Goal: Task Accomplishment & Management: Use online tool/utility

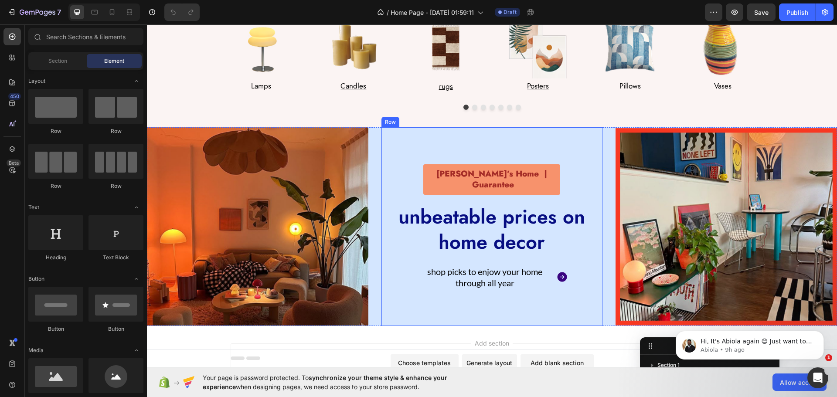
scroll to position [107, 0]
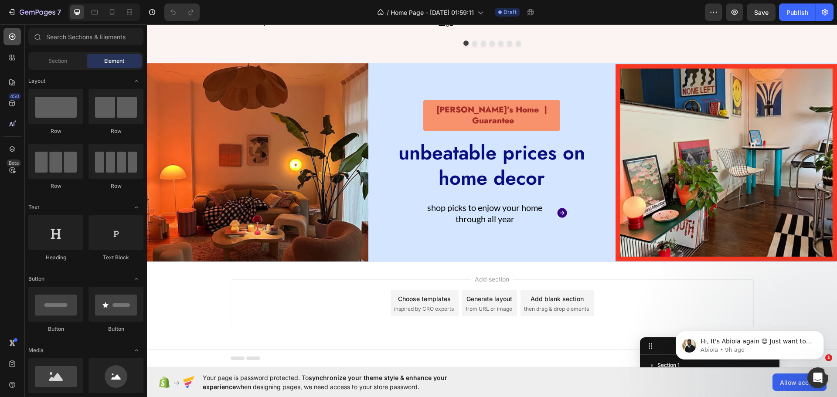
click at [14, 36] on icon at bounding box center [12, 36] width 9 height 9
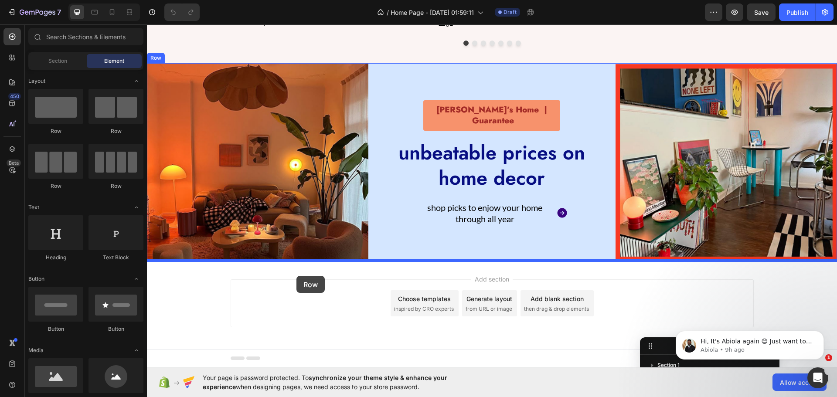
drag, startPoint x: 212, startPoint y: 154, endPoint x: 296, endPoint y: 276, distance: 148.5
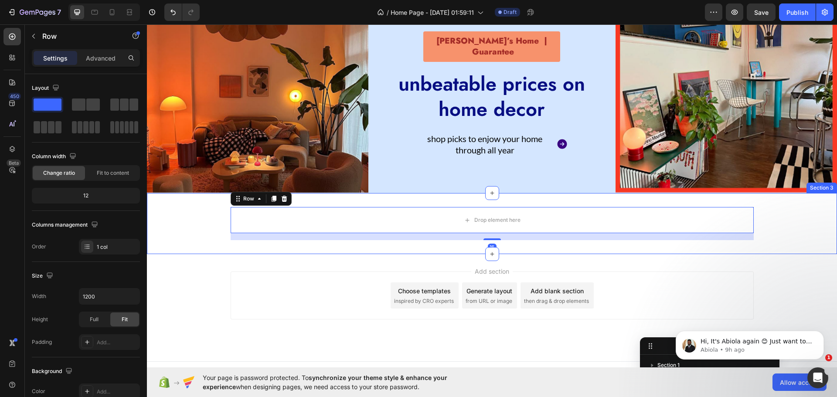
scroll to position [187, 0]
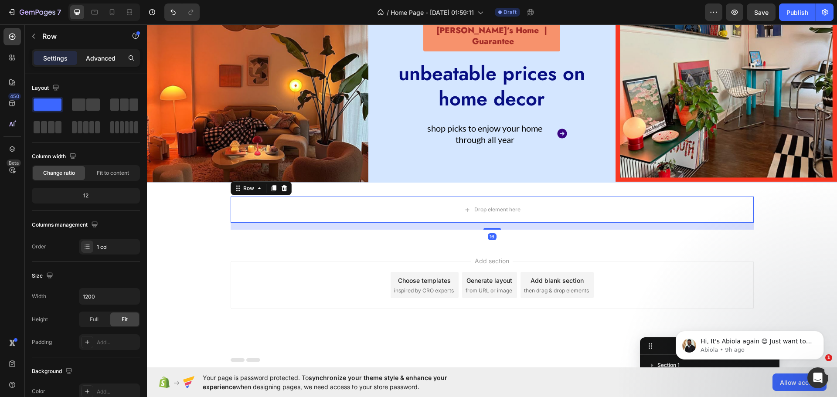
click at [92, 61] on p "Advanced" at bounding box center [101, 58] width 30 height 9
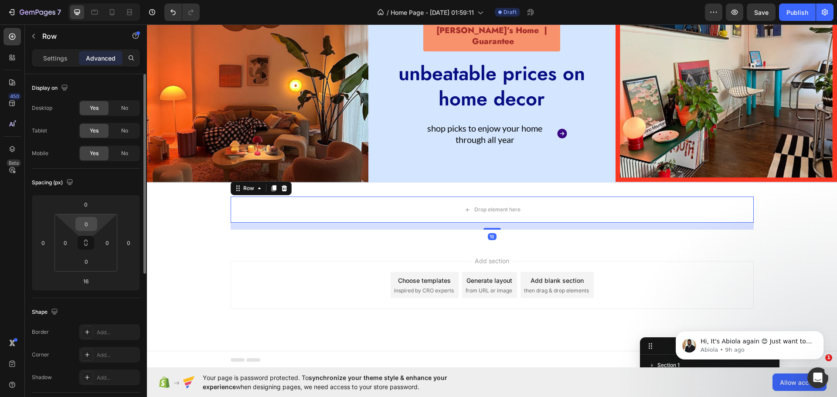
click at [84, 224] on input "0" at bounding box center [86, 224] width 17 height 13
click at [0, 275] on div "450 Beta" at bounding box center [12, 210] width 25 height 373
click at [91, 284] on input "16" at bounding box center [85, 281] width 17 height 13
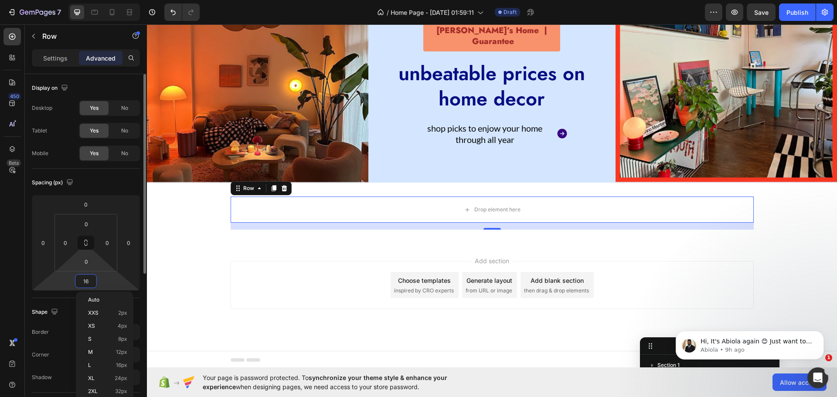
type input "0"
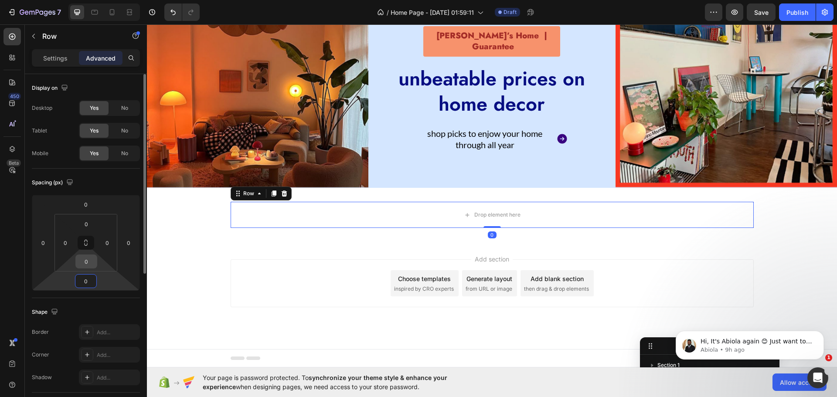
scroll to position [180, 0]
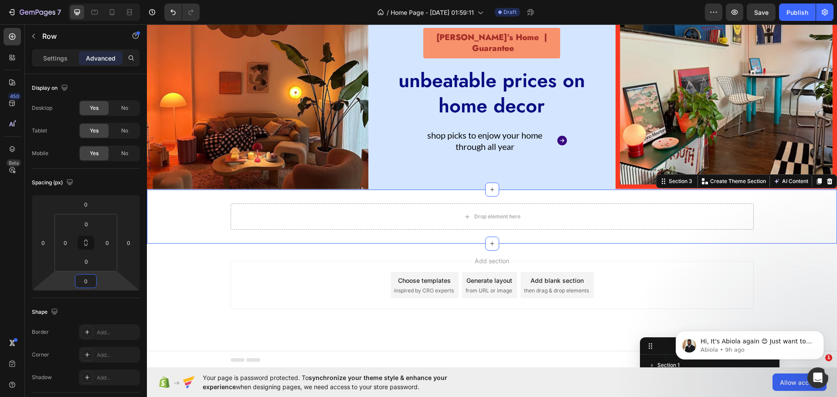
click at [197, 219] on div "Drop element here Row" at bounding box center [492, 217] width 690 height 26
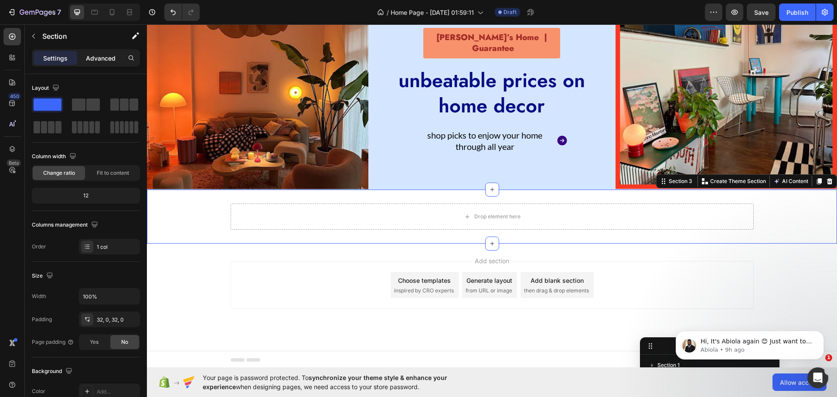
click at [99, 59] on p "Advanced" at bounding box center [101, 58] width 30 height 9
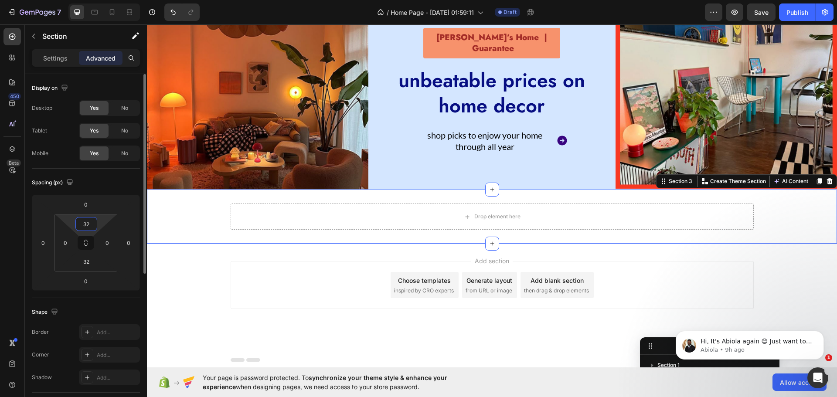
click at [83, 221] on input "32" at bounding box center [86, 224] width 17 height 13
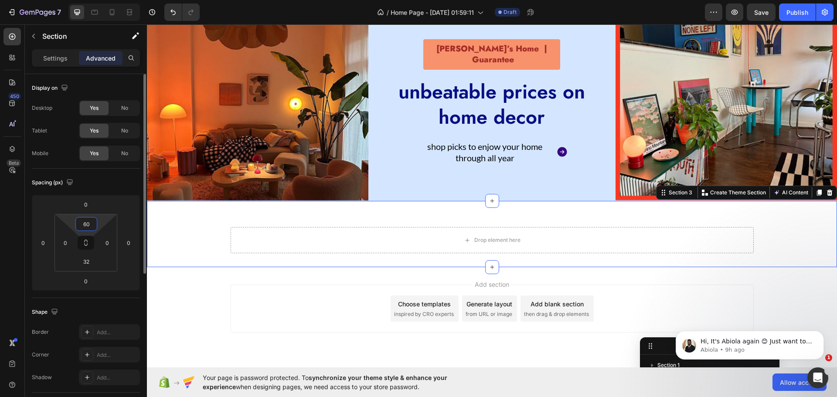
scroll to position [187, 0]
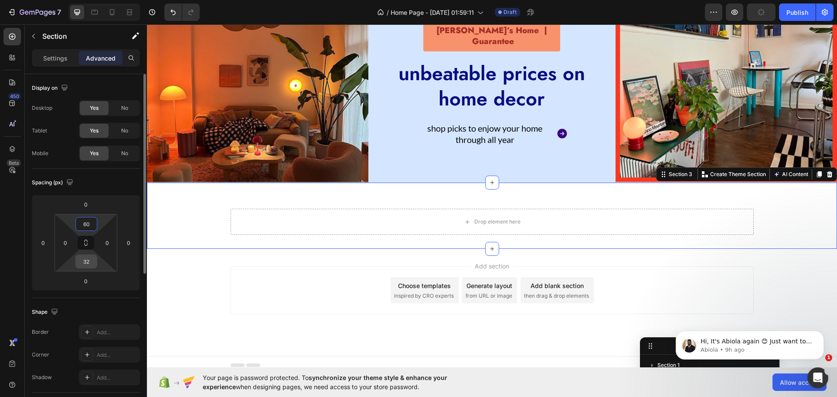
type input "60"
click at [92, 261] on input "32" at bounding box center [86, 261] width 17 height 13
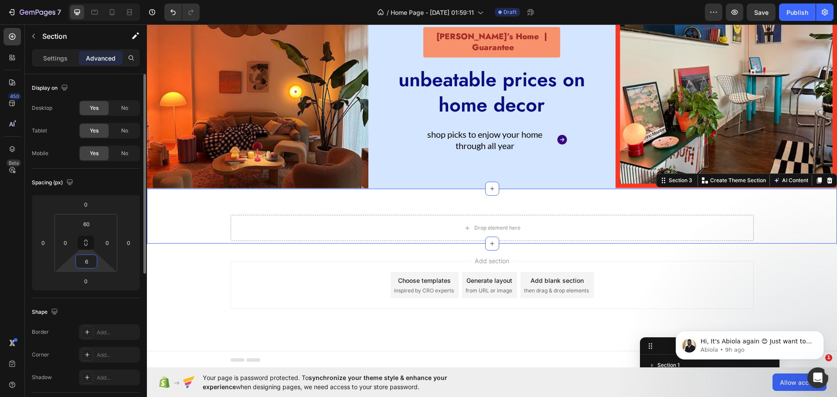
type input "60"
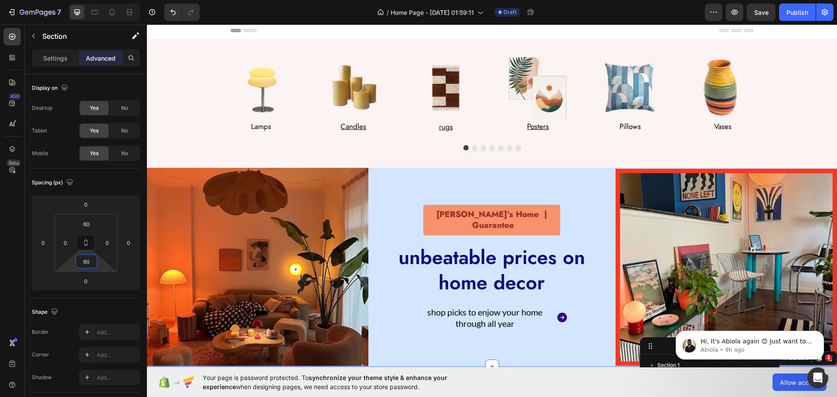
scroll to position [0, 0]
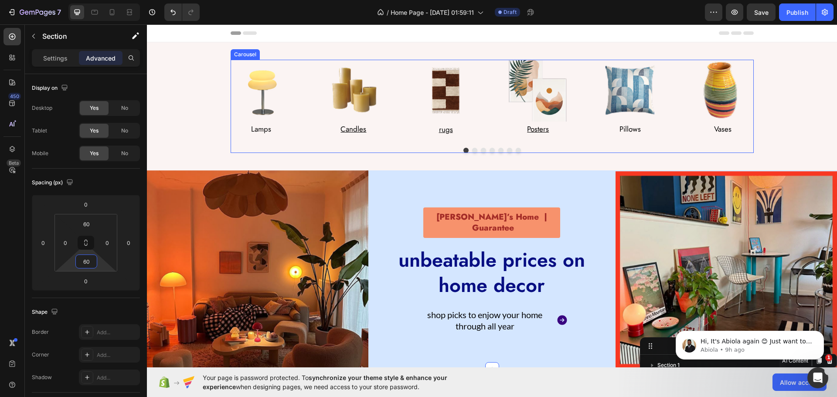
click at [296, 111] on div "Image Lamps Text Block Row Image Candles Text Block Row Image rugs Text Block R…" at bounding box center [492, 98] width 523 height 77
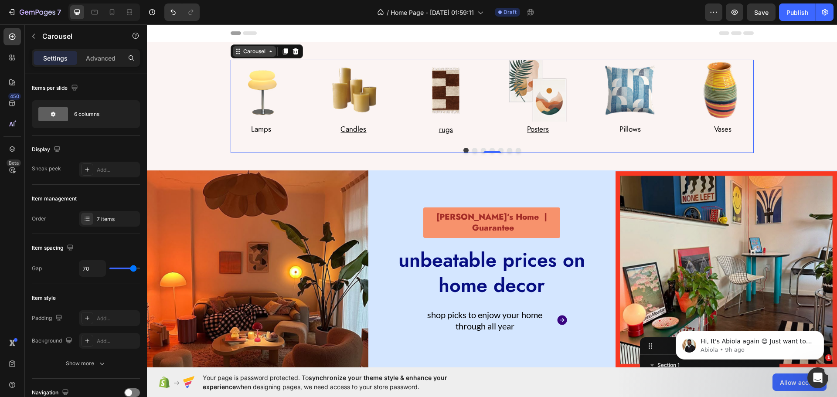
click at [246, 52] on div "Carousel" at bounding box center [254, 52] width 26 height 8
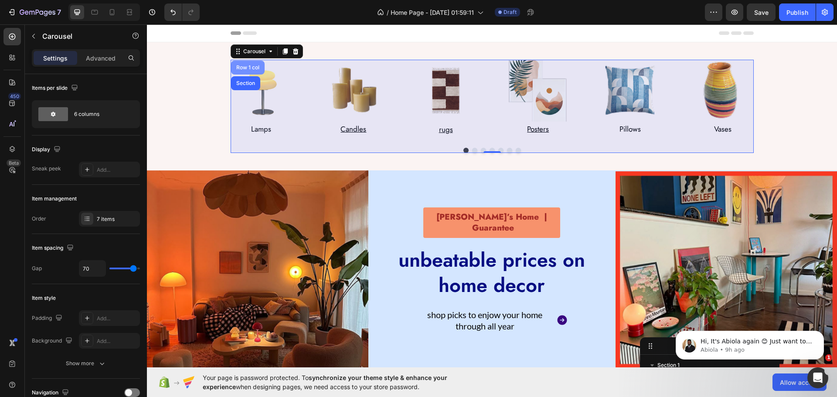
click at [239, 66] on div "Row 1 col" at bounding box center [248, 67] width 27 height 5
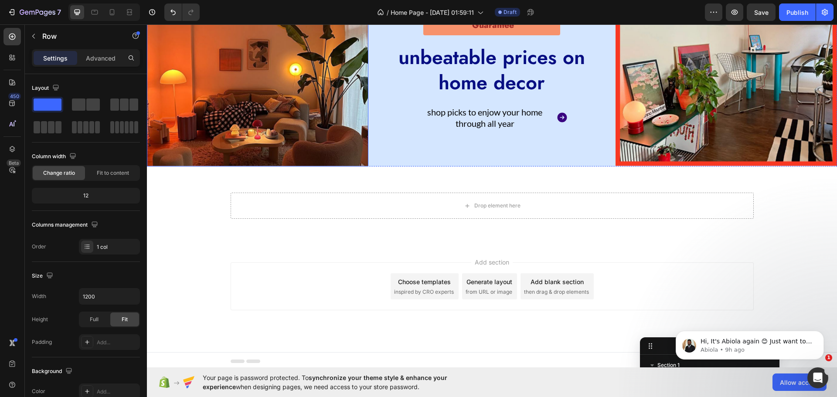
scroll to position [204, 0]
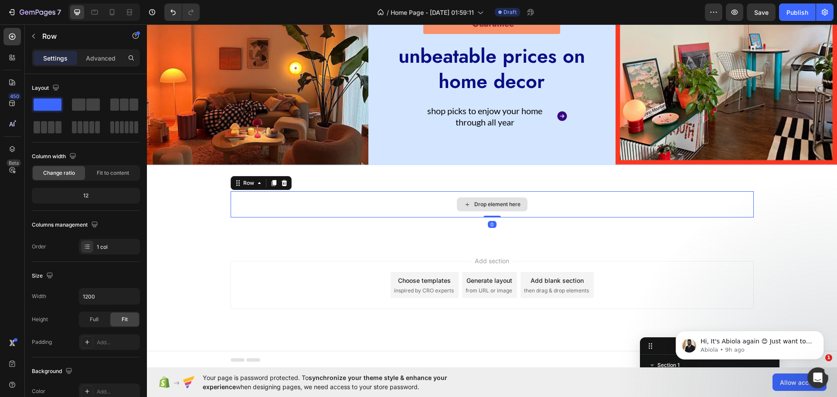
click at [331, 194] on div "Drop element here" at bounding box center [492, 204] width 523 height 26
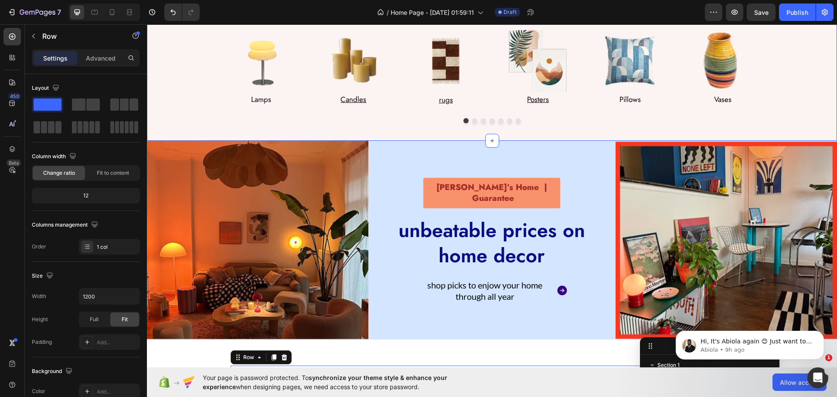
scroll to position [0, 0]
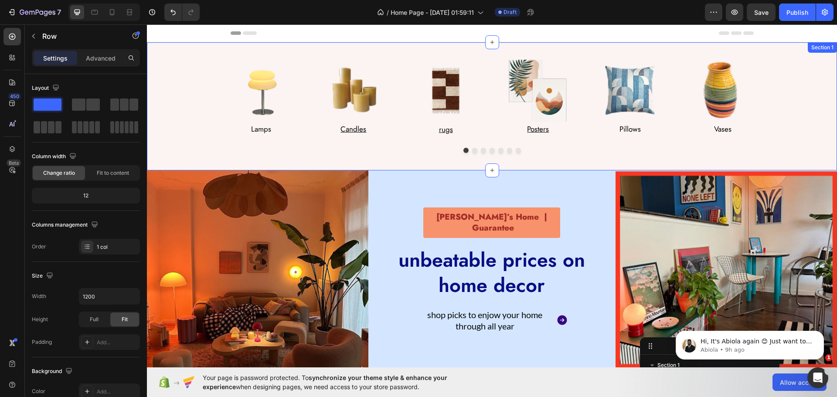
click at [161, 129] on div "Image Lamps Text Block Row Image Candles Text Block Row Image rugs Text Block R…" at bounding box center [492, 106] width 673 height 93
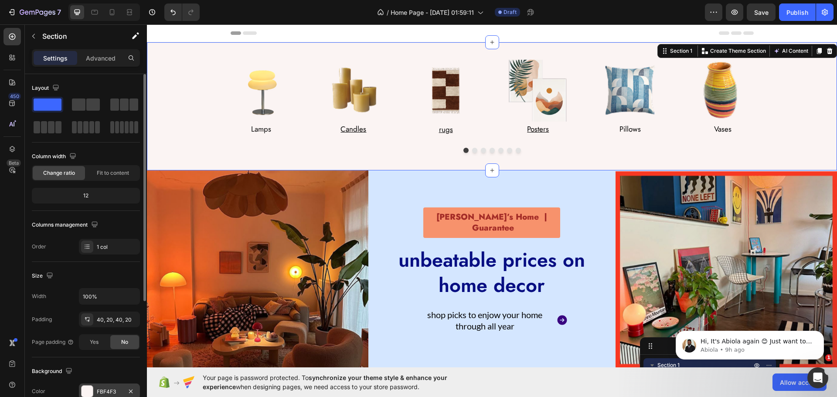
click at [90, 393] on div at bounding box center [87, 391] width 11 height 11
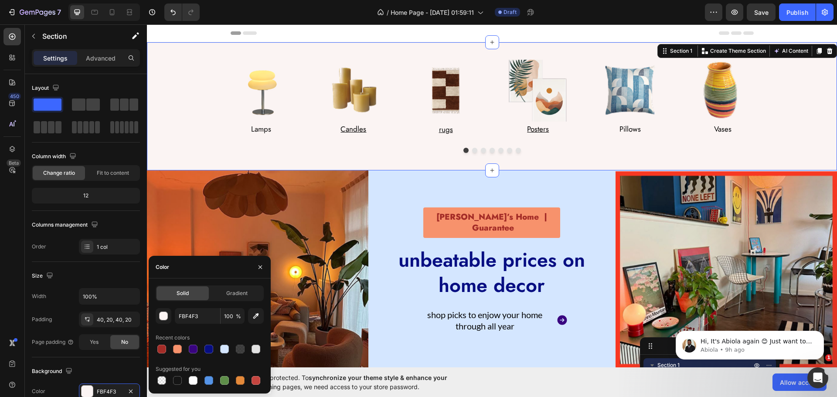
click at [182, 324] on div "FBF4F3 100 % Recent colors Suggested for you" at bounding box center [210, 347] width 108 height 78
click at [189, 307] on div "Solid Gradient FBF4F3 100 % Recent colors Suggested for you" at bounding box center [210, 336] width 108 height 101
click at [189, 310] on input "FBF4F3" at bounding box center [197, 316] width 45 height 16
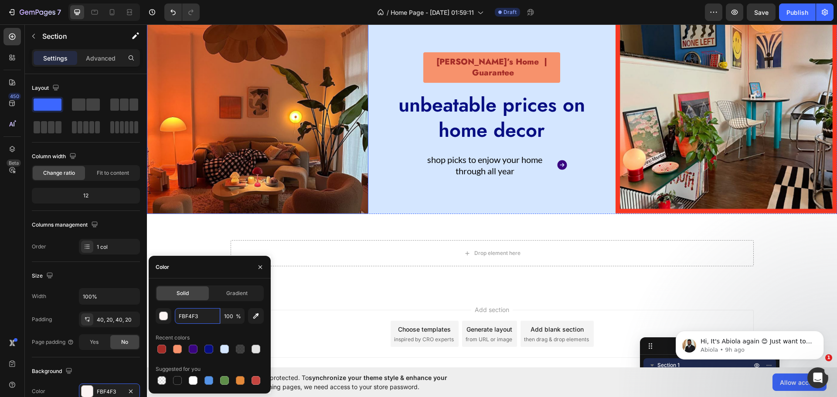
scroll to position [204, 0]
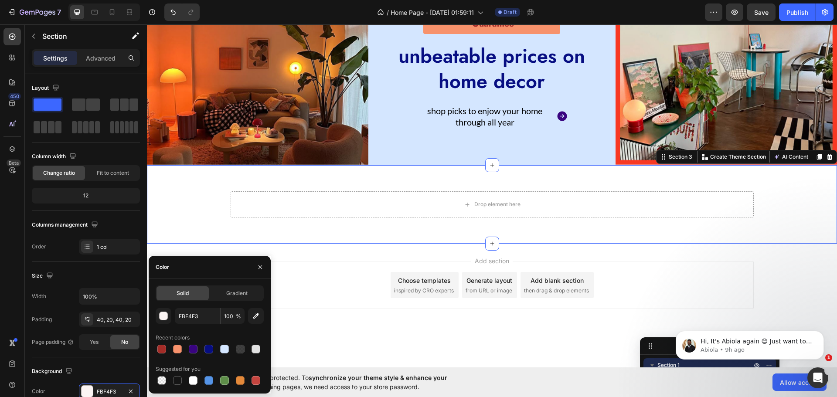
click at [180, 199] on div "Drop element here Row" at bounding box center [492, 204] width 690 height 26
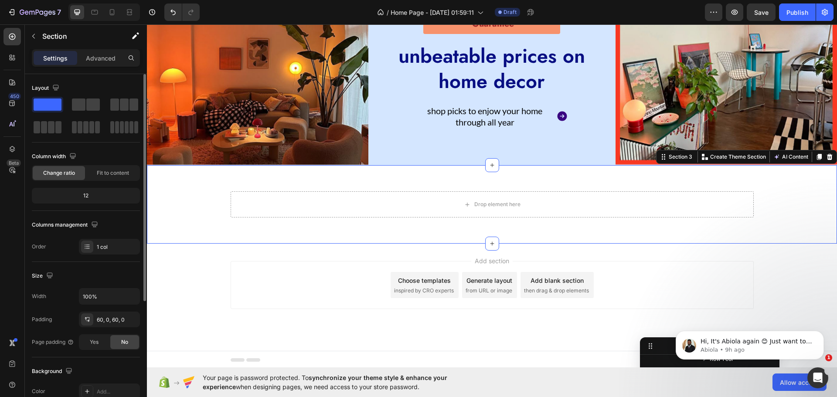
scroll to position [174, 0]
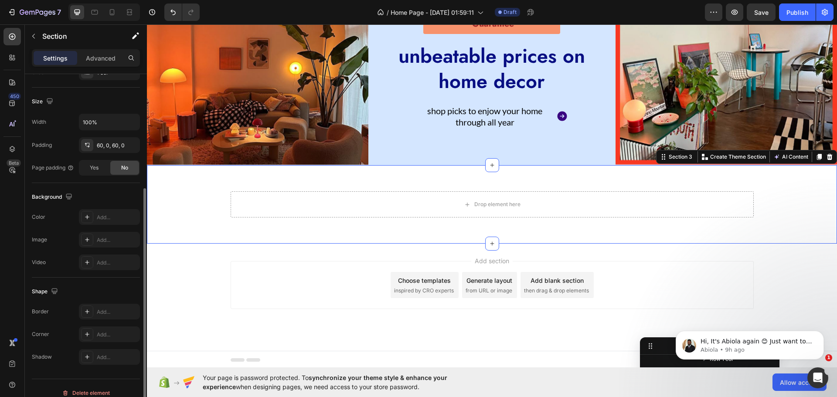
click at [93, 207] on div "Background The changes might be hidden by the video. Color Add... Image Add... …" at bounding box center [86, 230] width 108 height 95
click at [96, 213] on div "Add..." at bounding box center [109, 217] width 61 height 16
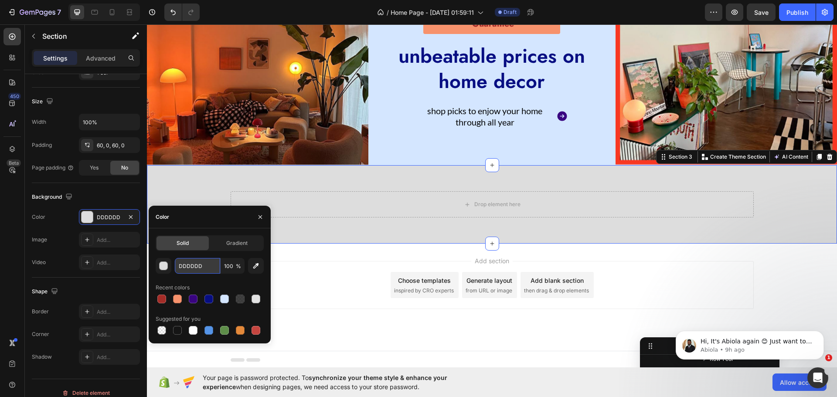
click at [192, 267] on input "DDDDDD" at bounding box center [197, 266] width 45 height 16
paste input "FBF4F3"
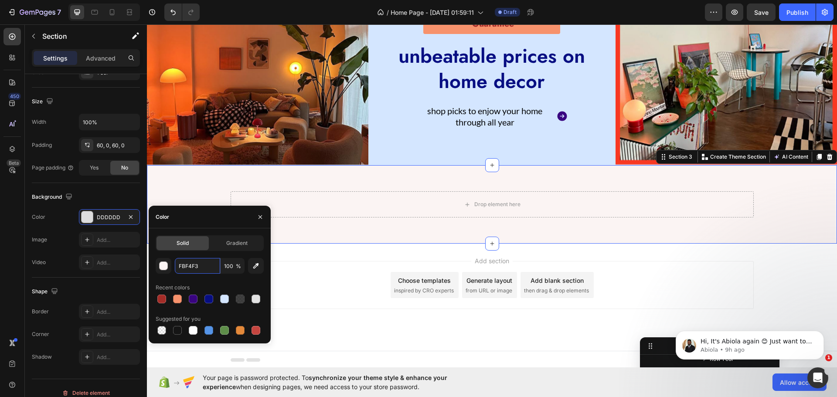
type input "FBF4F3"
click at [187, 222] on div "Color" at bounding box center [210, 217] width 122 height 23
click at [130, 201] on div "Background" at bounding box center [86, 197] width 108 height 14
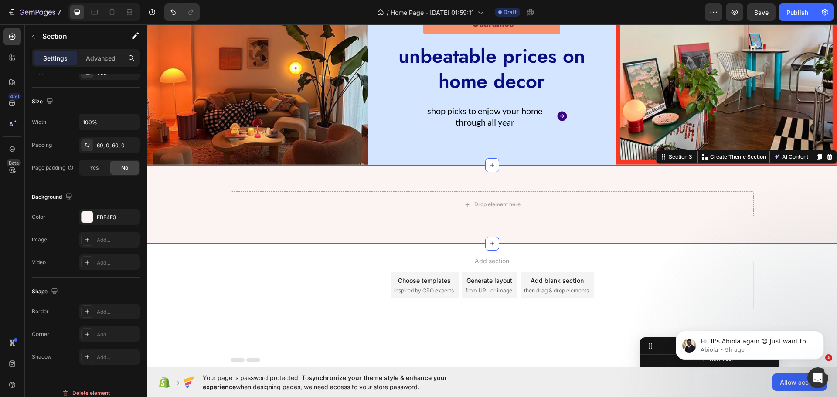
click at [193, 280] on div "Add section Choose templates inspired by CRO experts Generate layout from URL o…" at bounding box center [492, 297] width 690 height 107
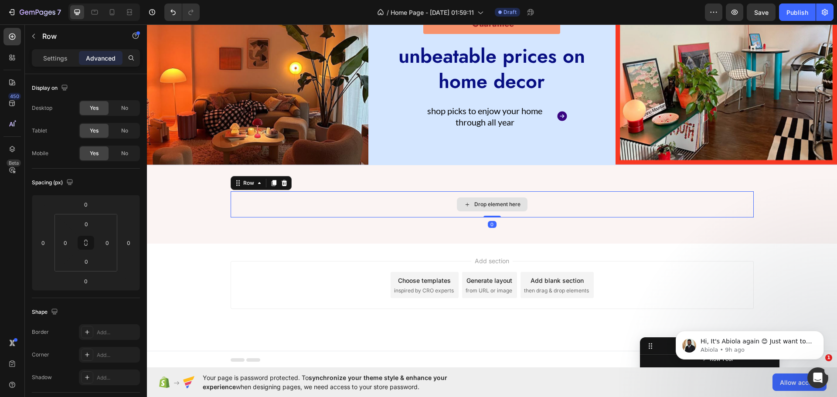
drag, startPoint x: 310, startPoint y: 193, endPoint x: 412, endPoint y: 30, distance: 192.3
click at [310, 193] on div "Drop element here" at bounding box center [492, 204] width 523 height 26
click at [10, 35] on icon at bounding box center [12, 37] width 7 height 7
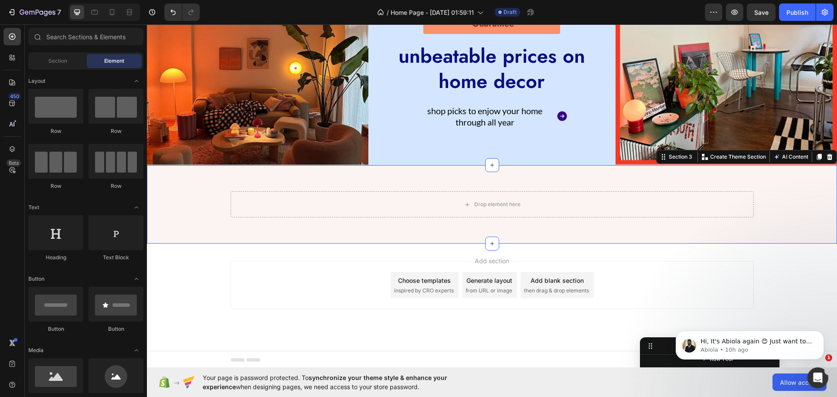
click at [288, 187] on div "Drop element here Row Section 3 You can create reusable sections Create Theme S…" at bounding box center [492, 204] width 690 height 78
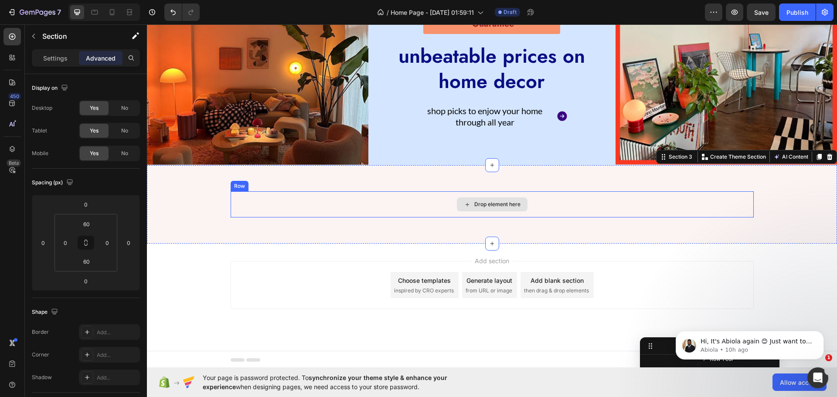
click at [277, 202] on div "Drop element here" at bounding box center [492, 204] width 523 height 26
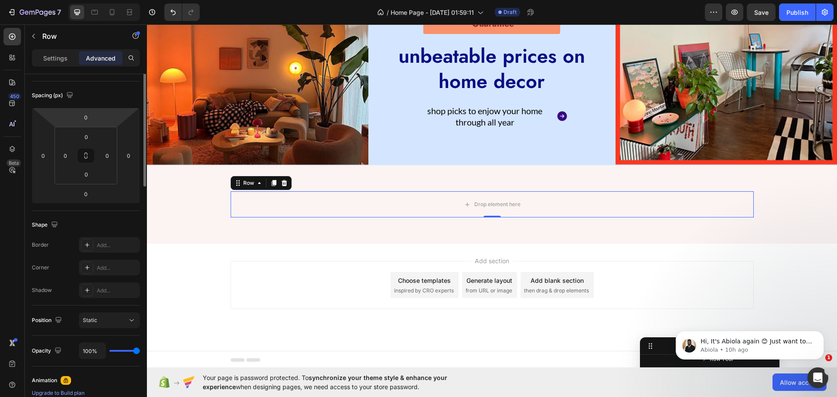
scroll to position [0, 0]
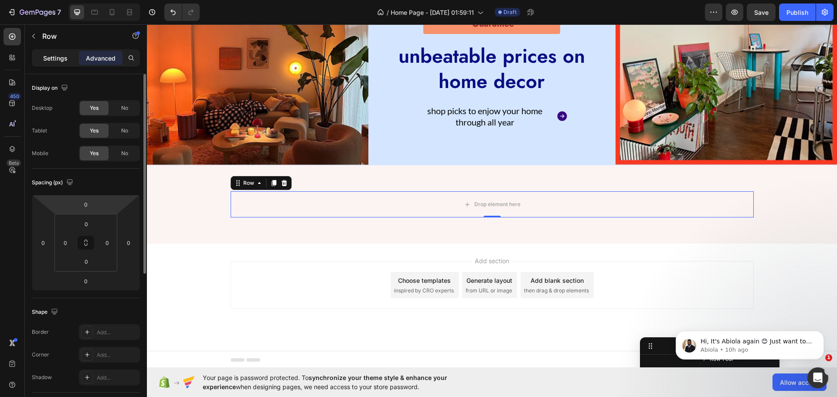
click at [58, 60] on p "Settings" at bounding box center [55, 58] width 24 height 9
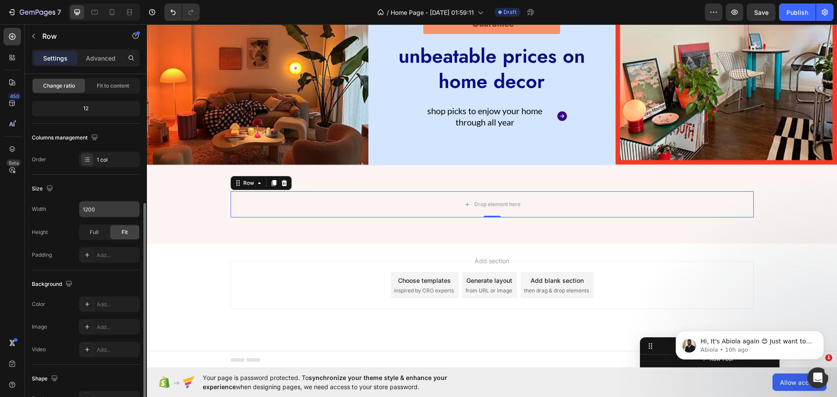
scroll to position [131, 0]
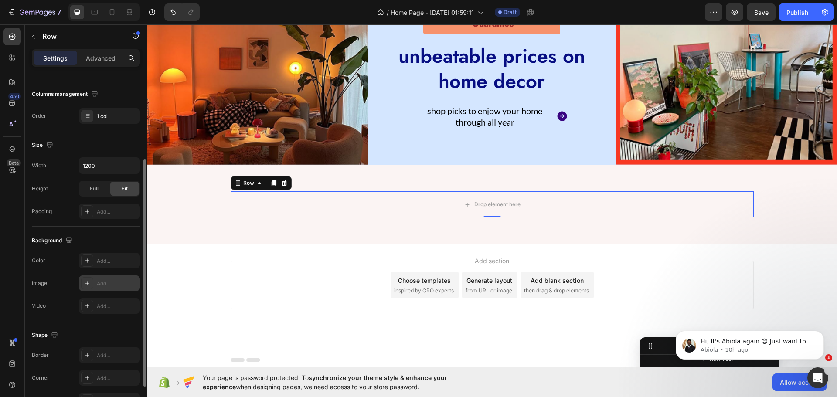
click at [119, 283] on div "Add..." at bounding box center [117, 284] width 41 height 8
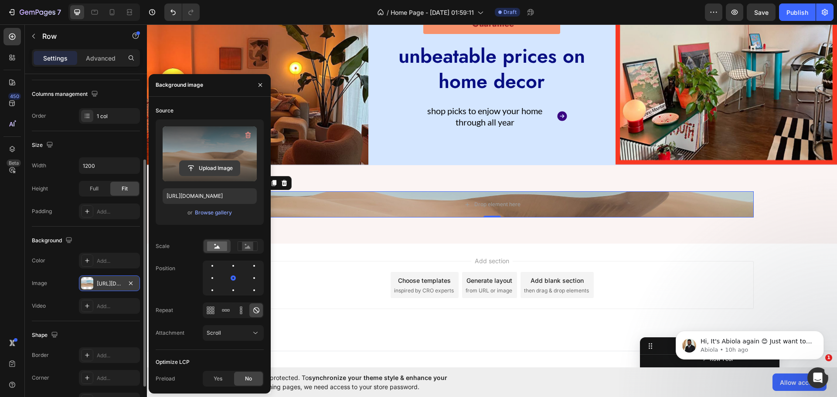
click at [204, 167] on input "file" at bounding box center [210, 168] width 60 height 15
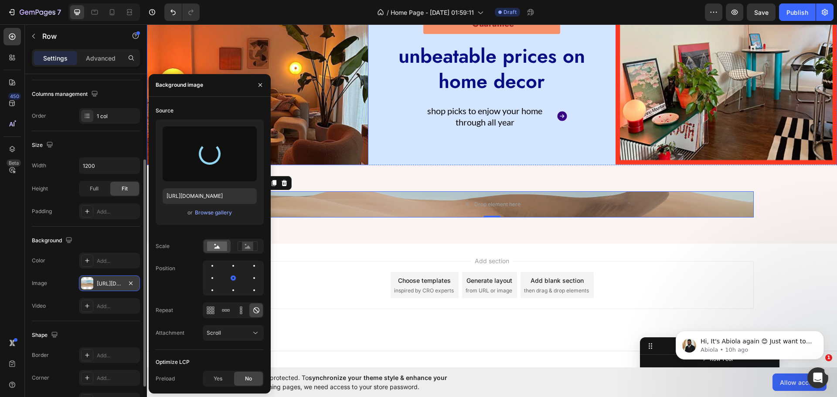
type input "[URL][DOMAIN_NAME]"
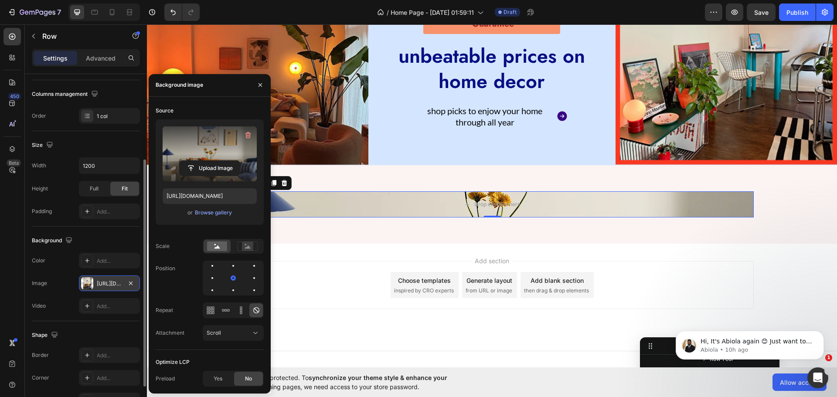
click at [825, 370] on body "Hi, It's Abiola again 😊 Just want to follow up since I have not received any re…" at bounding box center [749, 343] width 167 height 54
click at [809, 376] on div "Open Intercom Messenger" at bounding box center [816, 376] width 29 height 29
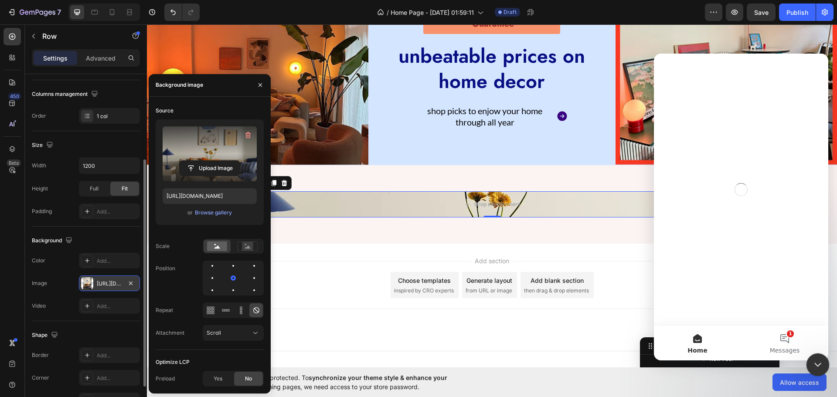
scroll to position [0, 0]
click at [818, 358] on icon "Close Intercom Messenger" at bounding box center [816, 363] width 10 height 10
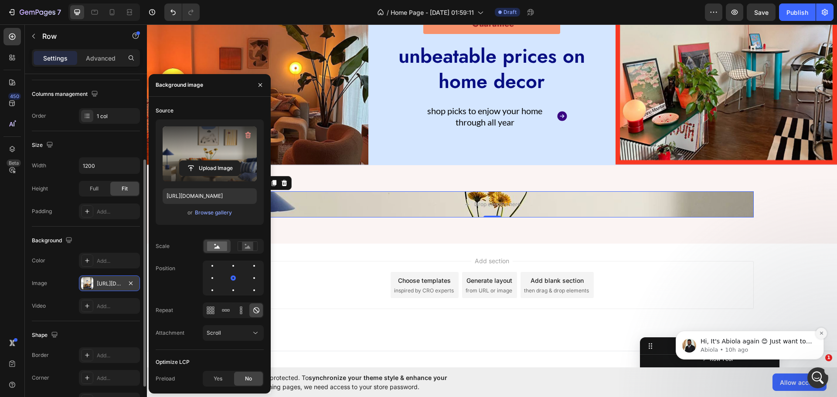
click at [823, 335] on icon "Dismiss notification" at bounding box center [821, 333] width 5 height 5
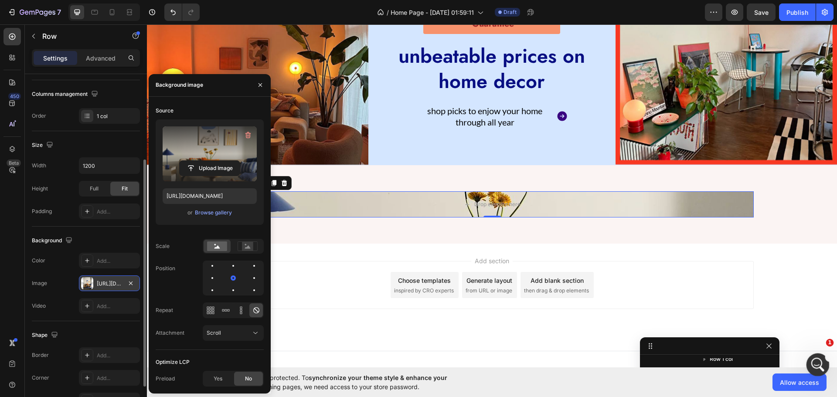
click at [815, 364] on icon "Open Intercom Messenger" at bounding box center [816, 363] width 6 height 7
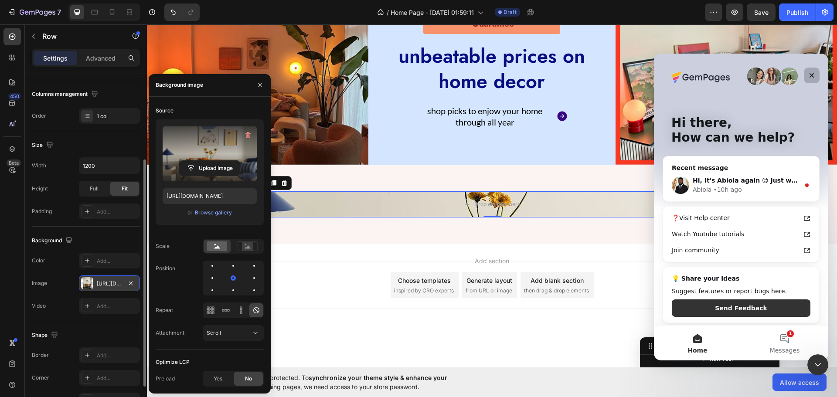
click at [811, 76] on icon "Close" at bounding box center [811, 75] width 5 height 5
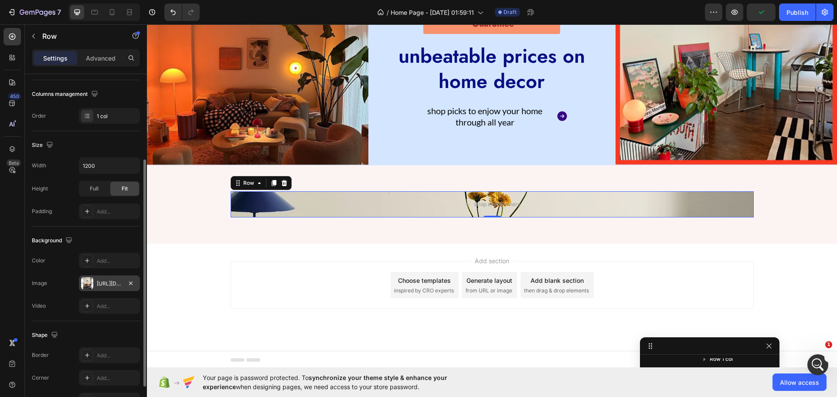
click at [112, 235] on div "Background" at bounding box center [86, 241] width 108 height 14
click at [99, 59] on p "Advanced" at bounding box center [101, 58] width 30 height 9
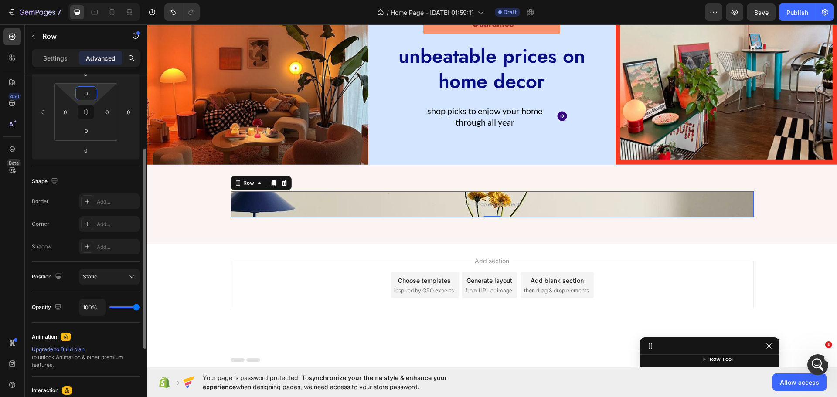
click at [93, 0] on html "7 / Home Page - [DATE] 01:59:11 Draft Preview Save Publish 450 Beta Sections(18…" at bounding box center [418, 0] width 837 height 0
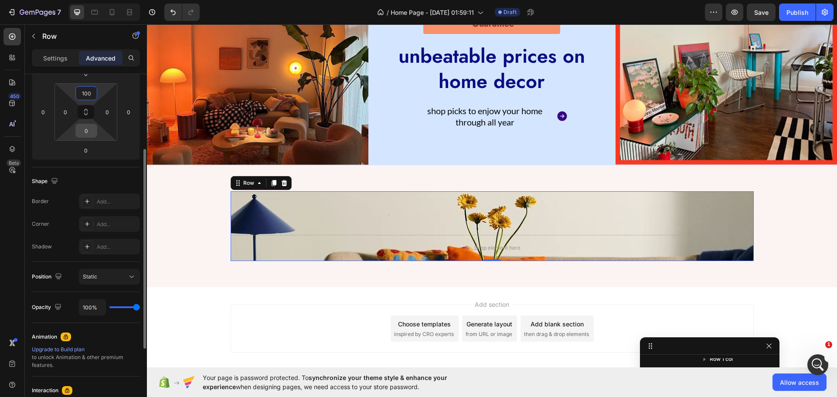
type input "100"
click at [91, 134] on input "0" at bounding box center [86, 130] width 17 height 13
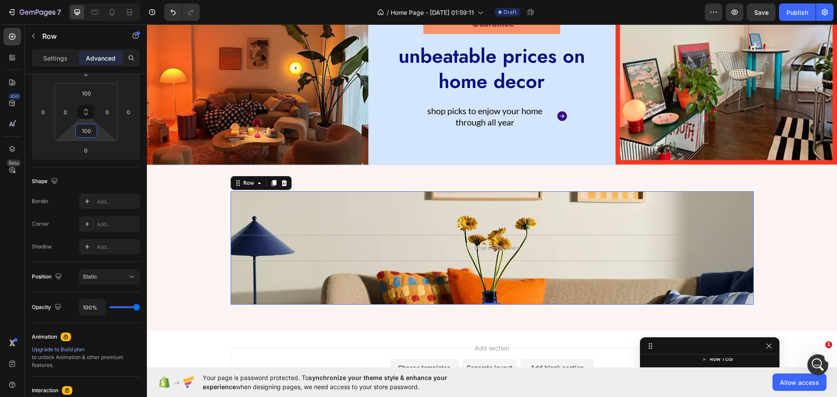
type input "100"
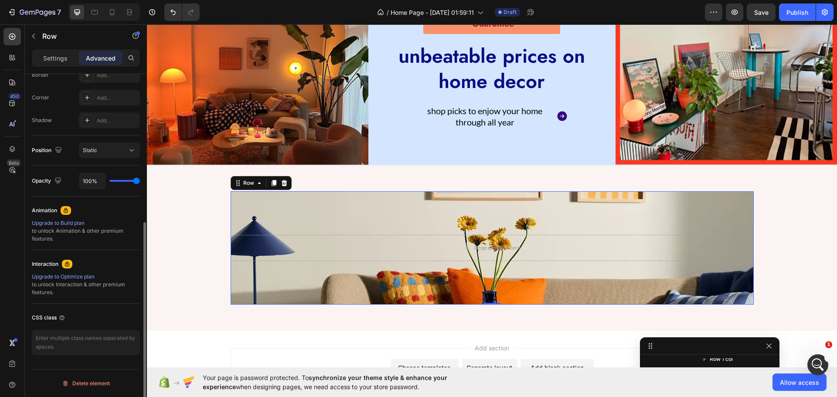
scroll to position [39, 0]
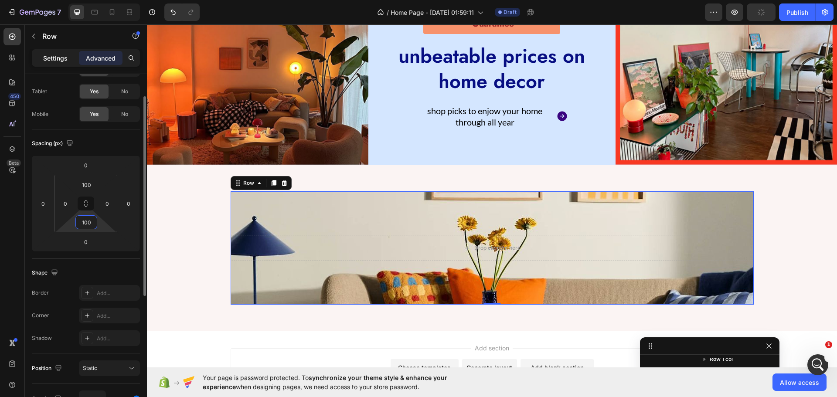
click at [52, 57] on p "Settings" at bounding box center [55, 58] width 24 height 9
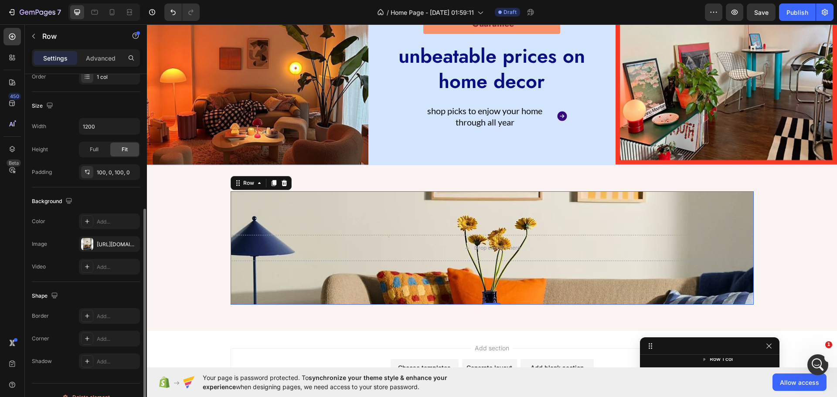
scroll to position [184, 0]
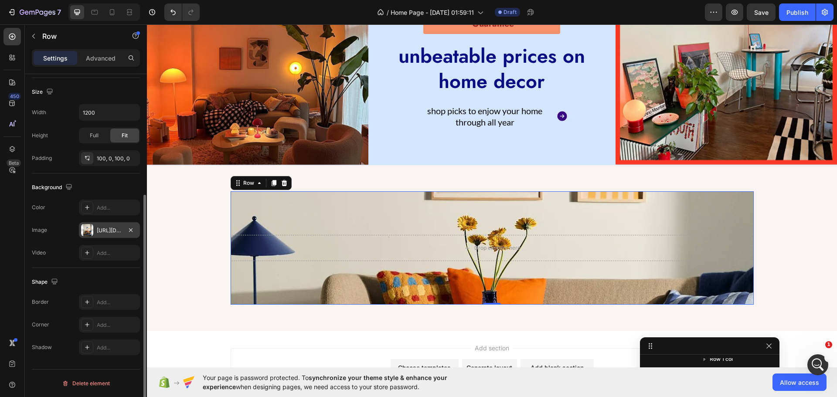
click at [96, 231] on div "[URL][DOMAIN_NAME]" at bounding box center [109, 230] width 61 height 16
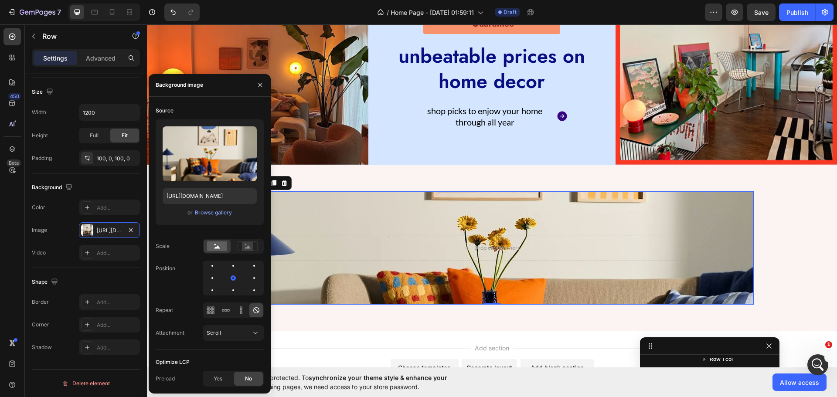
click at [243, 289] on div at bounding box center [233, 278] width 61 height 35
click at [249, 291] on div at bounding box center [254, 290] width 10 height 10
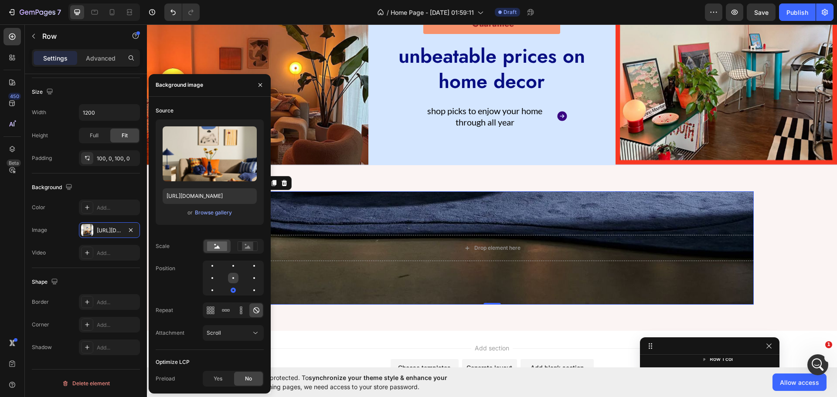
click at [249, 279] on div at bounding box center [254, 278] width 10 height 10
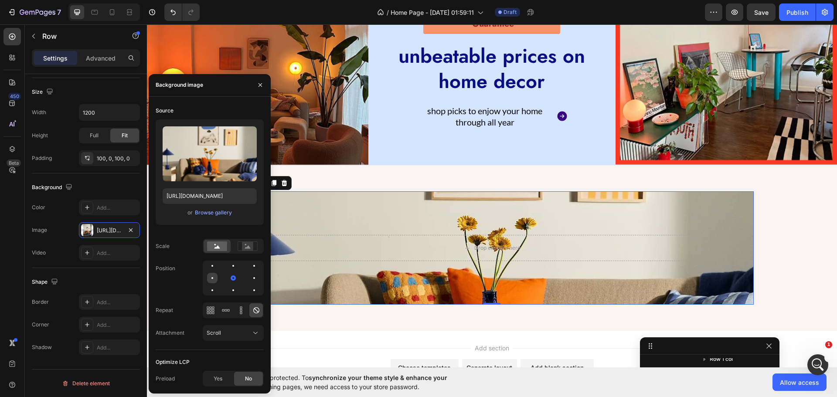
click at [228, 277] on div at bounding box center [233, 278] width 10 height 10
click at [218, 285] on div at bounding box center [212, 290] width 10 height 10
click at [249, 264] on div at bounding box center [254, 266] width 10 height 10
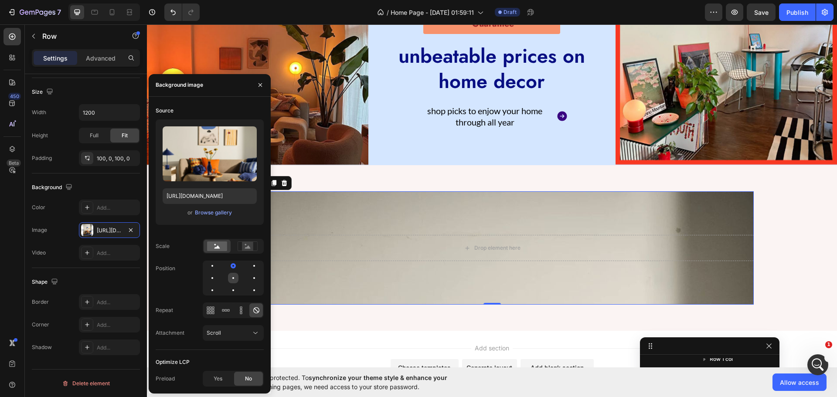
click at [249, 275] on div at bounding box center [254, 278] width 10 height 10
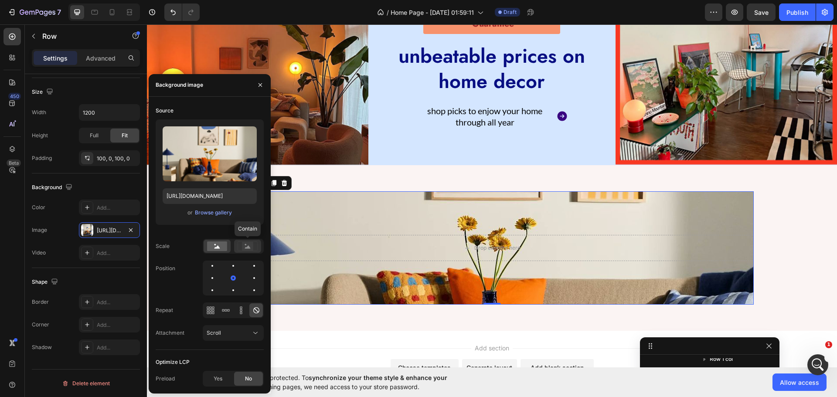
click at [255, 251] on div at bounding box center [247, 246] width 27 height 13
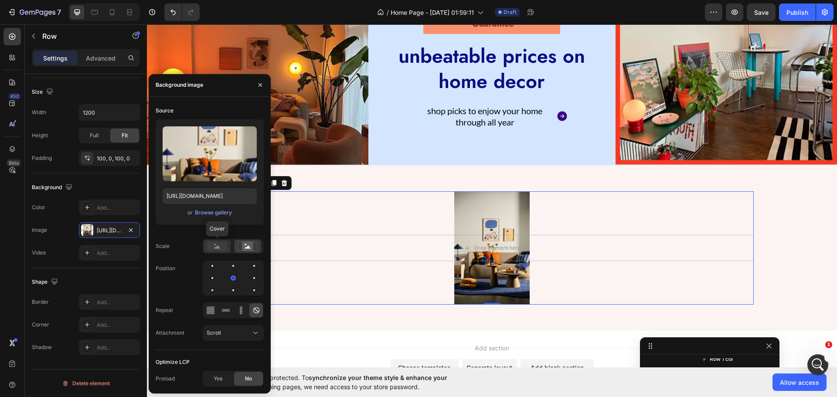
click at [213, 252] on div at bounding box center [217, 246] width 27 height 13
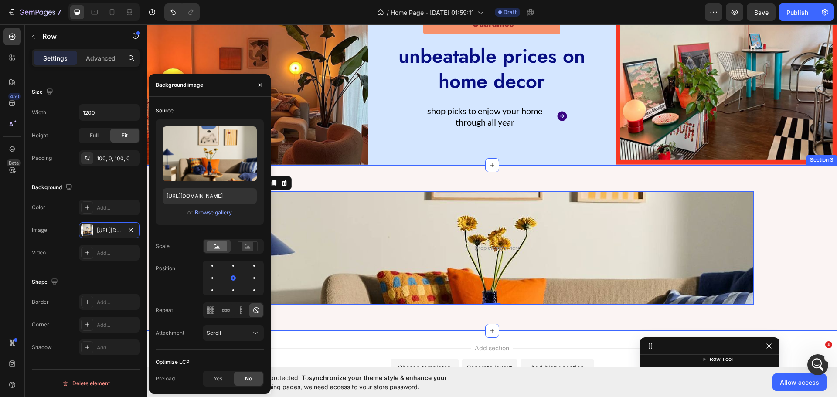
click at [318, 169] on div "Drop element here Row 0 Section 3" at bounding box center [492, 248] width 690 height 166
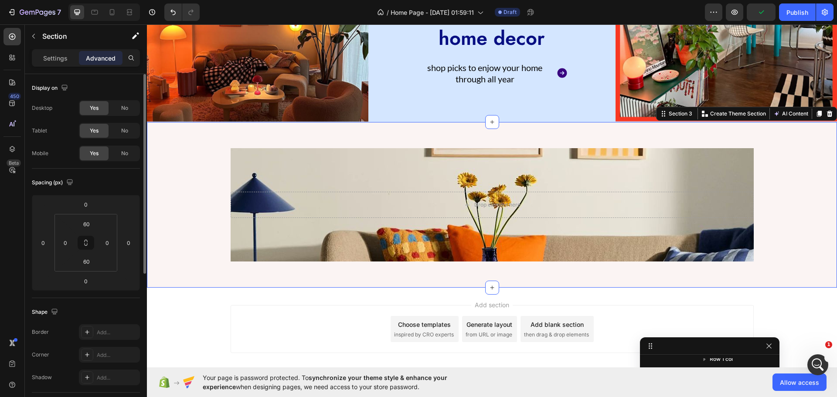
scroll to position [248, 0]
click at [164, 220] on div "Drop element here Row" at bounding box center [492, 204] width 690 height 113
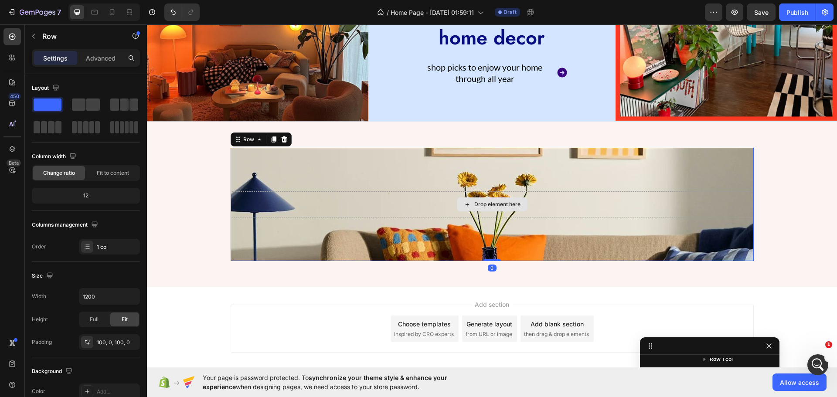
click at [315, 214] on div "Drop element here" at bounding box center [492, 204] width 523 height 26
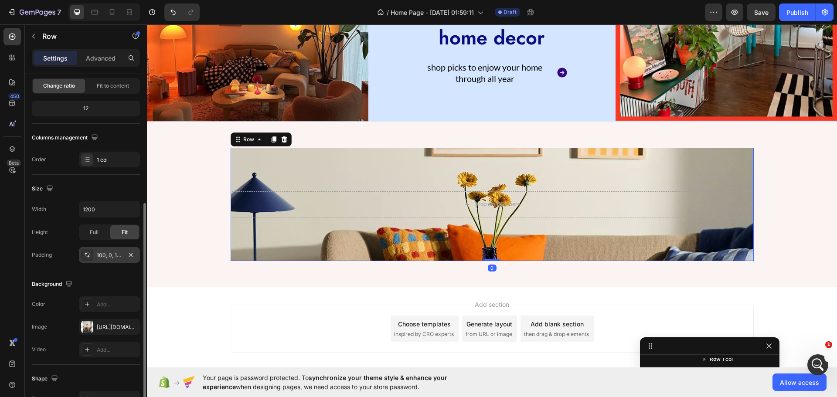
scroll to position [131, 0]
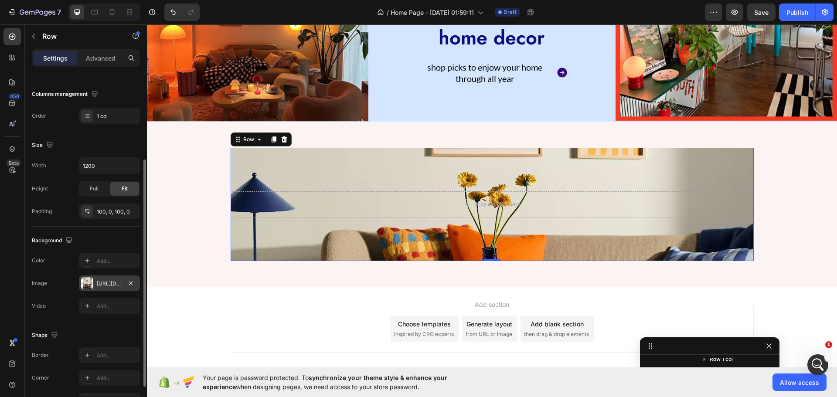
drag, startPoint x: 99, startPoint y: 295, endPoint x: 103, endPoint y: 283, distance: 12.1
click at [101, 289] on div "The changes might be hidden by the video. Color Add... Image [URL][DOMAIN_NAME]…" at bounding box center [86, 283] width 108 height 61
click at [104, 283] on div "[URL][DOMAIN_NAME]" at bounding box center [109, 284] width 25 height 8
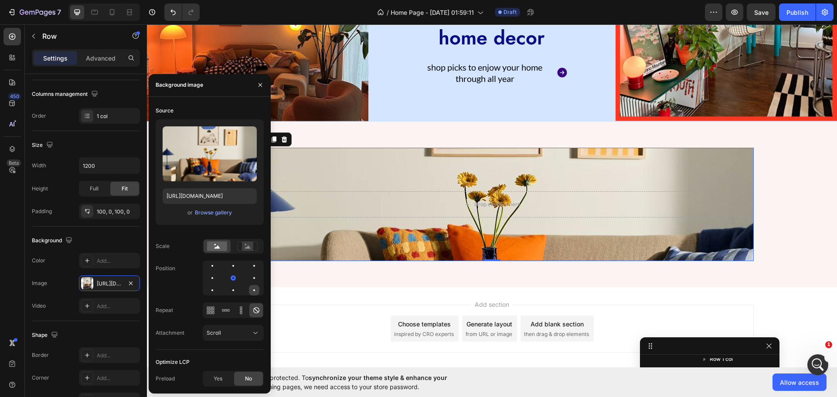
click at [253, 293] on div at bounding box center [254, 290] width 10 height 10
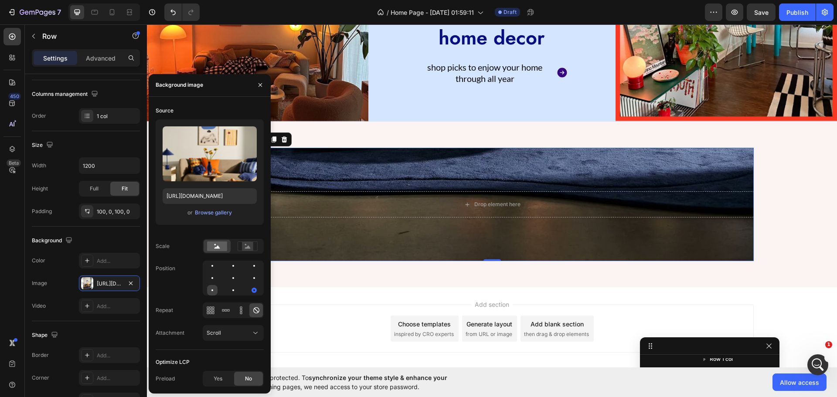
click at [228, 291] on div at bounding box center [233, 290] width 10 height 10
click at [249, 278] on div at bounding box center [254, 278] width 10 height 10
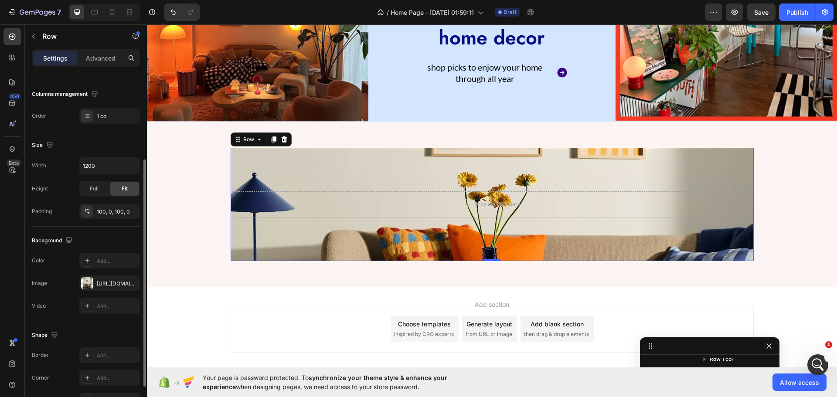
click at [108, 245] on div "Background" at bounding box center [86, 241] width 108 height 14
click at [288, 207] on div "Drop element here" at bounding box center [492, 204] width 523 height 26
click at [12, 35] on icon at bounding box center [12, 37] width 7 height 7
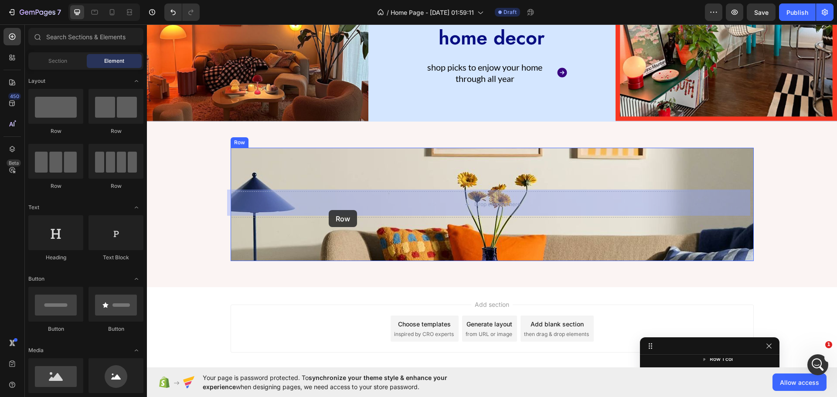
drag, startPoint x: 197, startPoint y: 138, endPoint x: 329, endPoint y: 210, distance: 149.6
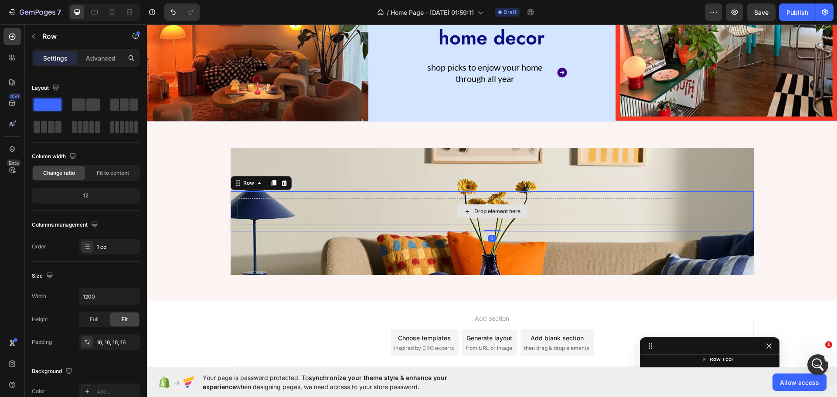
scroll to position [205, 0]
click at [107, 295] on input "1200" at bounding box center [109, 297] width 60 height 16
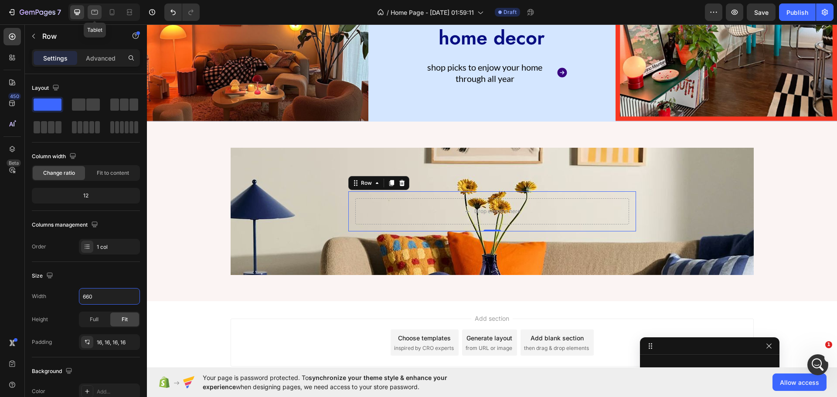
click at [99, 9] on icon at bounding box center [94, 12] width 9 height 9
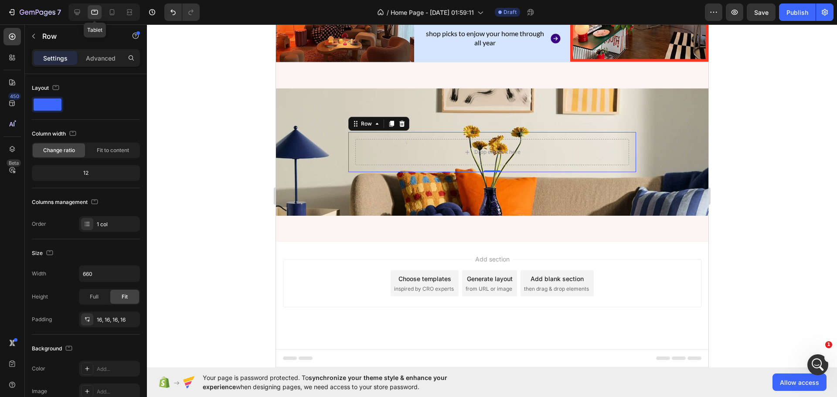
scroll to position [231, 0]
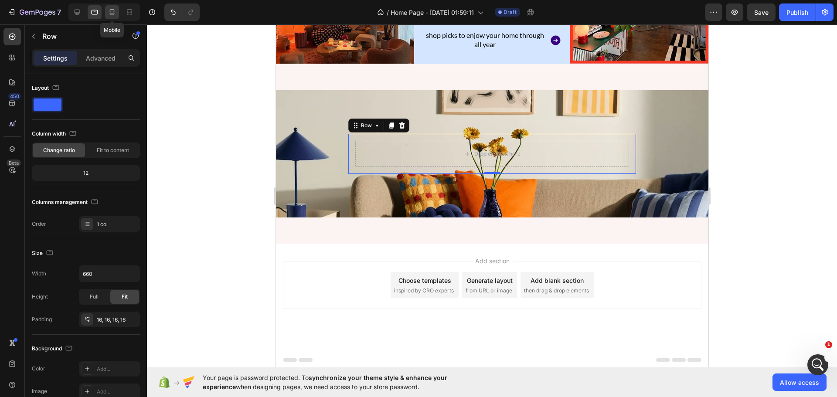
click at [112, 9] on icon at bounding box center [112, 12] width 5 height 6
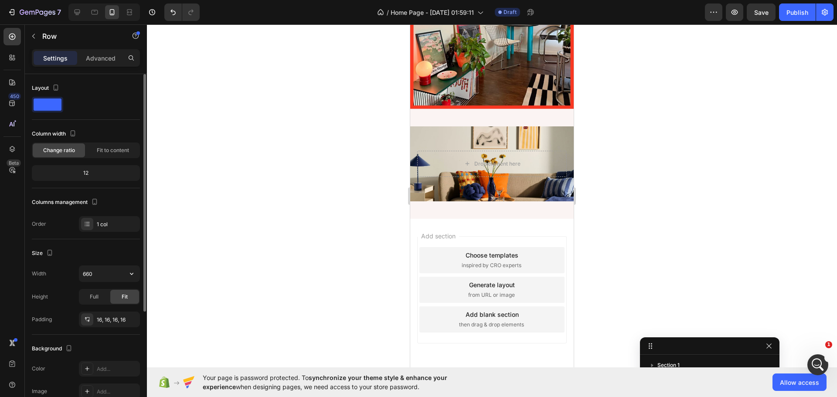
scroll to position [493, 0]
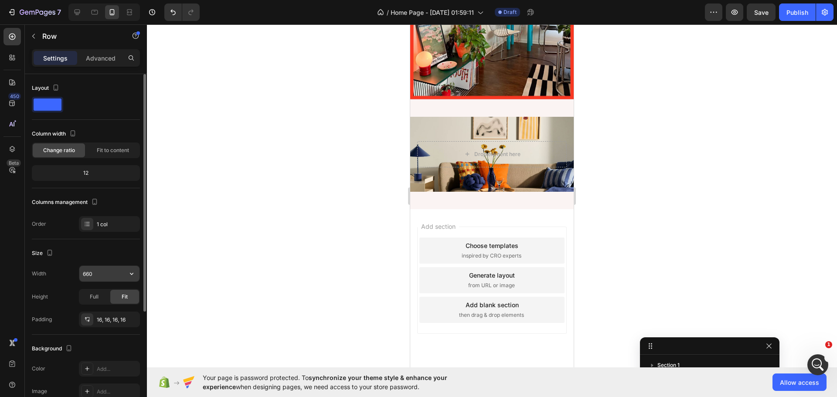
click at [130, 274] on icon "button" at bounding box center [131, 274] width 3 height 2
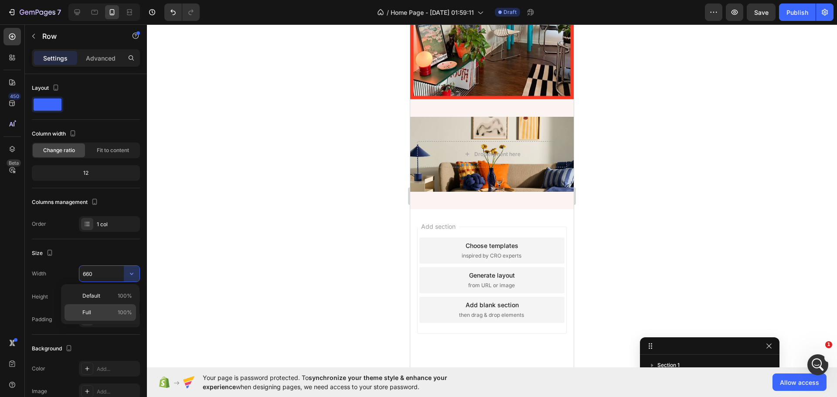
click at [93, 311] on p "Full 100%" at bounding box center [107, 313] width 50 height 8
click at [78, 11] on icon at bounding box center [77, 12] width 9 height 9
type input "660"
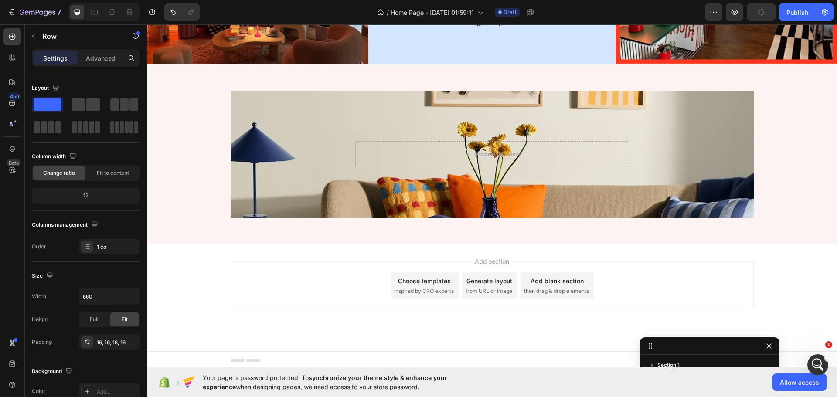
scroll to position [305, 0]
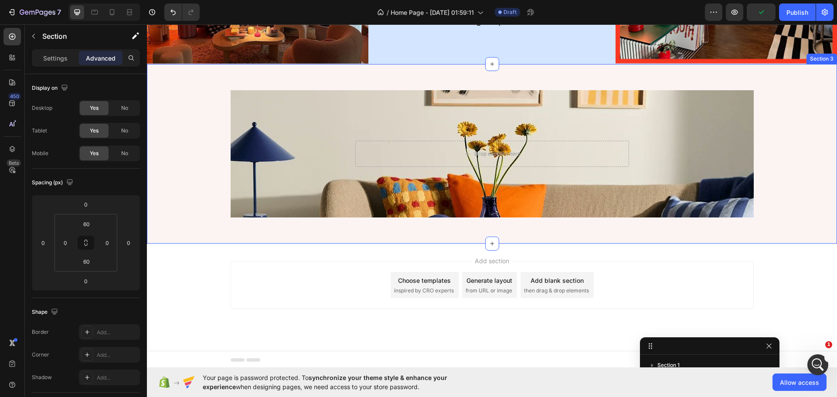
click at [178, 154] on div "Drop element here Row Row" at bounding box center [492, 153] width 690 height 127
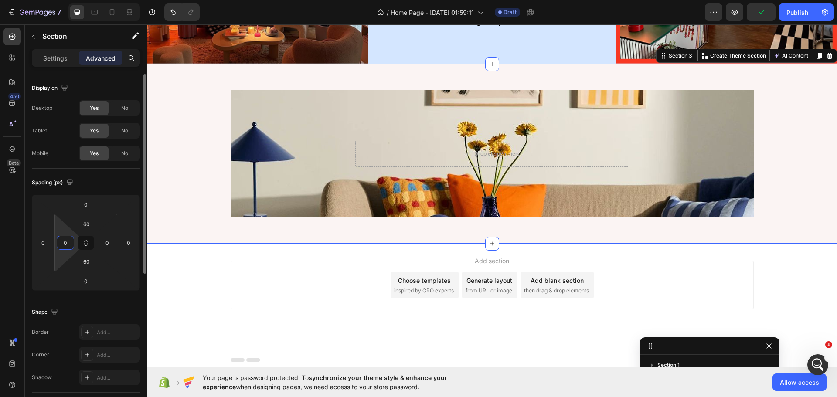
click at [68, 247] on input "0" at bounding box center [65, 242] width 13 height 13
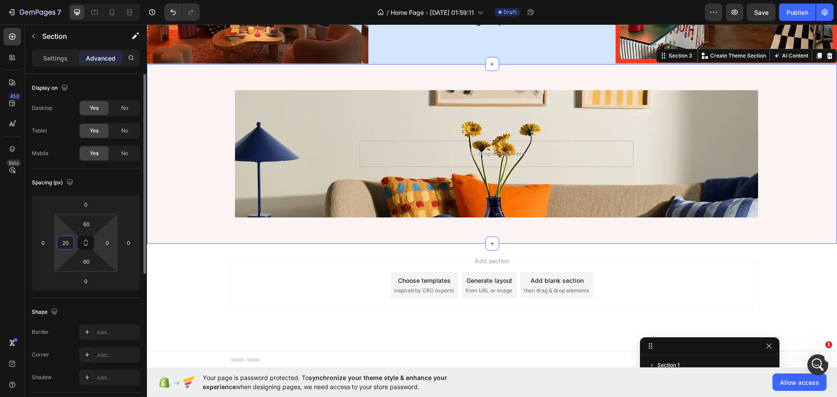
type input "20"
click at [97, 0] on html "7 / Home Page - [DATE] 01:59:11 Draft Preview Save Publish 450 Beta Sections(18…" at bounding box center [418, 0] width 837 height 0
type input "20"
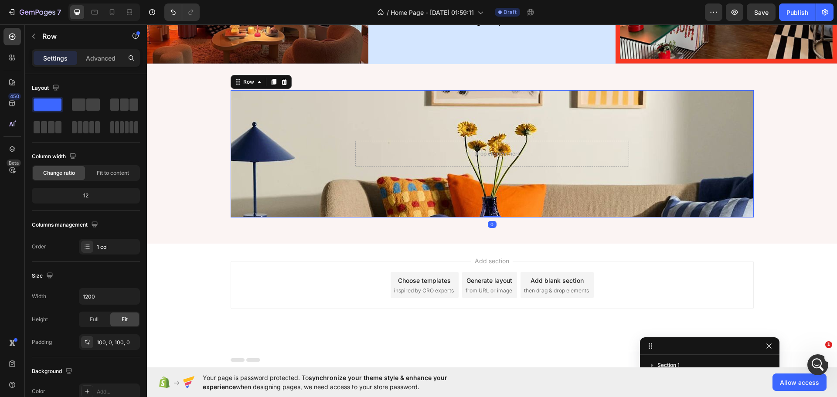
click at [241, 130] on div "Drop element here Row Row 0" at bounding box center [492, 153] width 523 height 127
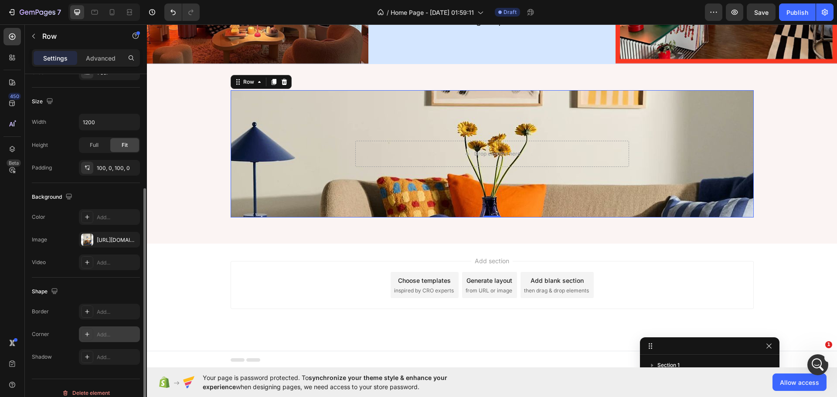
click at [96, 332] on div "Add..." at bounding box center [109, 334] width 61 height 16
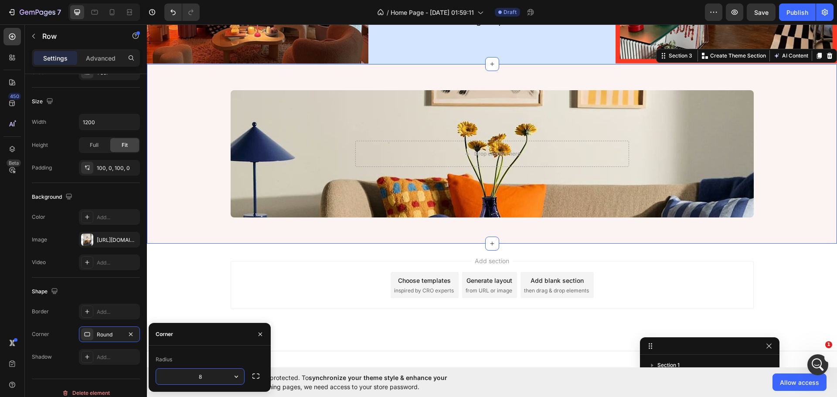
click at [185, 194] on div "Drop element here Row Row" at bounding box center [492, 153] width 673 height 127
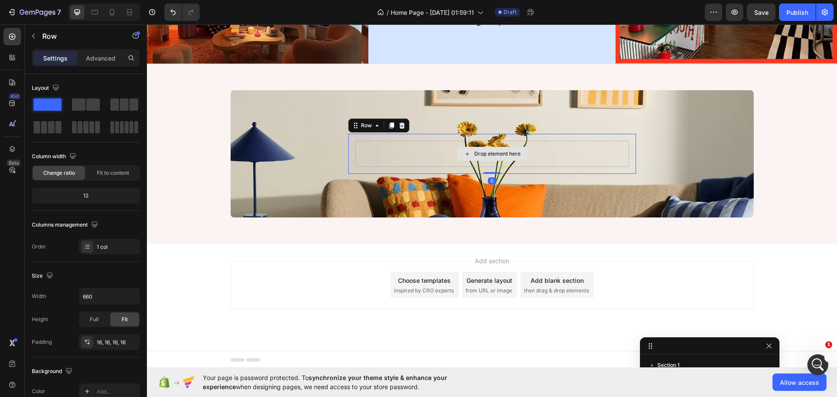
click at [398, 161] on div "Drop element here" at bounding box center [492, 154] width 274 height 26
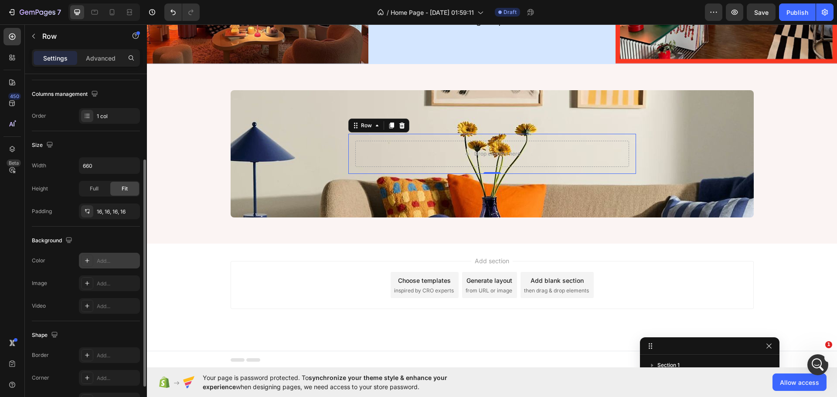
click at [109, 267] on div "Add..." at bounding box center [109, 261] width 61 height 16
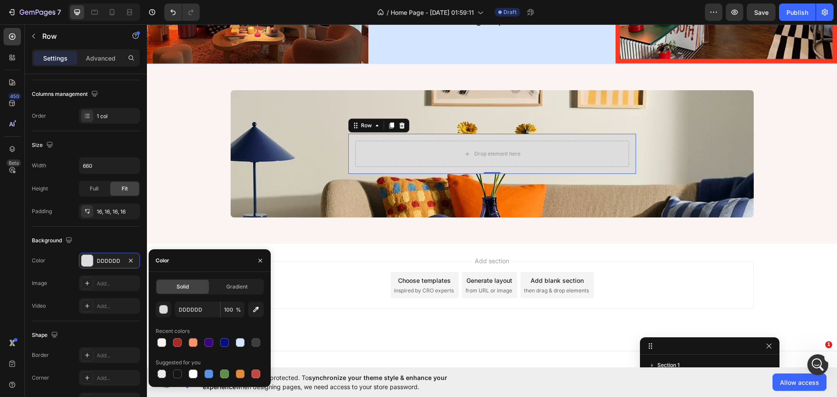
click at [196, 281] on div "Solid" at bounding box center [182, 287] width 52 height 14
click at [201, 308] on input "DDDDDD" at bounding box center [197, 310] width 45 height 16
paste input "FBF4F3"
type input "FBF4F3"
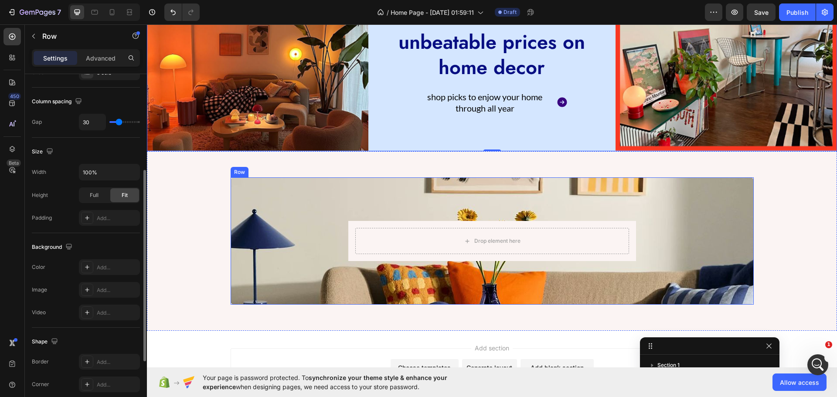
scroll to position [87, 0]
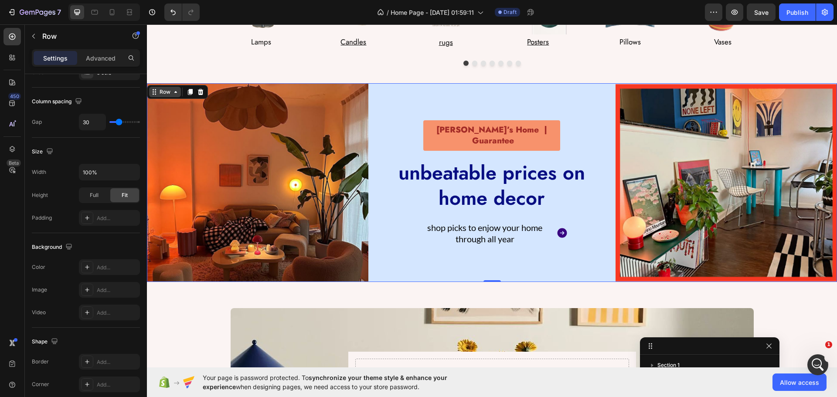
click at [169, 95] on div "Row" at bounding box center [165, 92] width 14 height 8
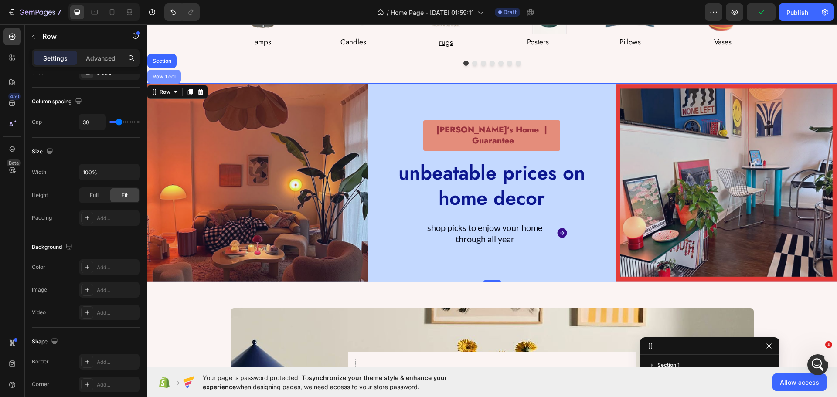
drag, startPoint x: 156, startPoint y: 80, endPoint x: 275, endPoint y: 180, distance: 155.6
click at [156, 80] on div "Row 1 col" at bounding box center [164, 77] width 34 height 14
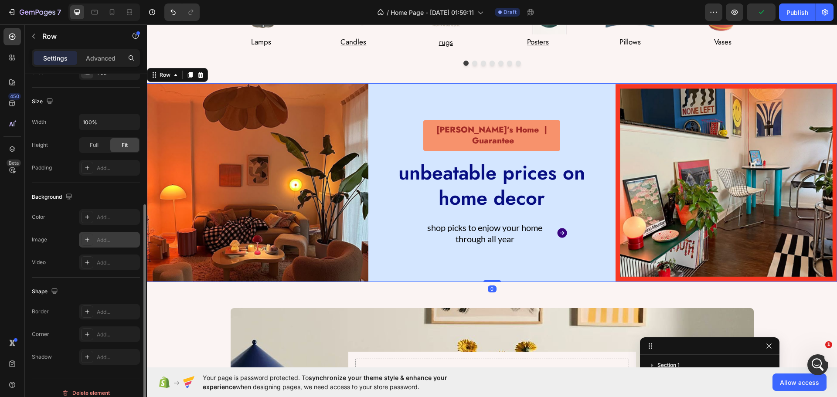
scroll to position [184, 0]
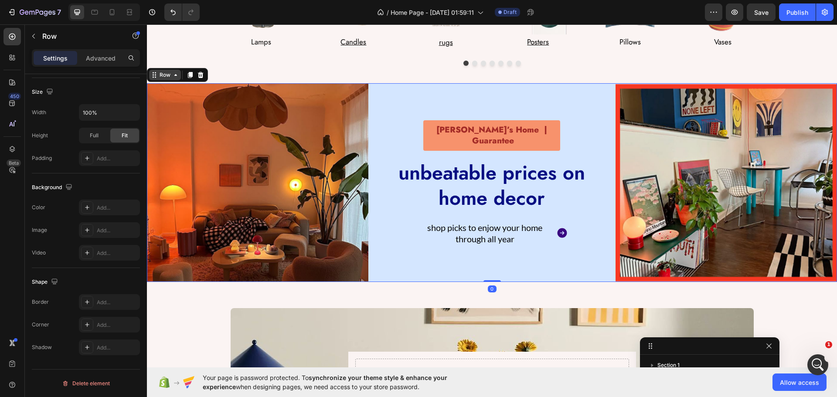
click at [171, 74] on div "Row" at bounding box center [165, 75] width 14 height 8
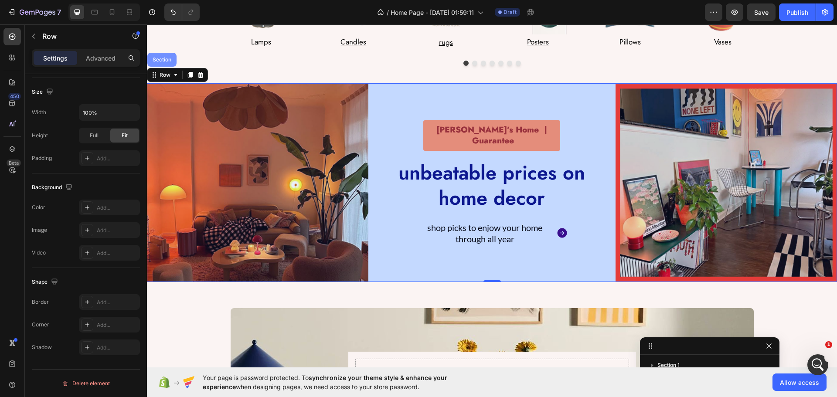
click at [163, 61] on div "Section" at bounding box center [162, 59] width 22 height 5
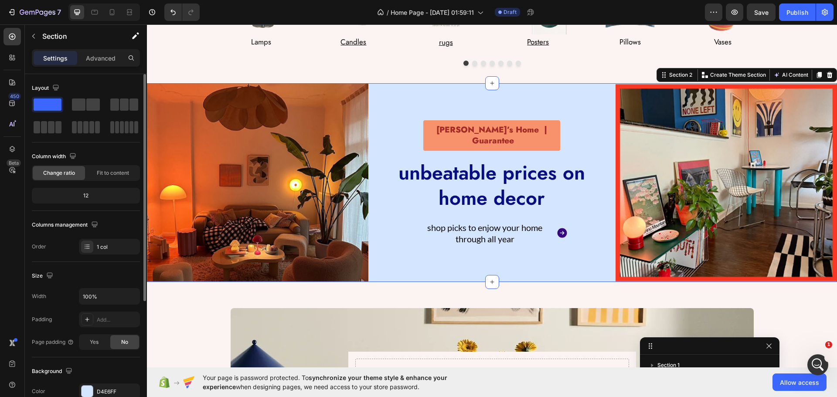
drag, startPoint x: 99, startPoint y: 392, endPoint x: 104, endPoint y: 378, distance: 15.1
click at [99, 392] on div "D4E6FF" at bounding box center [117, 392] width 41 height 8
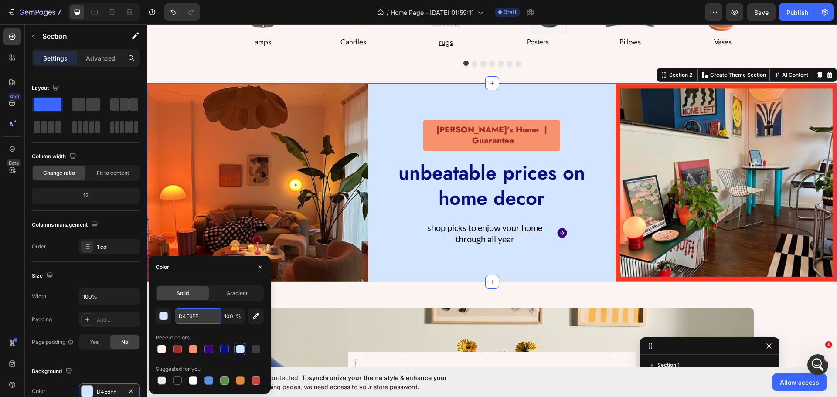
click at [184, 313] on input "D4E6FF" at bounding box center [197, 316] width 45 height 16
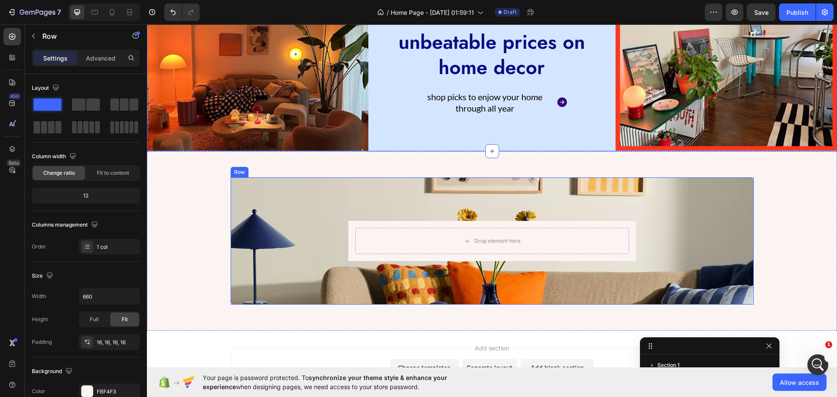
scroll to position [118, 0]
click at [364, 232] on div "Drop element here" at bounding box center [492, 241] width 274 height 26
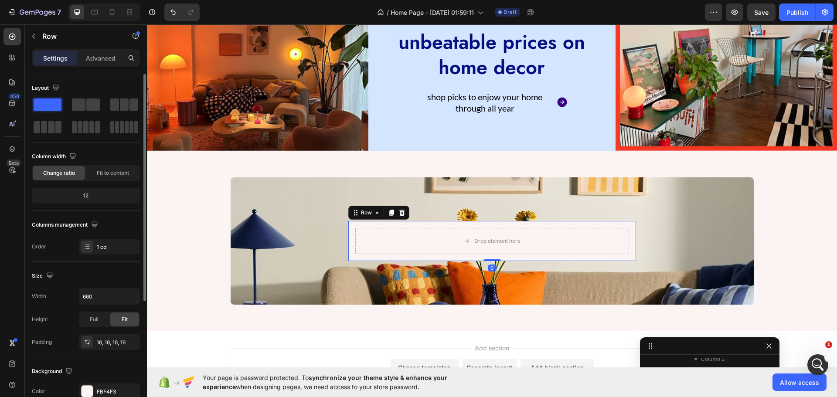
scroll to position [174, 0]
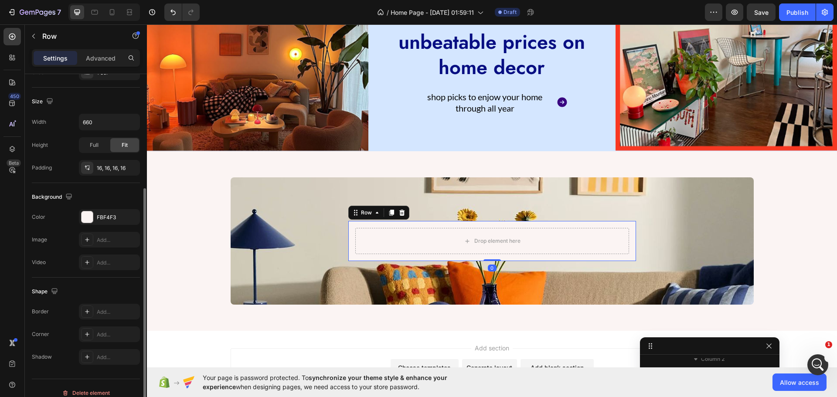
click at [105, 201] on div "Background" at bounding box center [86, 197] width 108 height 14
click at [102, 220] on div "FBF4F3" at bounding box center [109, 218] width 25 height 8
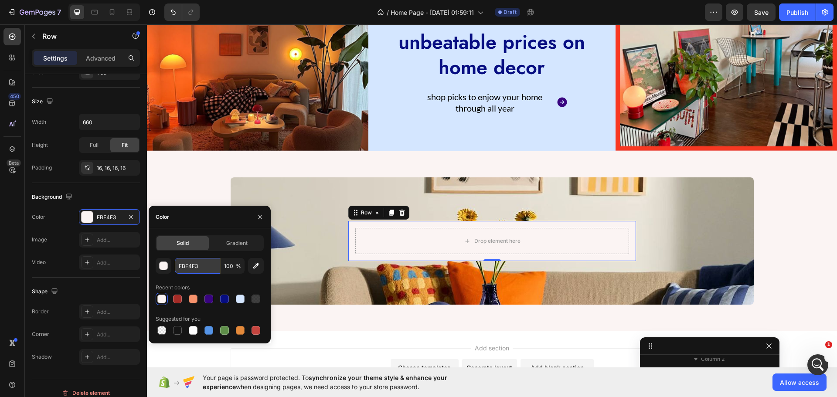
click at [201, 269] on input "FBF4F3" at bounding box center [197, 266] width 45 height 16
paste input "D4E6FF"
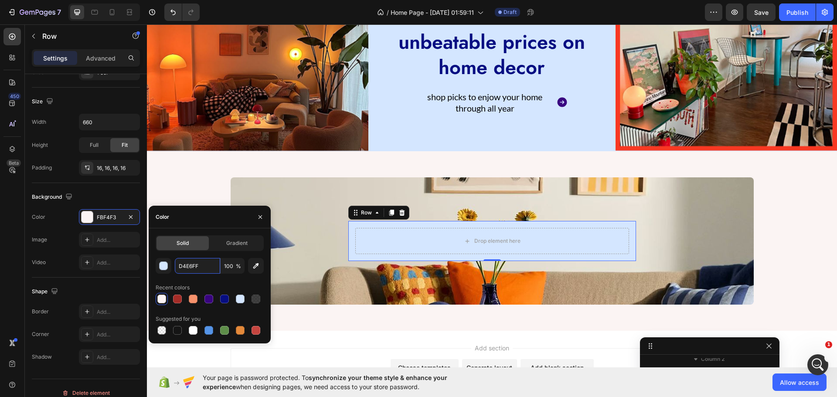
type input "D4E6FF"
drag, startPoint x: 193, startPoint y: 227, endPoint x: 156, endPoint y: 214, distance: 38.9
click at [192, 226] on div "Color" at bounding box center [210, 217] width 122 height 23
click at [112, 197] on div "Background" at bounding box center [86, 197] width 108 height 14
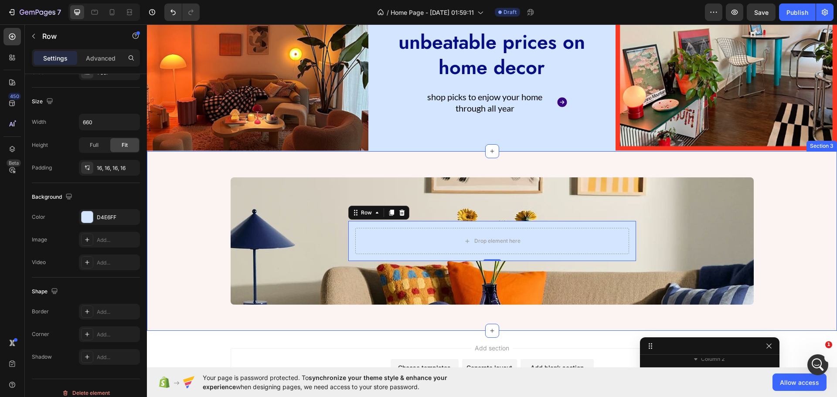
click at [185, 203] on div "Drop element here Row 0 Row" at bounding box center [492, 240] width 673 height 127
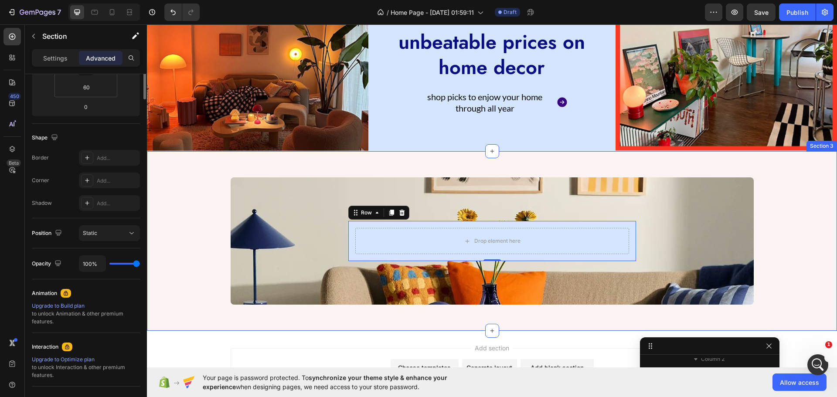
scroll to position [0, 0]
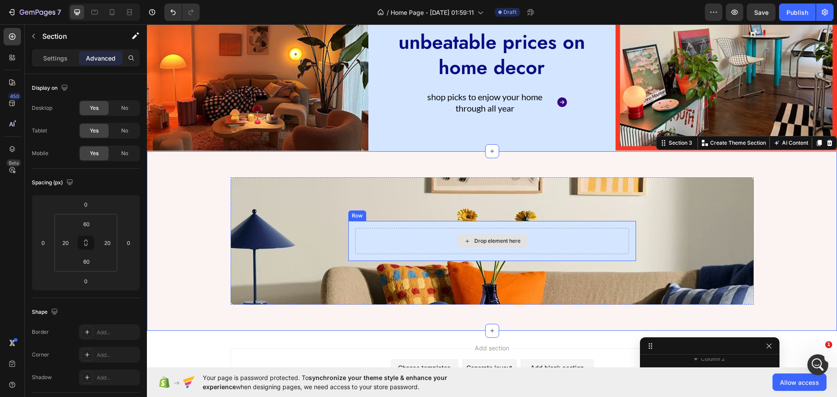
click at [357, 244] on div "Drop element here" at bounding box center [492, 241] width 274 height 26
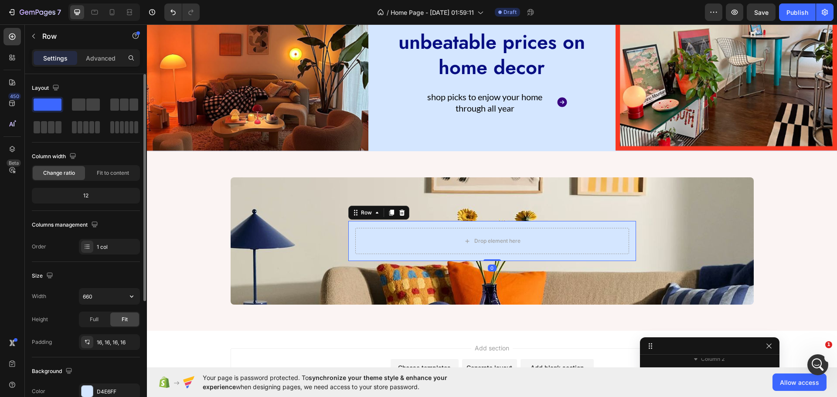
scroll to position [174, 0]
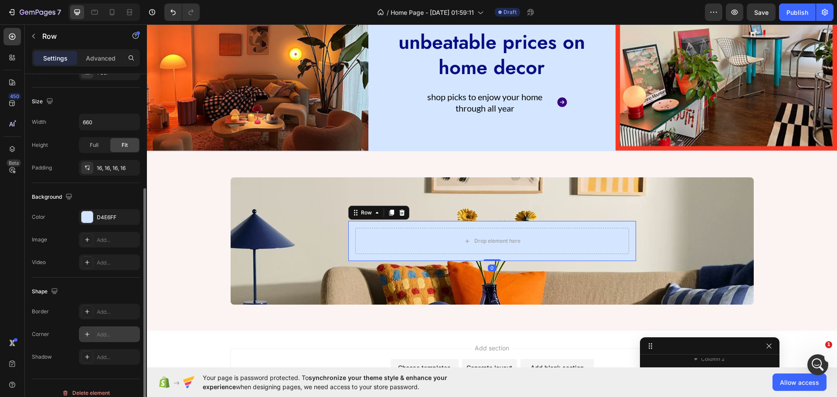
drag, startPoint x: 97, startPoint y: 335, endPoint x: 107, endPoint y: 330, distance: 11.3
click at [97, 336] on div "Add..." at bounding box center [117, 335] width 41 height 8
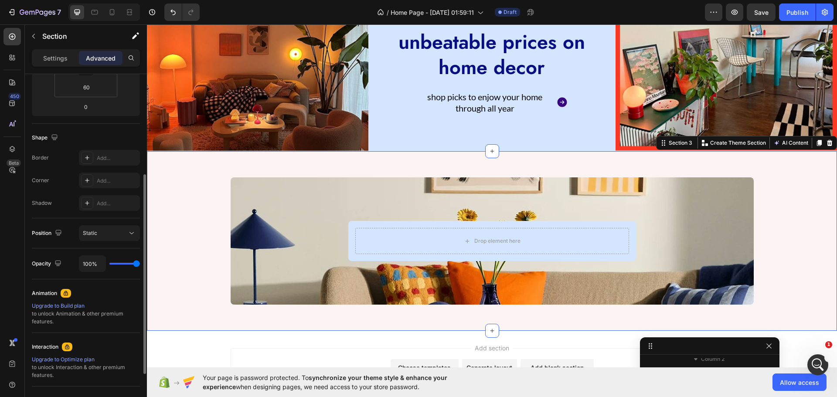
drag, startPoint x: 163, startPoint y: 276, endPoint x: 210, endPoint y: 267, distance: 47.5
click at [163, 275] on div "Drop element here Row Row" at bounding box center [492, 240] width 673 height 127
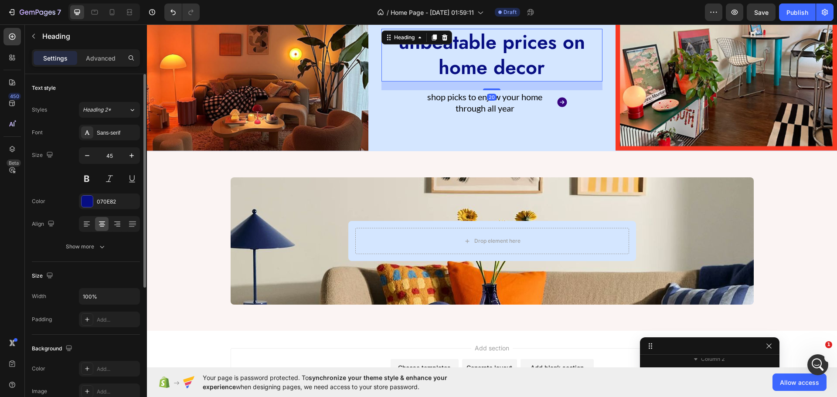
click at [492, 47] on h2 "unbeatable prices on home decor" at bounding box center [491, 55] width 221 height 53
click at [87, 245] on div "Show more" at bounding box center [86, 246] width 41 height 9
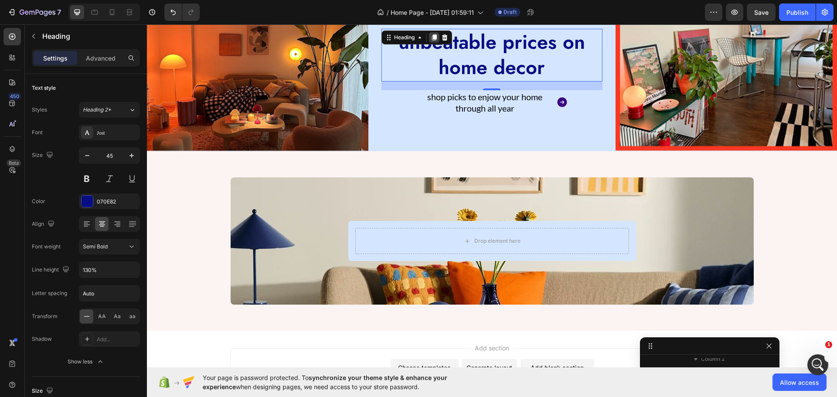
click at [432, 34] on icon at bounding box center [434, 37] width 5 height 6
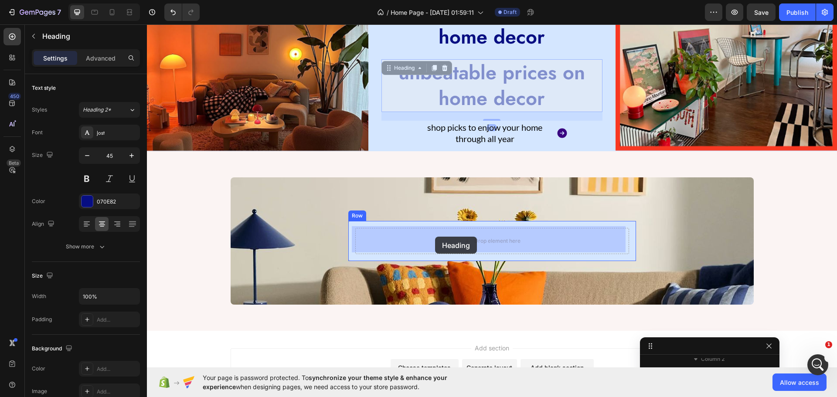
drag, startPoint x: 384, startPoint y: 61, endPoint x: 435, endPoint y: 237, distance: 183.3
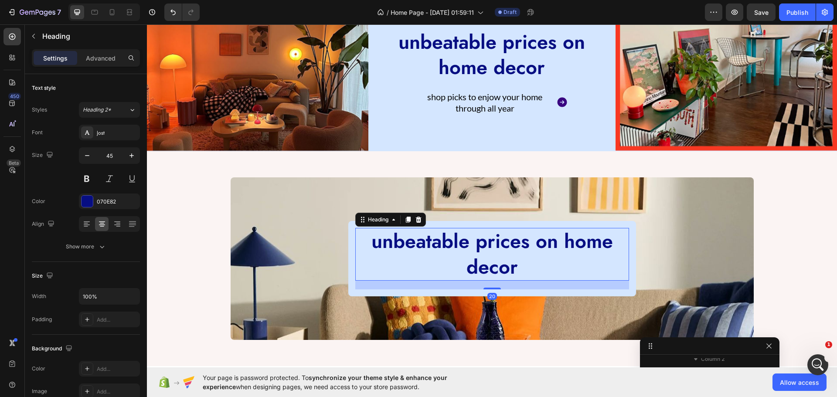
click at [435, 237] on h2 "unbeatable prices on home decor" at bounding box center [492, 254] width 274 height 53
click at [435, 237] on p "unbeatable prices on home decor" at bounding box center [492, 254] width 272 height 51
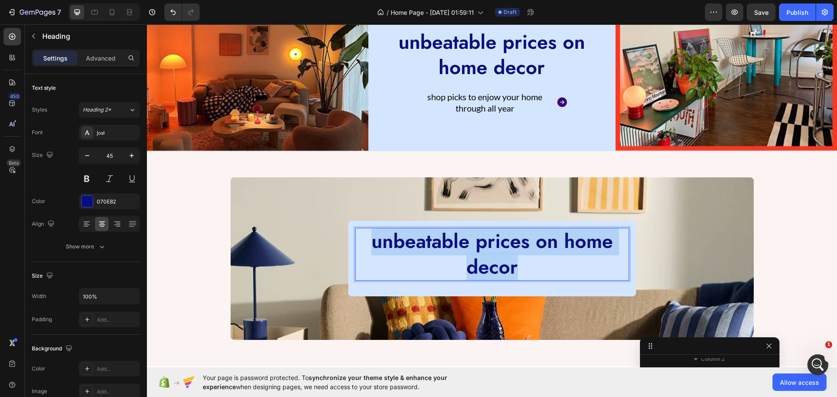
click at [435, 237] on p "unbeatable prices on home decor" at bounding box center [492, 254] width 272 height 51
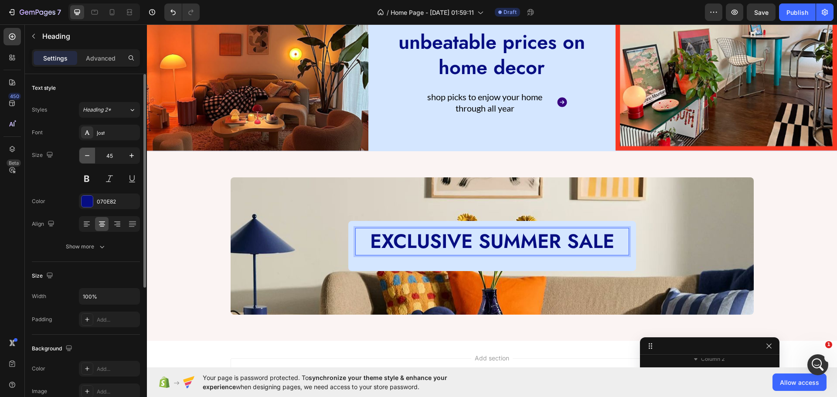
click at [83, 155] on icon "button" at bounding box center [87, 155] width 9 height 9
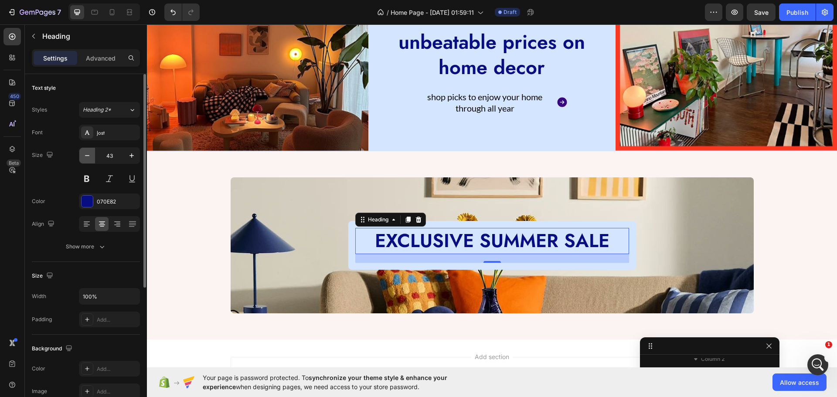
click at [83, 155] on icon "button" at bounding box center [87, 155] width 9 height 9
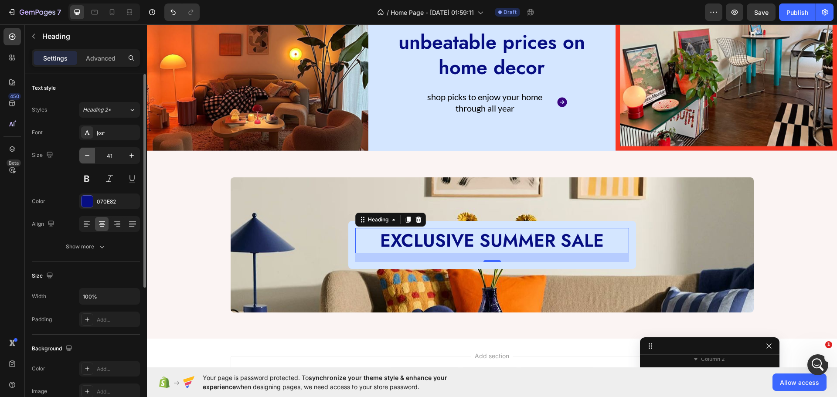
click at [83, 155] on icon "button" at bounding box center [87, 155] width 9 height 9
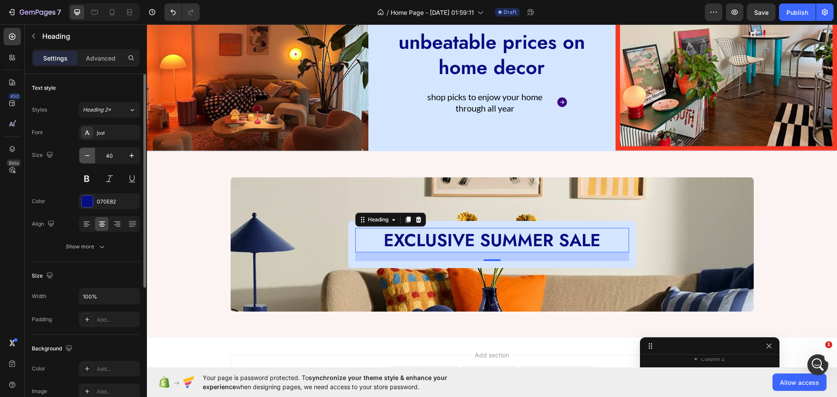
click at [83, 155] on icon "button" at bounding box center [87, 155] width 9 height 9
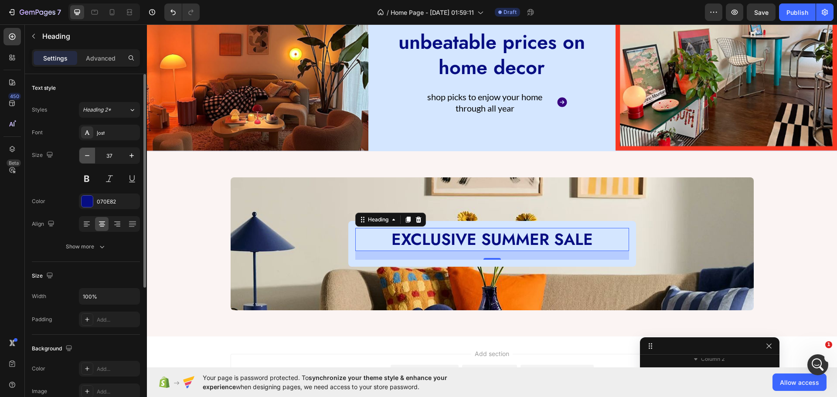
click at [83, 155] on icon "button" at bounding box center [87, 155] width 9 height 9
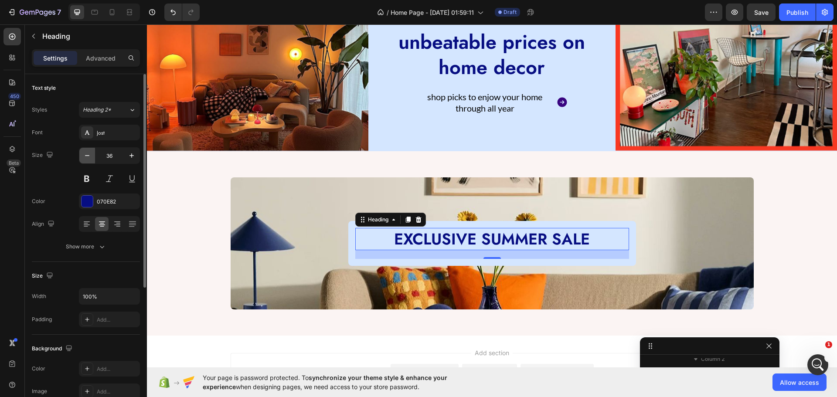
click at [83, 155] on icon "button" at bounding box center [87, 155] width 9 height 9
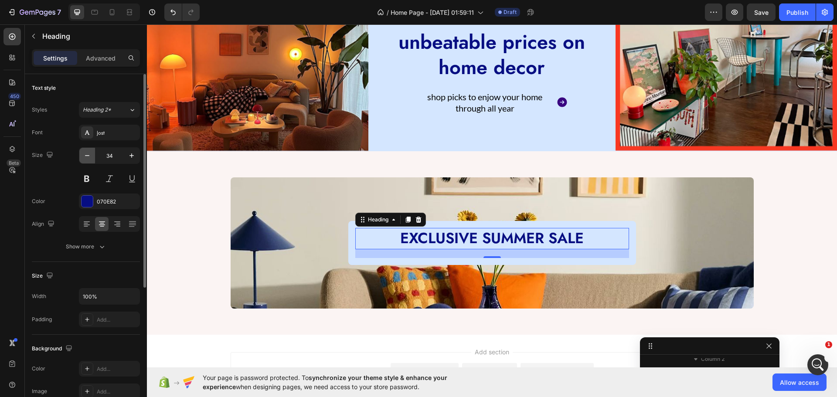
click at [83, 155] on icon "button" at bounding box center [87, 155] width 9 height 9
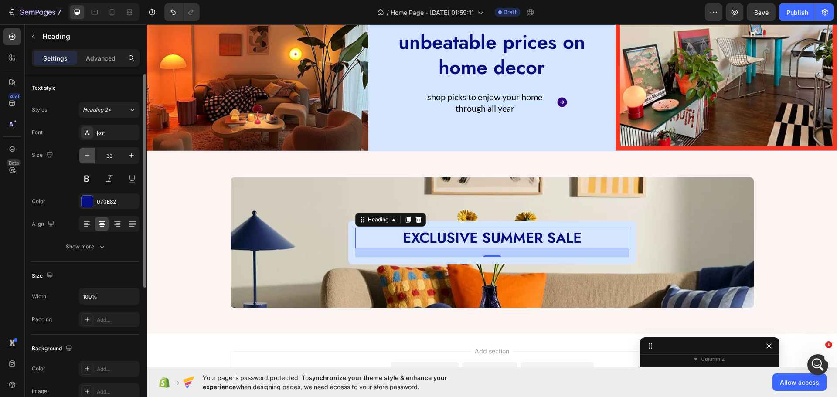
click at [83, 155] on icon "button" at bounding box center [87, 155] width 9 height 9
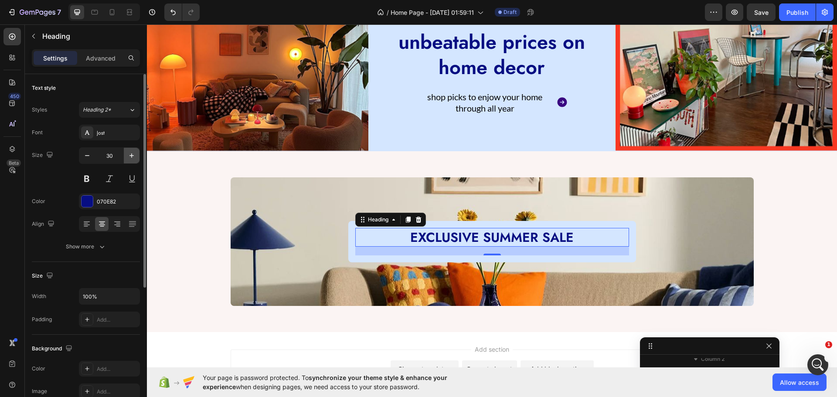
click at [126, 154] on button "button" at bounding box center [132, 156] width 16 height 16
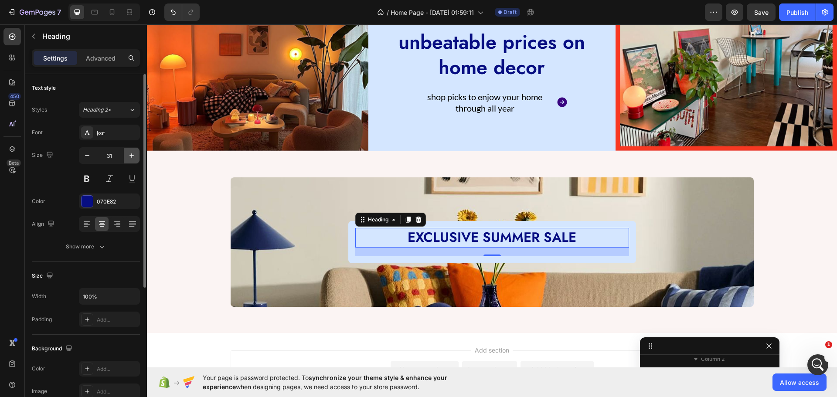
click at [134, 154] on icon "button" at bounding box center [131, 155] width 9 height 9
type input "32"
click at [79, 245] on div "Show more" at bounding box center [86, 246] width 41 height 9
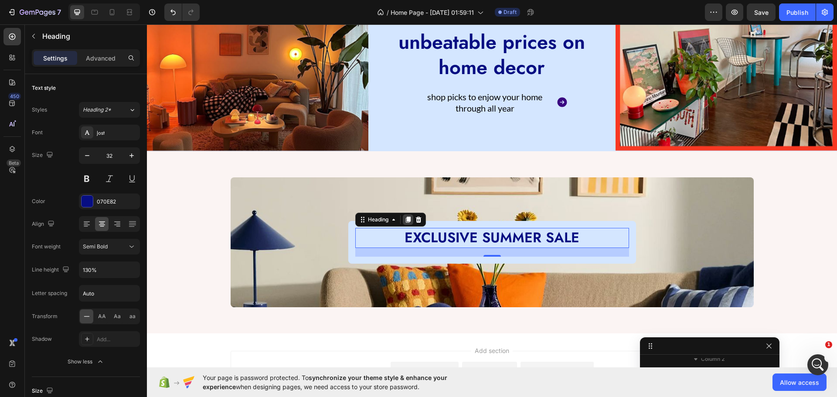
click at [405, 221] on icon at bounding box center [407, 220] width 5 height 6
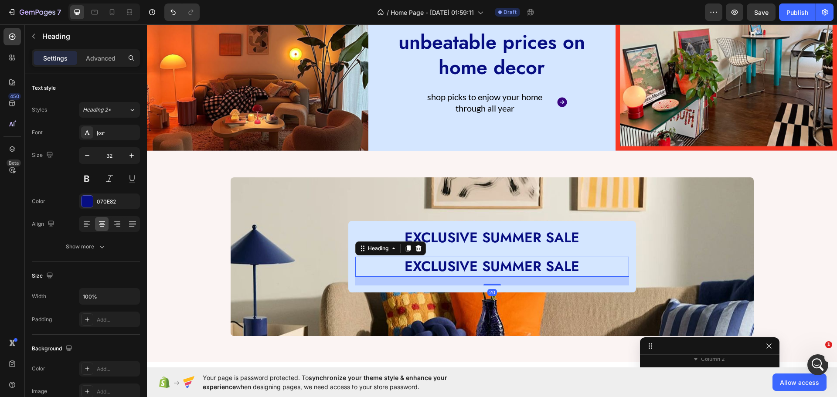
scroll to position [191, 0]
click at [442, 270] on p "EXCLUSIVE SUMMER SALE" at bounding box center [492, 267] width 272 height 18
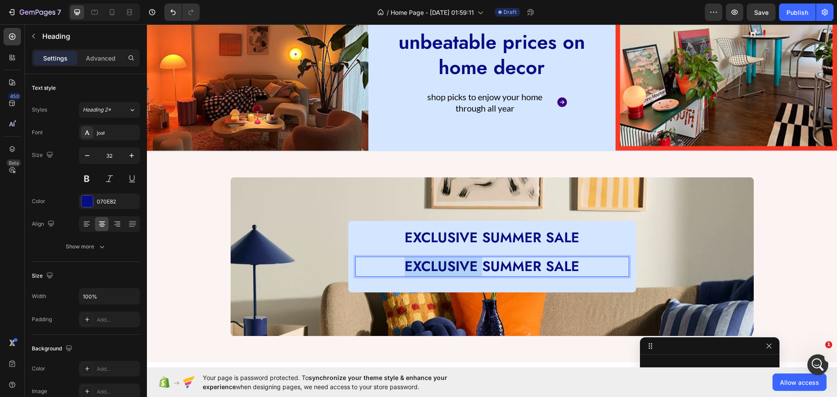
click at [442, 270] on p "EXCLUSIVE SUMMER SALE" at bounding box center [492, 267] width 272 height 18
click at [397, 232] on p "EXCLUSIVE SUMMER SALE" at bounding box center [492, 238] width 272 height 18
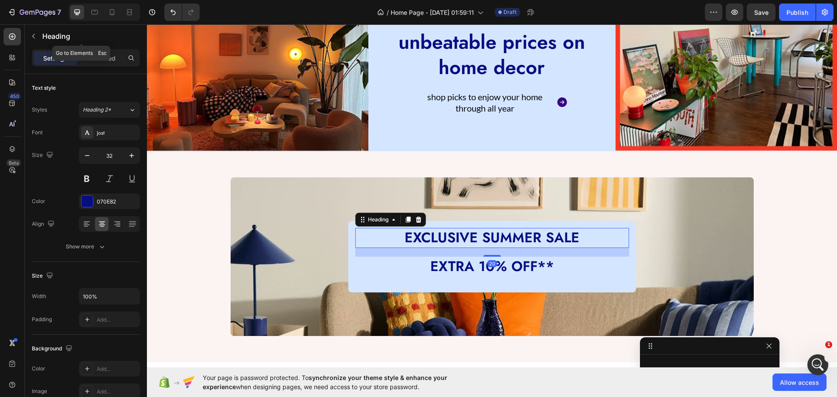
drag, startPoint x: 88, startPoint y: 42, endPoint x: 93, endPoint y: 49, distance: 8.8
click at [91, 44] on div "Heading" at bounding box center [81, 36] width 113 height 23
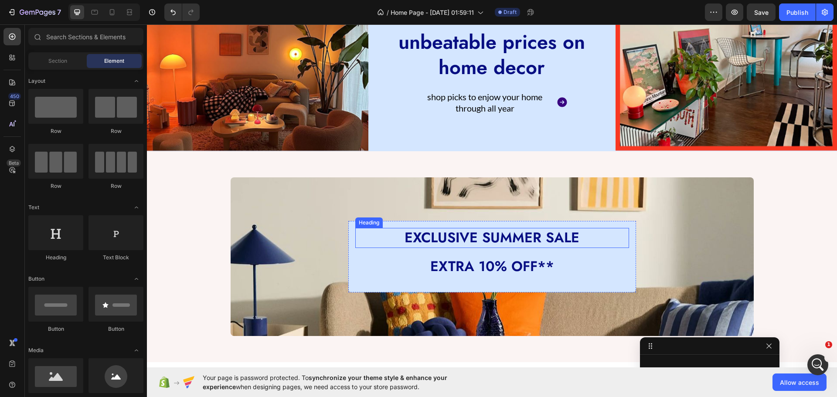
drag, startPoint x: 390, startPoint y: 236, endPoint x: 374, endPoint y: 234, distance: 16.2
click at [390, 236] on p "EXCLUSIVE SUMMER SALE" at bounding box center [492, 238] width 272 height 18
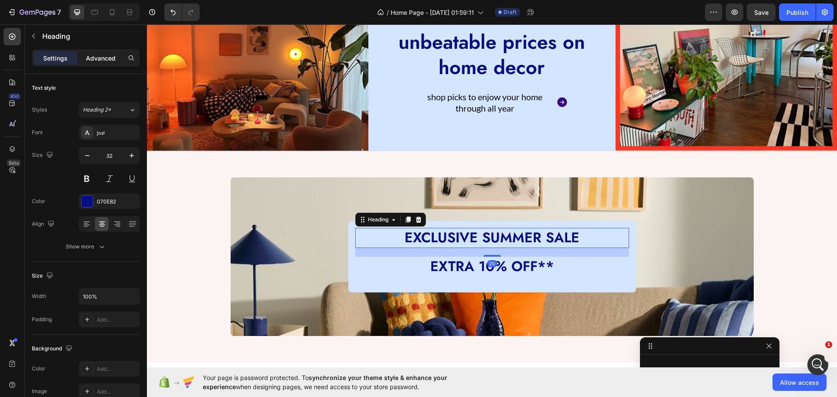
click at [92, 61] on p "Advanced" at bounding box center [101, 58] width 30 height 9
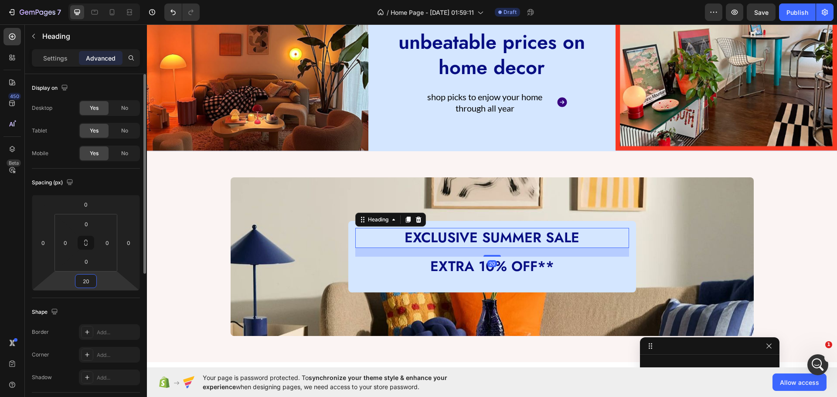
click at [92, 285] on input "20" at bounding box center [85, 281] width 17 height 13
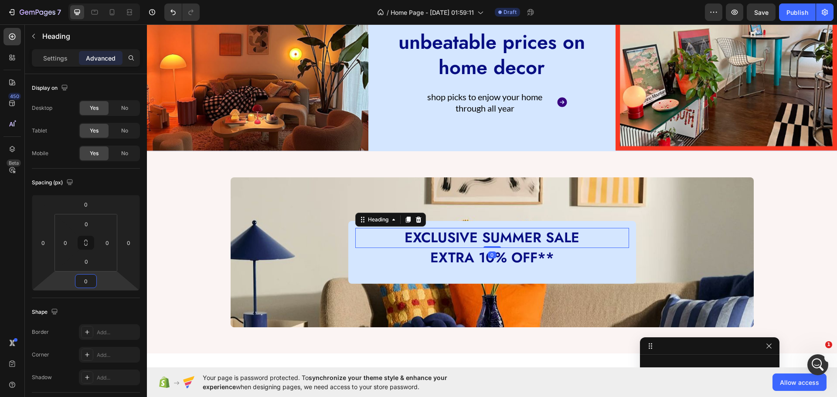
type input "0"
click at [44, 60] on p "Settings" at bounding box center [55, 58] width 24 height 9
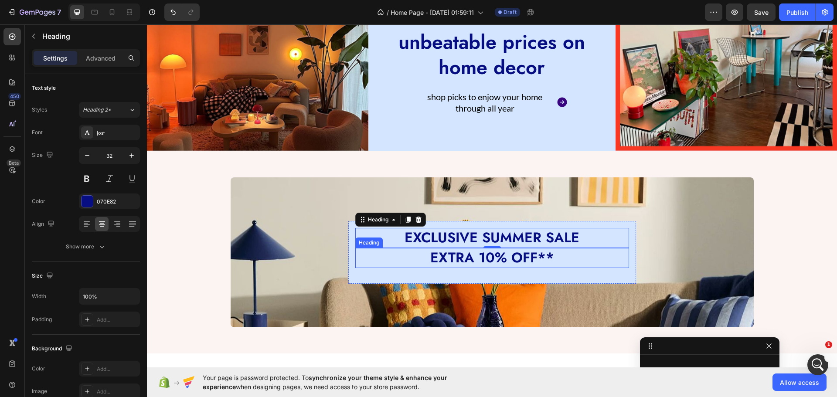
drag, startPoint x: 484, startPoint y: 255, endPoint x: 456, endPoint y: 257, distance: 28.0
click at [486, 256] on p "EXTRA 10% OFF**" at bounding box center [492, 258] width 272 height 18
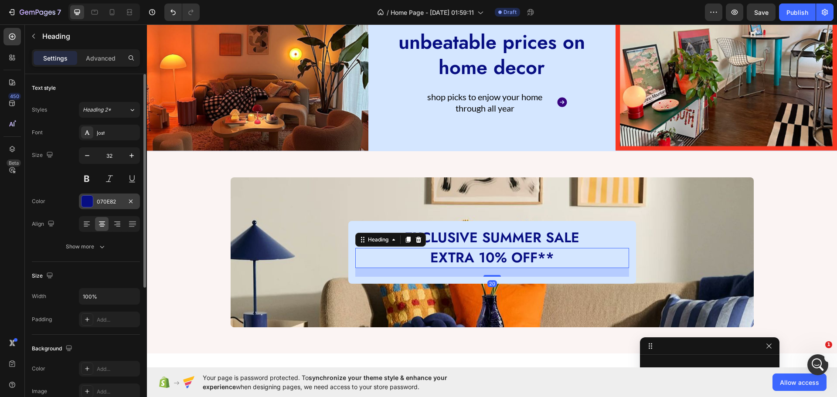
click at [92, 207] on div "070E82" at bounding box center [109, 202] width 61 height 16
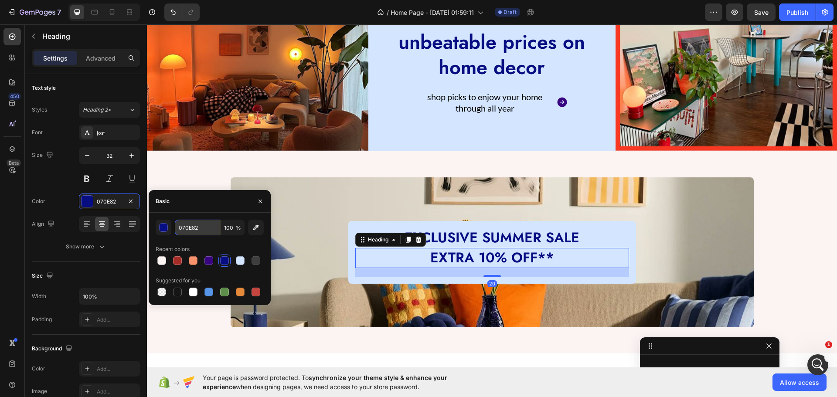
click at [194, 228] on input "070E82" at bounding box center [197, 228] width 45 height 16
paste input "#F8382"
type input "F83822"
click at [198, 203] on div "Basic" at bounding box center [210, 201] width 122 height 23
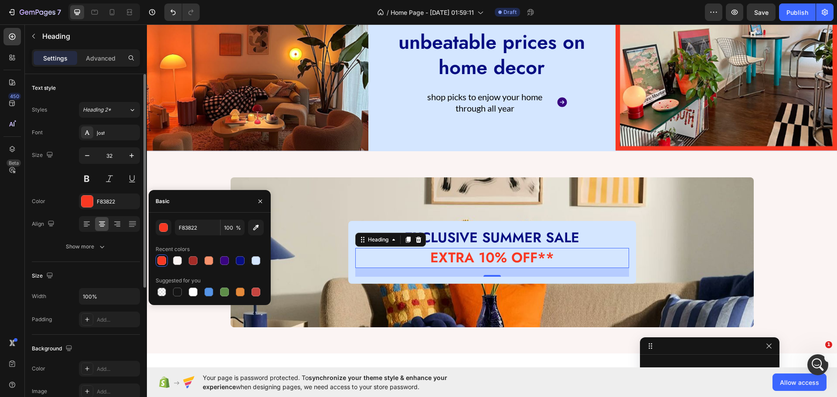
click at [61, 185] on div "Size 32" at bounding box center [86, 166] width 108 height 39
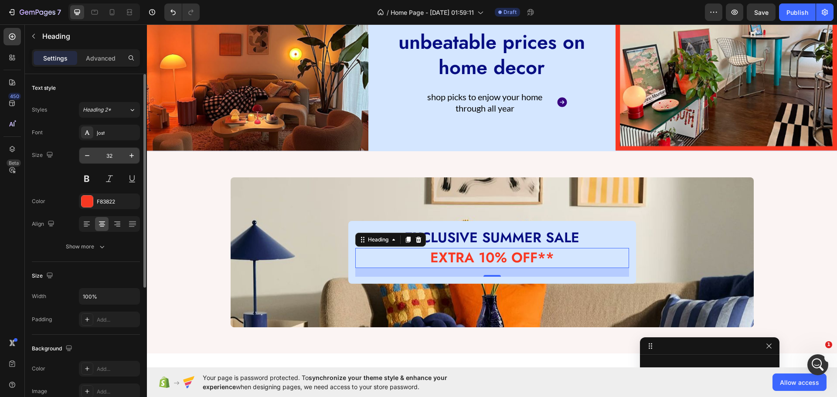
click at [114, 158] on input "32" at bounding box center [109, 156] width 29 height 16
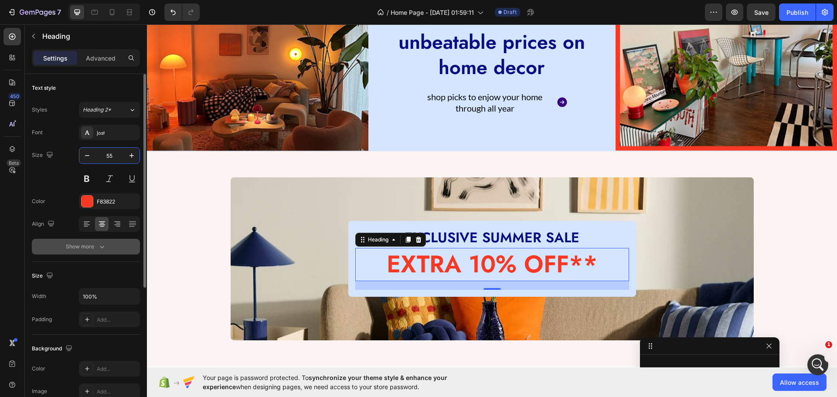
type input "55"
click at [77, 249] on div "Show more" at bounding box center [86, 246] width 41 height 9
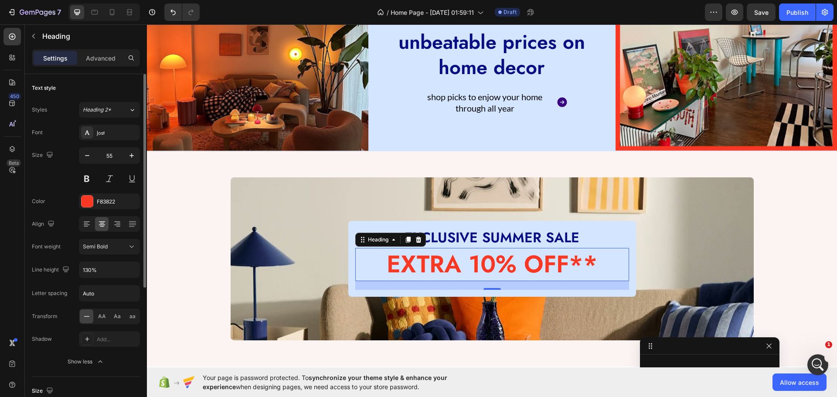
drag, startPoint x: 63, startPoint y: 187, endPoint x: 67, endPoint y: 174, distance: 13.0
click at [63, 186] on div "Font [PERSON_NAME] Size 55 Color F83822 Align Font weight Semi Bold Line height…" at bounding box center [86, 247] width 108 height 245
click at [68, 191] on div "Font [PERSON_NAME] Size 55 Color F83822 Align Font weight Semi Bold Line height…" at bounding box center [86, 247] width 108 height 245
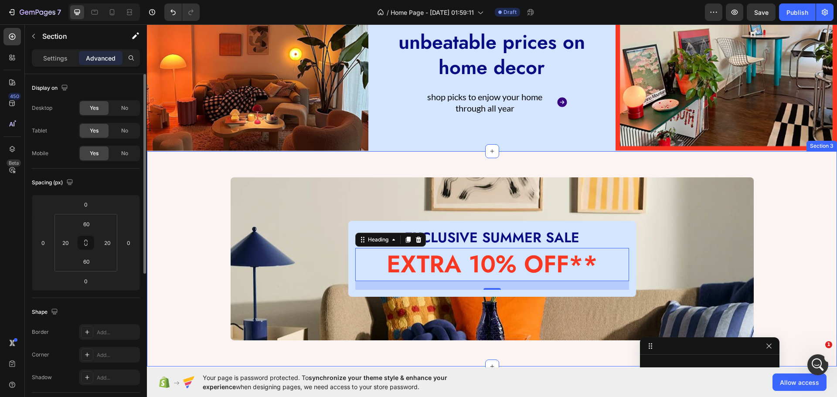
click at [186, 221] on div "EXCLUSIVE SUMMER SALE Heading EXTRA 10% OFF** Heading 20 Row Row" at bounding box center [492, 258] width 673 height 163
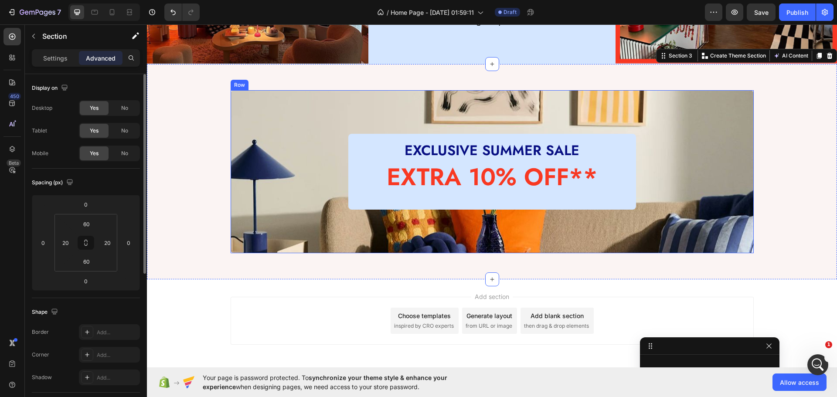
scroll to position [262, 0]
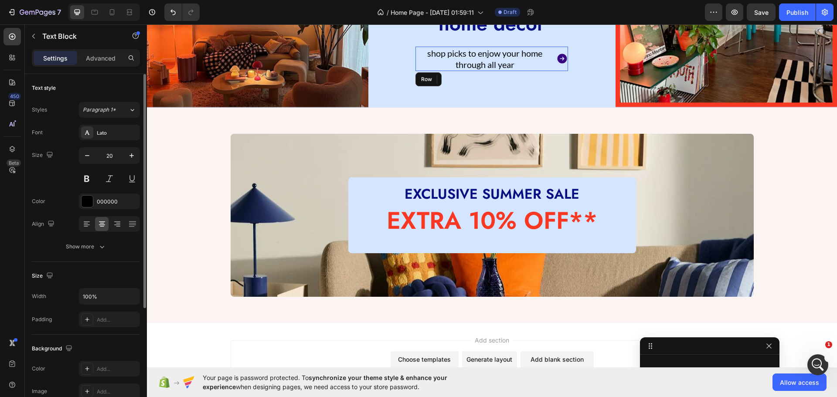
click at [552, 54] on div "shop picks to enjow your home through all year Text Block 0 Icon Row" at bounding box center [491, 59] width 153 height 24
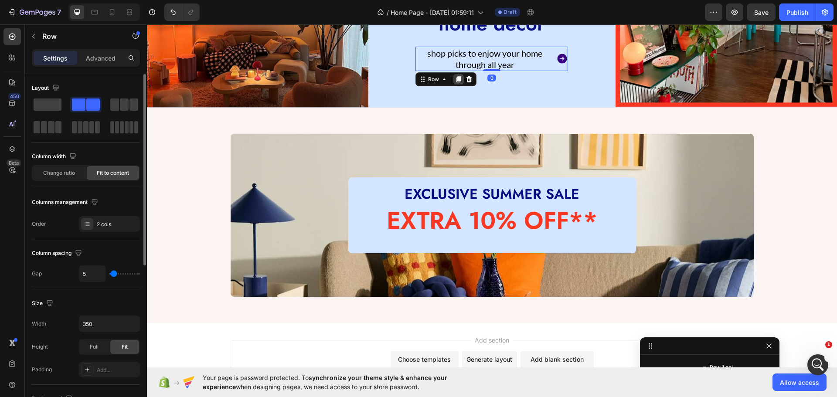
click at [456, 76] on icon at bounding box center [458, 79] width 5 height 6
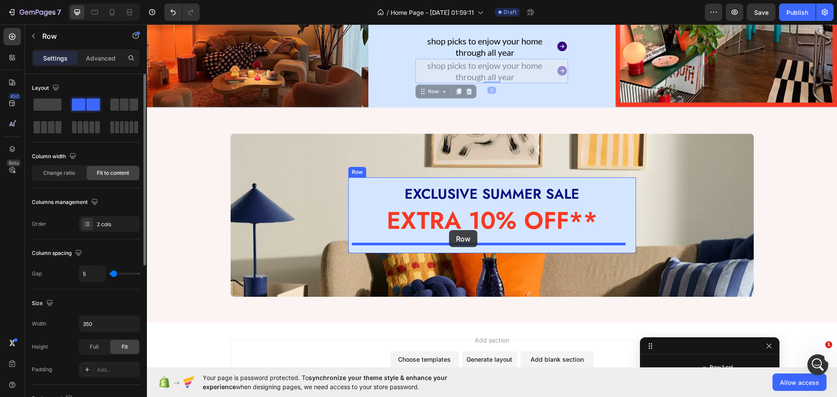
drag, startPoint x: 420, startPoint y: 87, endPoint x: 449, endPoint y: 230, distance: 145.8
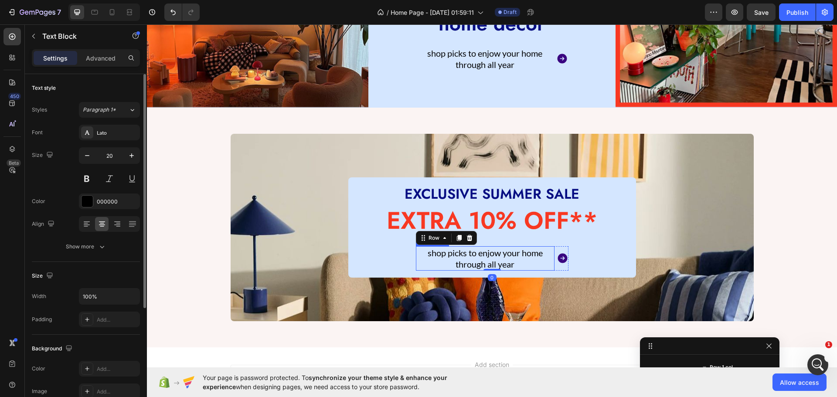
click at [436, 266] on p "shop picks to enjow your home through all year" at bounding box center [485, 258] width 137 height 23
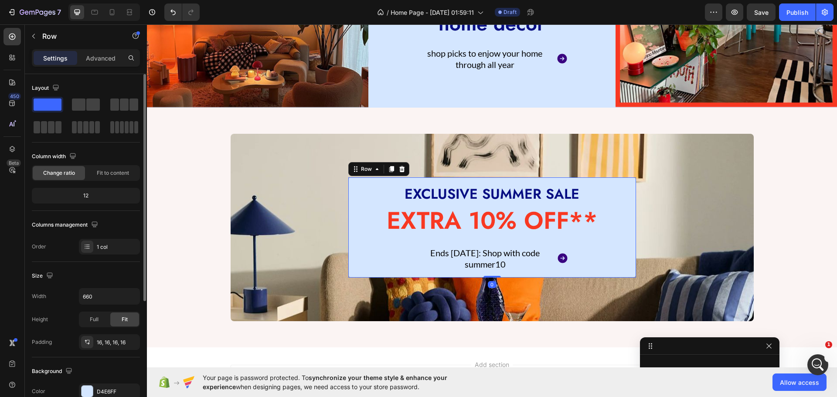
click at [578, 262] on div "EXCLUSIVE SUMMER SALE Heading EXTRA 10% OFF** Heading Ends [DATE]: Shop with co…" at bounding box center [492, 227] width 274 height 86
click at [551, 262] on div "Ends [DATE]: Shop with code summer10 Text Block Icon Row" at bounding box center [492, 258] width 153 height 24
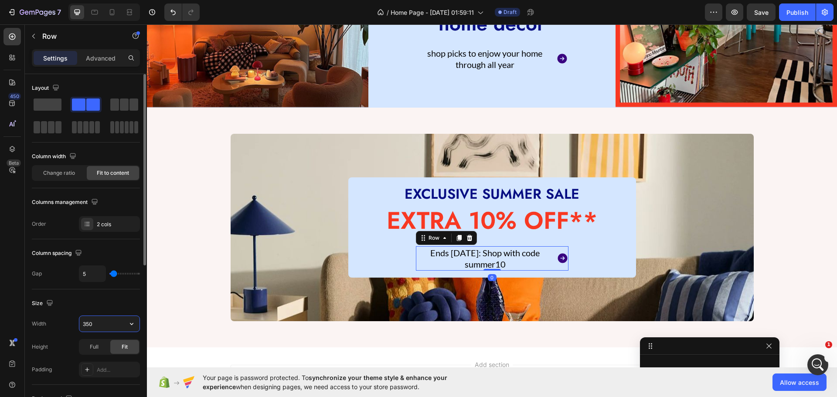
click at [102, 323] on input "350" at bounding box center [109, 324] width 60 height 16
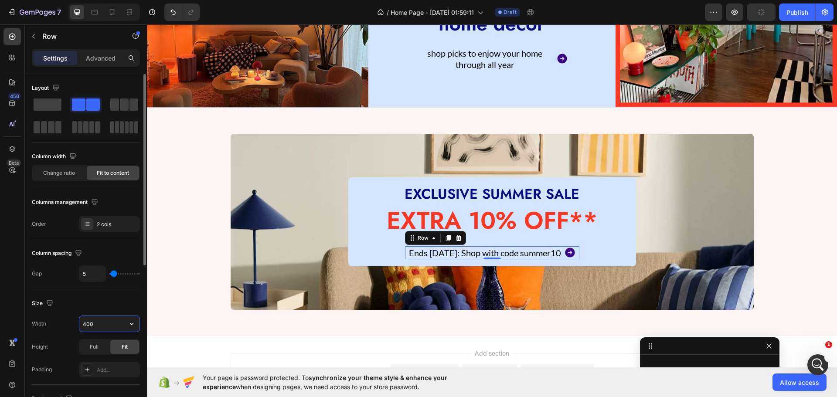
click at [103, 317] on input "400" at bounding box center [109, 324] width 60 height 16
click at [129, 323] on icon "button" at bounding box center [131, 324] width 9 height 9
click at [110, 357] on div "Full 100%" at bounding box center [100, 362] width 71 height 17
type input "100%"
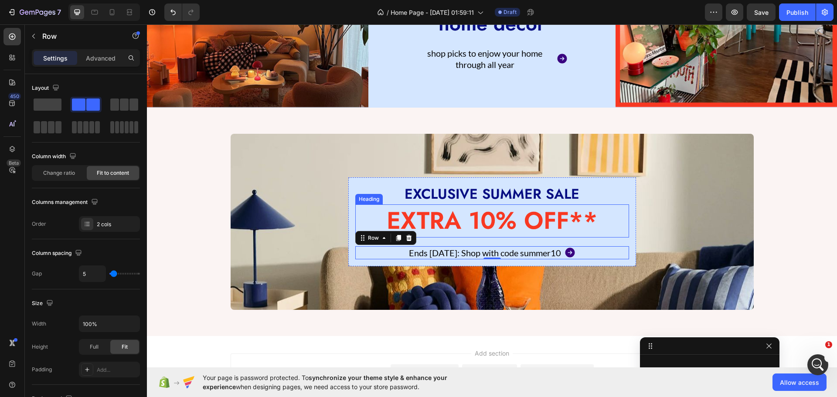
click at [452, 231] on p "EXTRA 10% OFF**" at bounding box center [492, 220] width 272 height 31
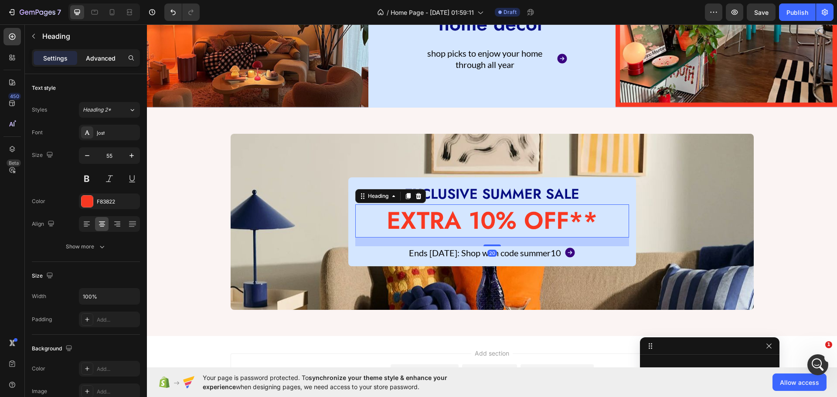
click at [96, 54] on p "Advanced" at bounding box center [101, 58] width 30 height 9
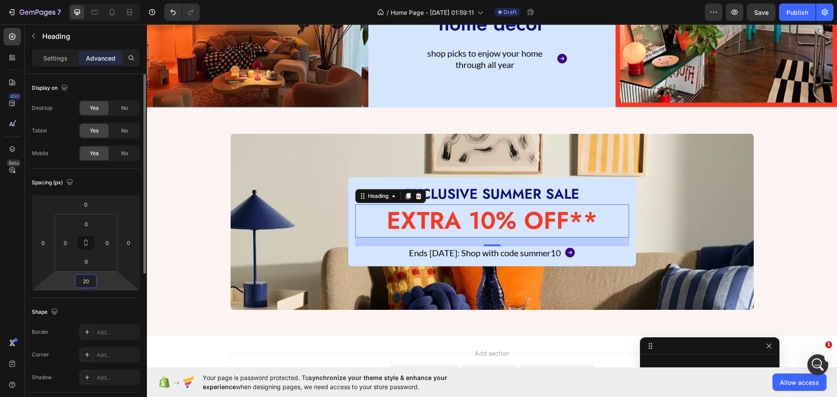
click at [85, 281] on input "20" at bounding box center [85, 281] width 17 height 13
type input "10"
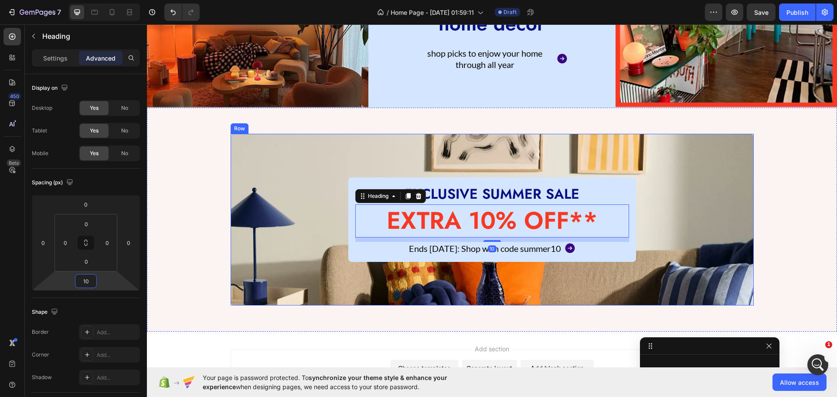
click at [315, 259] on div "EXCLUSIVE SUMMER SALE Heading EXTRA 10% OFF** Heading 10 Ends [DATE]: Shop with…" at bounding box center [492, 219] width 523 height 84
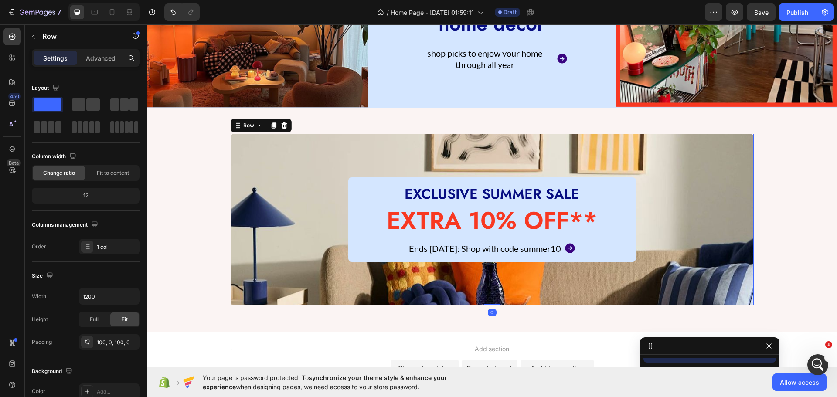
scroll to position [249, 0]
click at [509, 250] on p "Ends [DATE]: Shop with code summer10" at bounding box center [485, 248] width 152 height 11
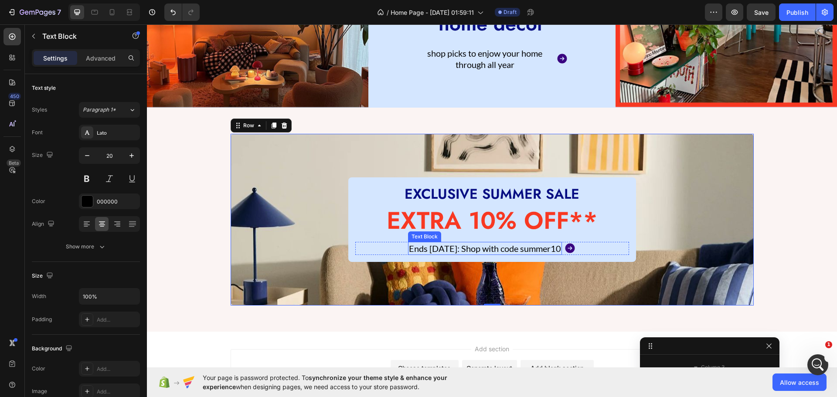
scroll to position [316, 0]
click at [537, 245] on p "Ends [DATE]: Shop with code summer10" at bounding box center [485, 248] width 152 height 11
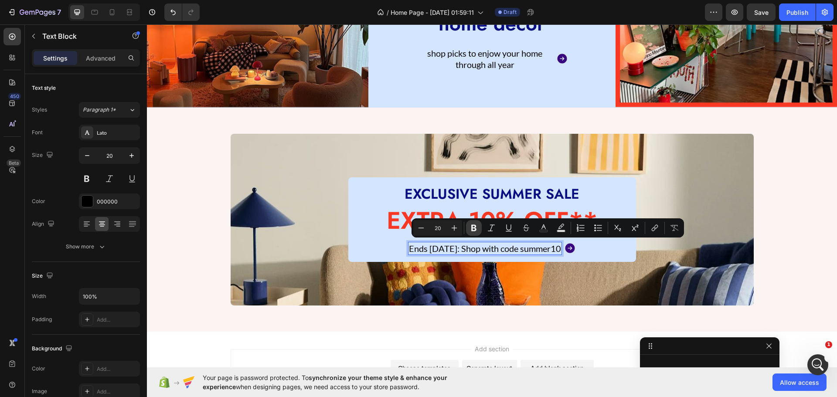
click at [477, 228] on icon "Editor contextual toolbar" at bounding box center [473, 228] width 9 height 9
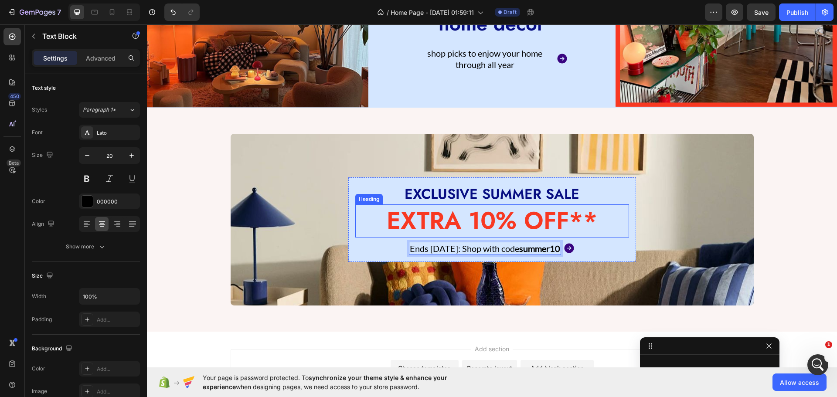
click at [394, 219] on p "EXTRA 10% OFF**" at bounding box center [492, 220] width 272 height 31
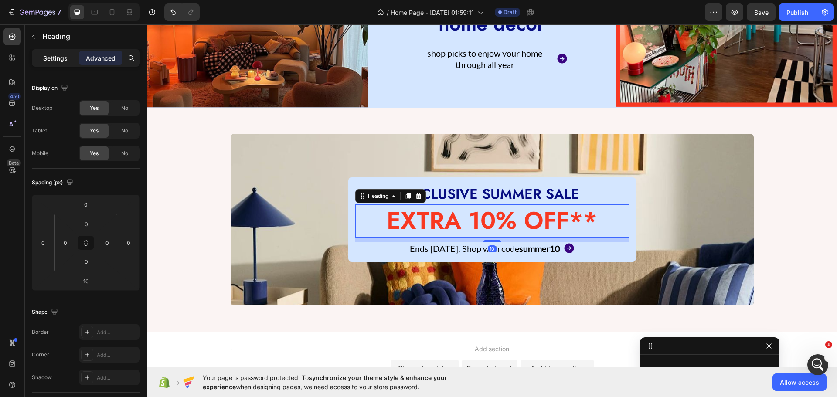
click at [57, 62] on p "Settings" at bounding box center [55, 58] width 24 height 9
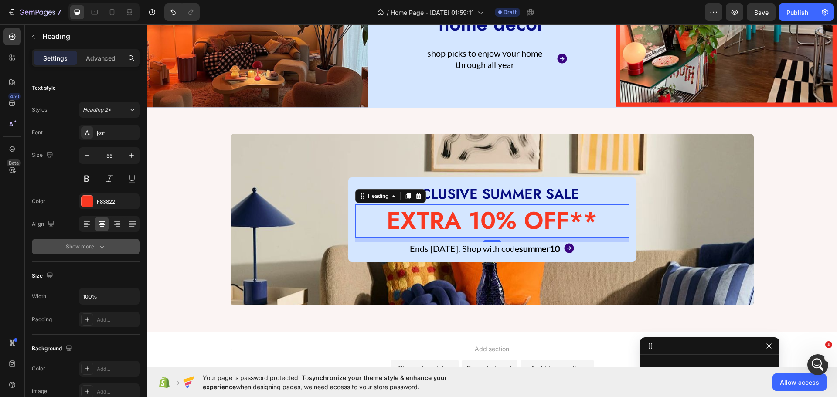
click at [102, 247] on icon "button" at bounding box center [102, 246] width 9 height 9
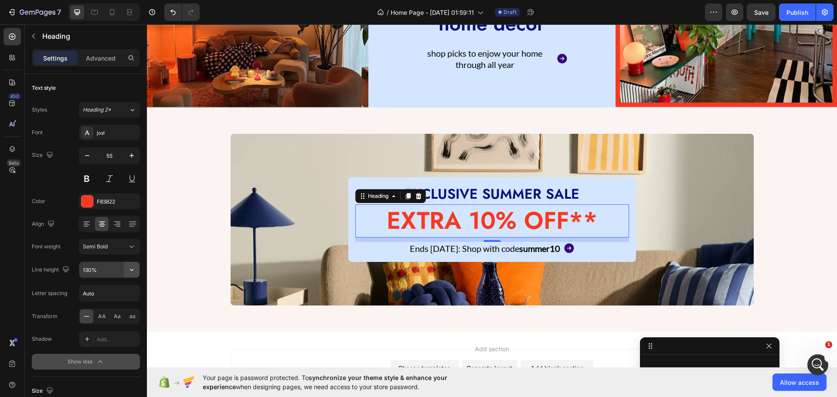
click at [129, 274] on button "button" at bounding box center [132, 270] width 16 height 16
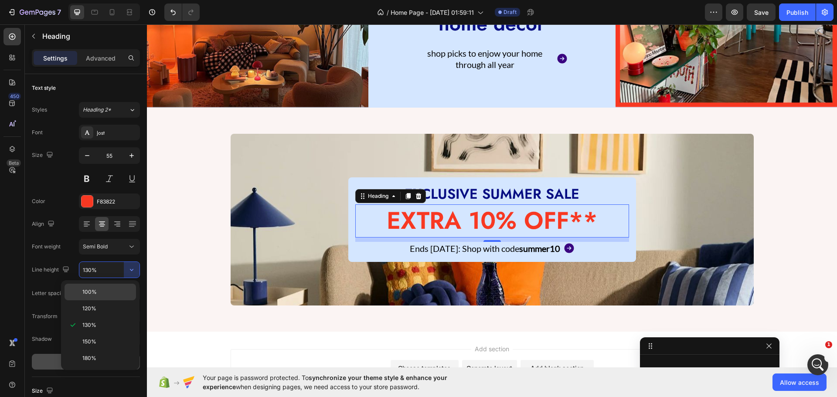
click at [103, 300] on div "100%" at bounding box center [100, 308] width 71 height 17
type input "100%"
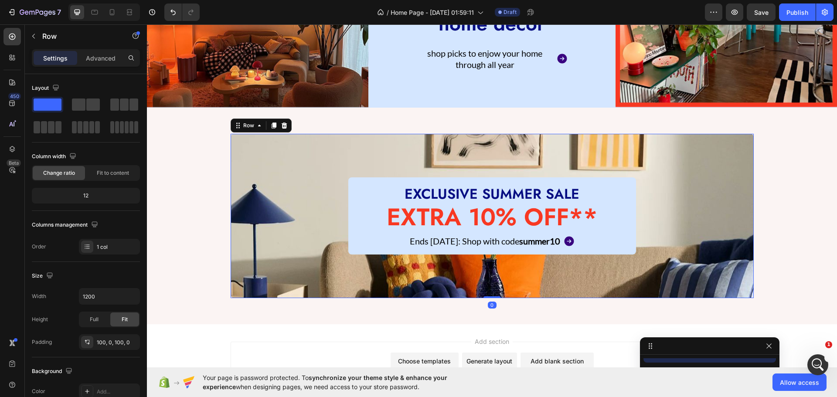
click at [306, 252] on div "EXCLUSIVE SUMMER SALE Heading EXTRA 10% OFF** Heading Ends [DATE]: Shop with co…" at bounding box center [492, 215] width 523 height 77
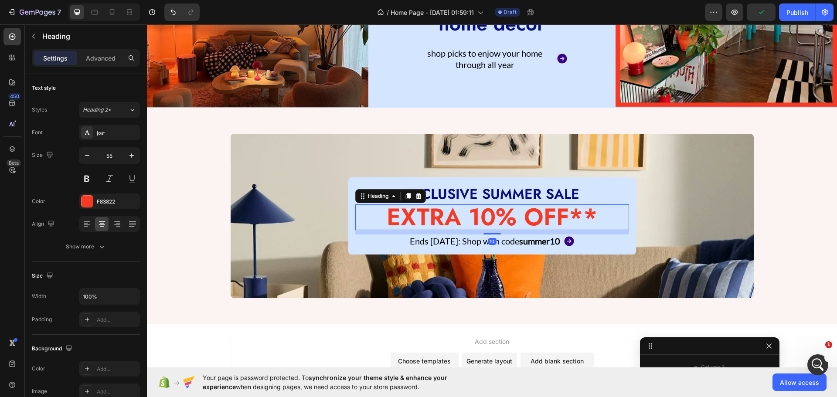
click at [408, 219] on p "EXTRA 10% OFF**" at bounding box center [492, 217] width 272 height 24
click at [97, 64] on div "Advanced" at bounding box center [101, 58] width 44 height 14
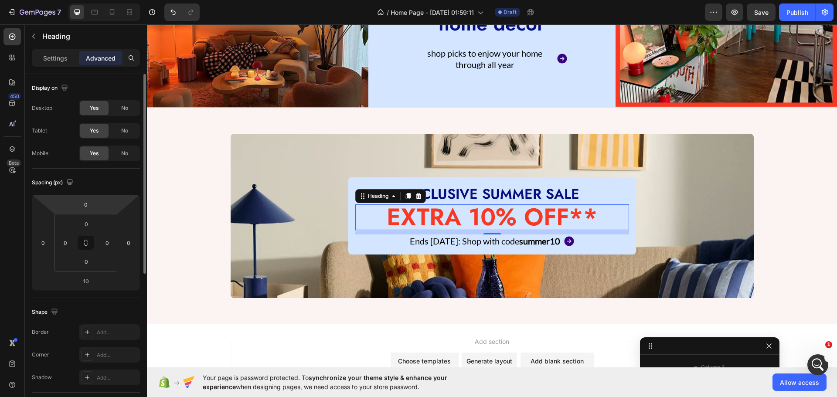
click at [91, 0] on html "7 / Home Page - [DATE] 01:59:11 Draft Preview Save Publish 450 Beta Sections(18…" at bounding box center [418, 0] width 837 height 0
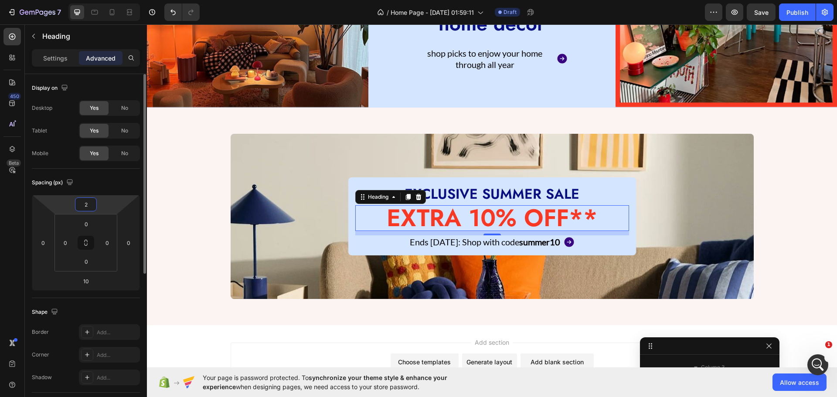
click at [89, 203] on input "2" at bounding box center [85, 204] width 17 height 13
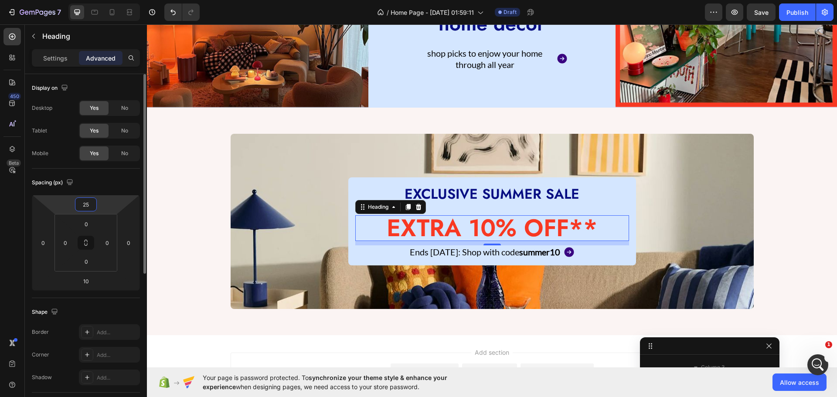
click at [88, 203] on input "25" at bounding box center [85, 204] width 17 height 13
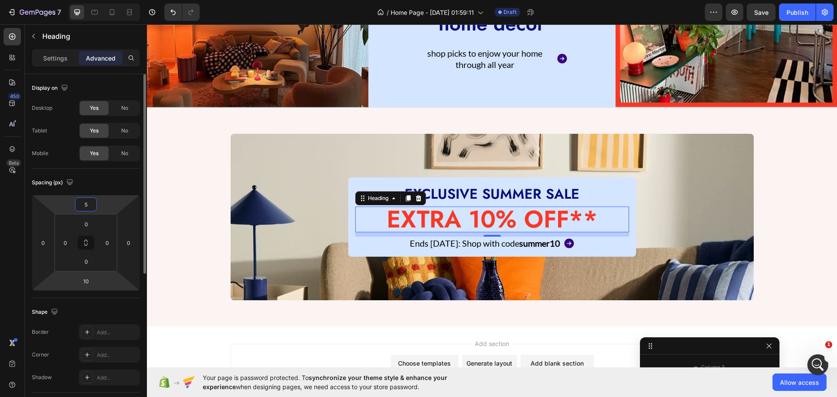
type input "5"
click at [86, 0] on html "7 / Home Page - [DATE] 01:59:11 Draft Preview Save Publish 450 Beta Sections(18…" at bounding box center [418, 0] width 837 height 0
type input "5"
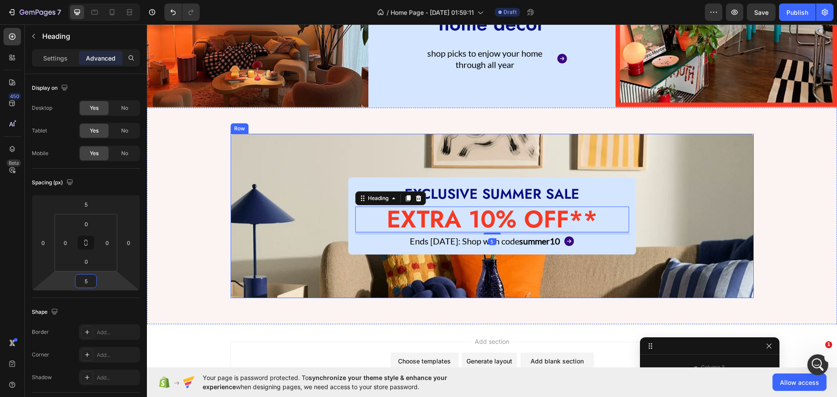
click at [328, 283] on div "EXCLUSIVE SUMMER SALE Heading EXTRA 10% OFF** Heading 5 Ends [DATE]: Shop with …" at bounding box center [492, 216] width 523 height 164
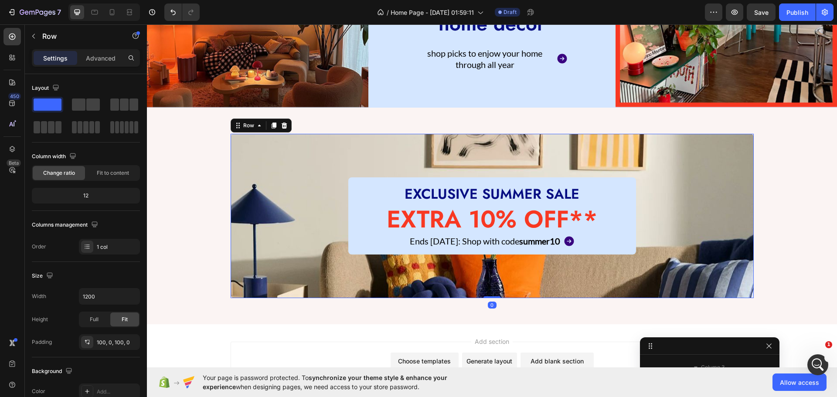
click at [279, 236] on div "EXCLUSIVE SUMMER SALE Heading EXTRA 10% OFF** Heading Ends [DATE]: Shop with co…" at bounding box center [492, 215] width 523 height 77
click at [94, 58] on p "Advanced" at bounding box center [101, 58] width 30 height 9
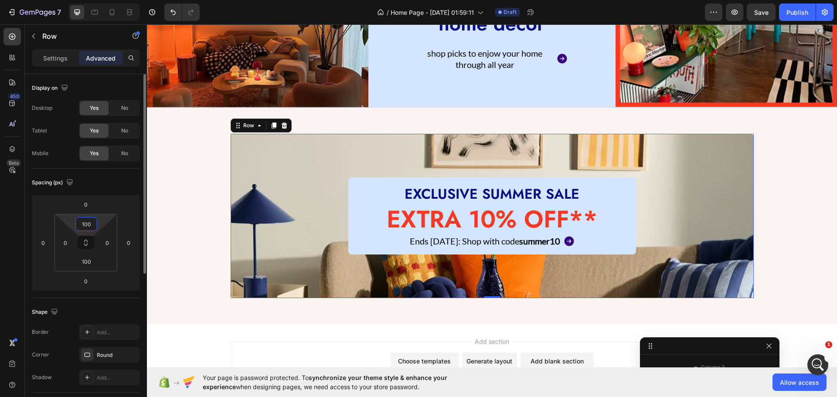
click at [91, 0] on html "7 / Home Page - [DATE] 01:59:11 Draft Preview Save Publish 450 Beta Sections(18…" at bounding box center [418, 0] width 837 height 0
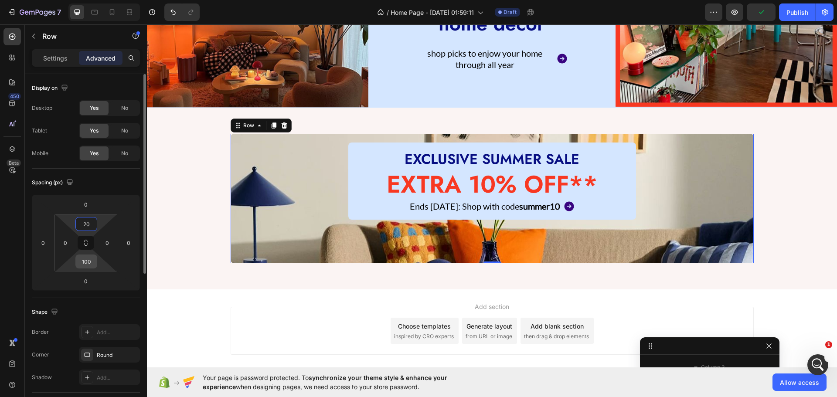
type input "20"
click at [87, 260] on input "100" at bounding box center [86, 261] width 17 height 13
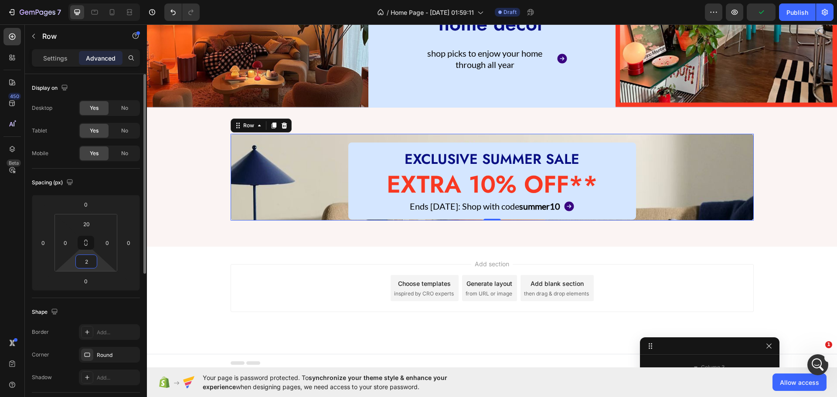
type input "20"
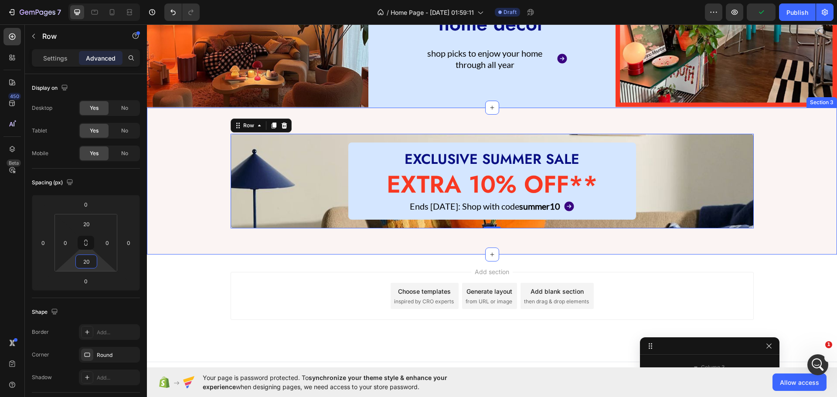
click at [163, 213] on div "EXCLUSIVE SUMMER SALE Heading EXTRA 10% OFF** Heading Ends [DATE]: Shop with co…" at bounding box center [492, 181] width 673 height 95
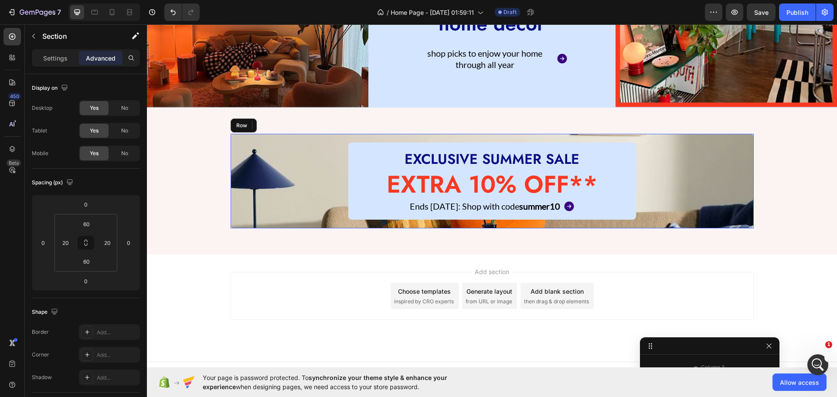
drag, startPoint x: 268, startPoint y: 148, endPoint x: 182, endPoint y: 200, distance: 100.7
click at [269, 148] on div "EXCLUSIVE SUMMER SALE Heading EXTRA 10% OFF** Heading Ends [DATE]: Shop with co…" at bounding box center [492, 181] width 523 height 77
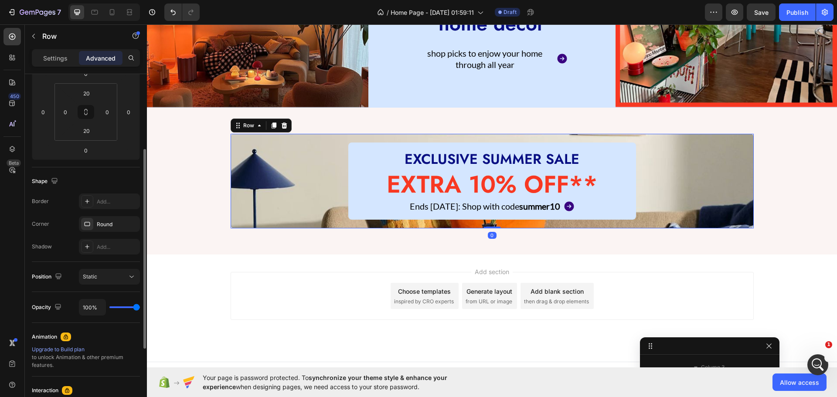
click at [59, 70] on div "Settings Advanced" at bounding box center [86, 61] width 122 height 25
click at [56, 66] on div "Settings Advanced" at bounding box center [86, 57] width 108 height 17
click at [48, 52] on div "Settings" at bounding box center [56, 58] width 44 height 14
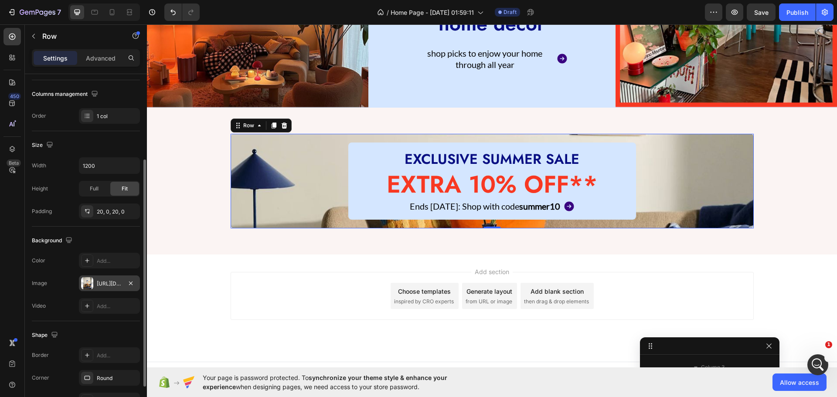
click at [97, 290] on div "[URL][DOMAIN_NAME]" at bounding box center [109, 283] width 61 height 16
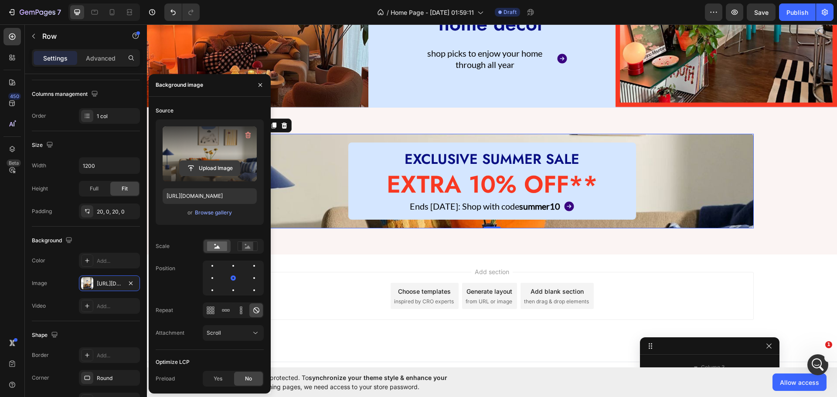
click at [194, 169] on input "file" at bounding box center [210, 168] width 60 height 15
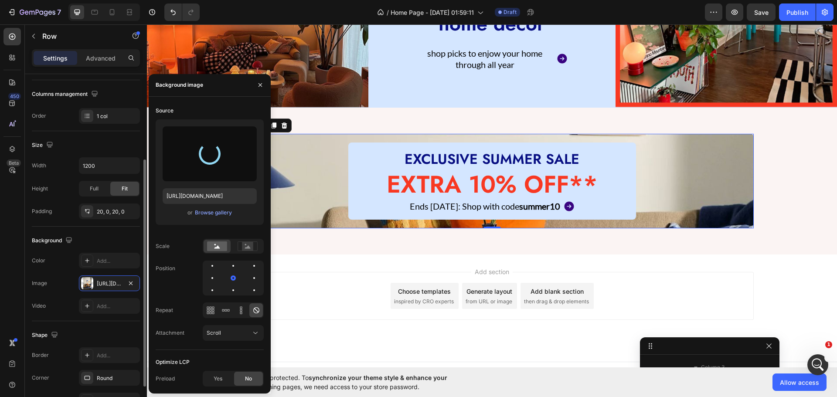
type input "[URL][DOMAIN_NAME]"
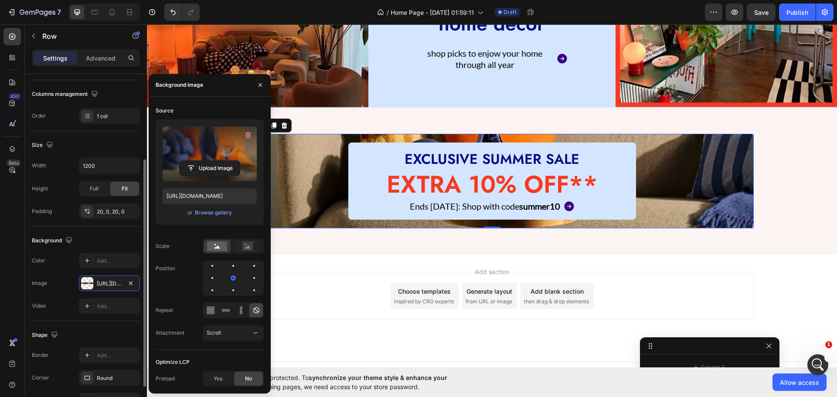
click at [107, 141] on div "Size" at bounding box center [86, 145] width 108 height 14
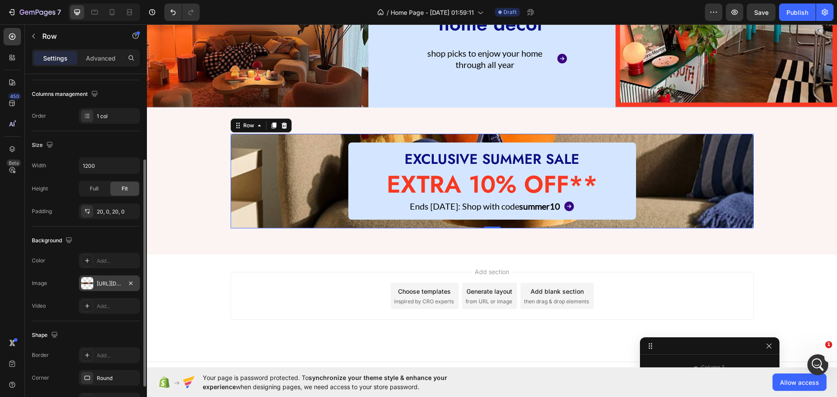
click at [100, 282] on div "[URL][DOMAIN_NAME]" at bounding box center [109, 284] width 25 height 8
click at [102, 245] on div "Background" at bounding box center [86, 241] width 108 height 14
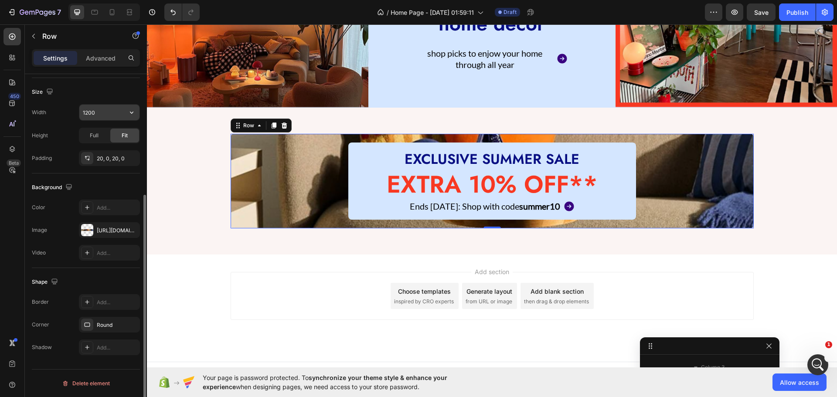
click at [130, 116] on icon "button" at bounding box center [131, 112] width 9 height 9
click at [102, 150] on p "Full 100%" at bounding box center [107, 151] width 50 height 8
type input "100%"
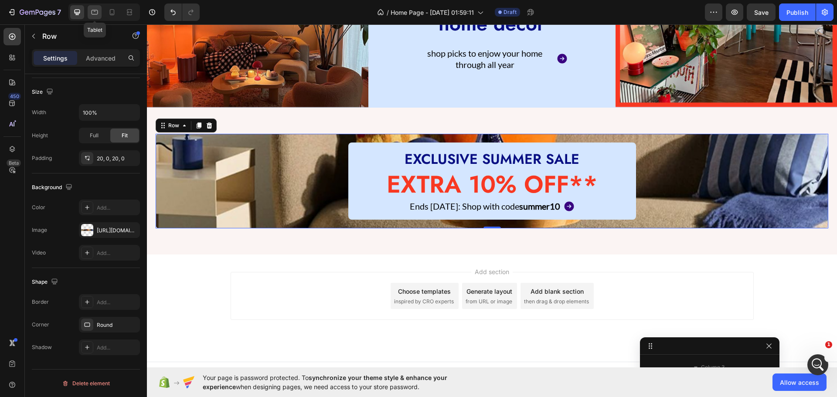
click at [99, 16] on icon at bounding box center [94, 12] width 9 height 9
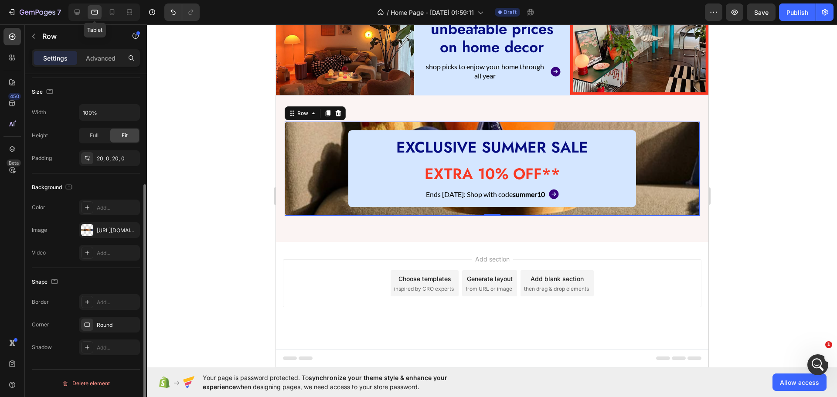
scroll to position [197, 0]
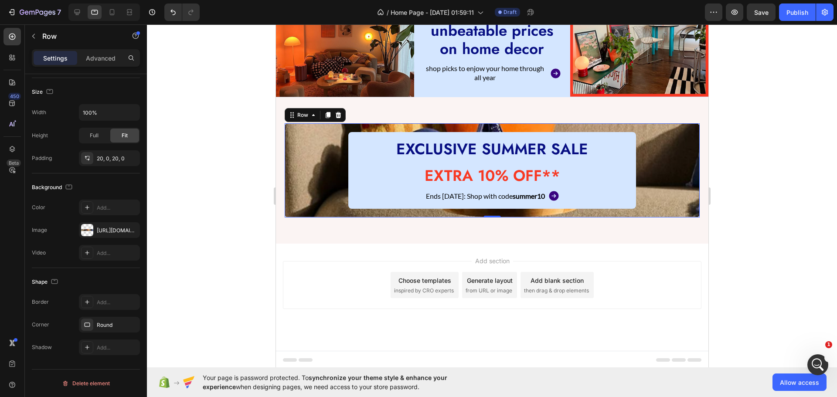
click at [82, 20] on div at bounding box center [103, 11] width 71 height 17
drag, startPoint x: 75, startPoint y: 16, endPoint x: 90, endPoint y: 19, distance: 15.1
click at [79, 17] on div at bounding box center [77, 12] width 14 height 14
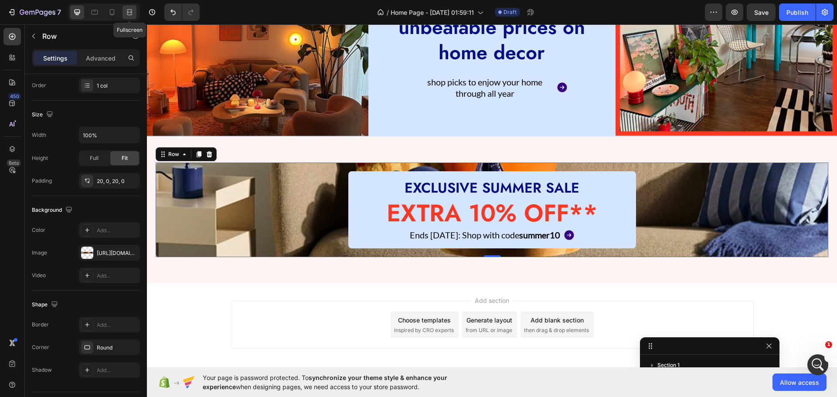
scroll to position [272, 0]
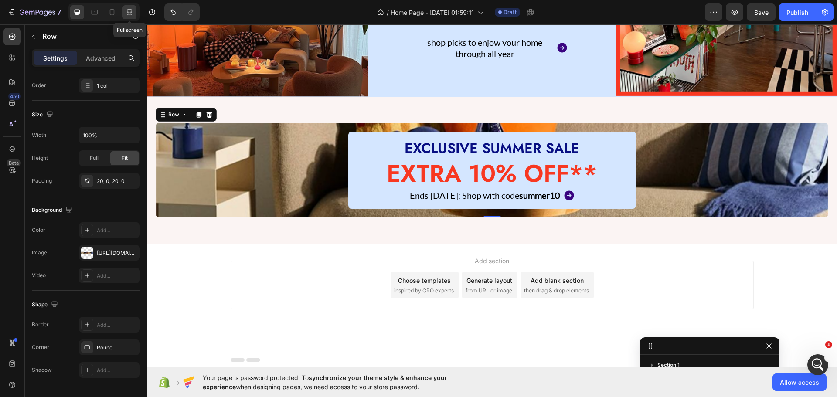
click at [126, 10] on icon at bounding box center [129, 12] width 9 height 9
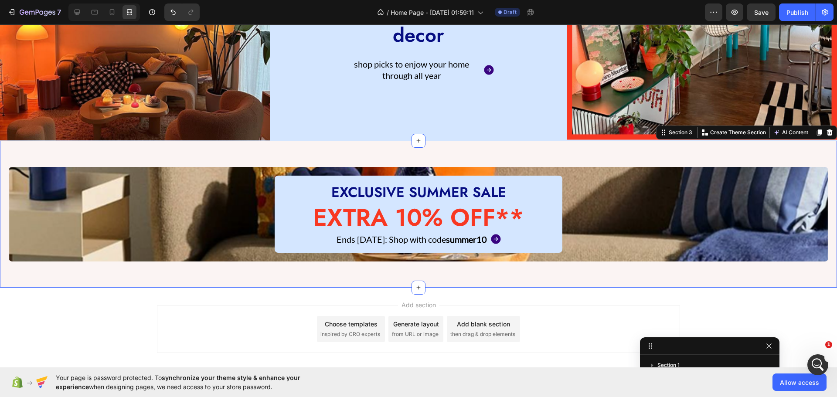
click at [110, 281] on div "EXCLUSIVE SUMMER SALE Heading EXTRA 10% OFF** Heading Ends [DATE]: Shop with co…" at bounding box center [418, 214] width 837 height 147
click at [1, 204] on div "EXCLUSIVE SUMMER SALE Heading EXTRA 10% OFF** Heading Ends [DATE]: Shop with co…" at bounding box center [418, 214] width 837 height 147
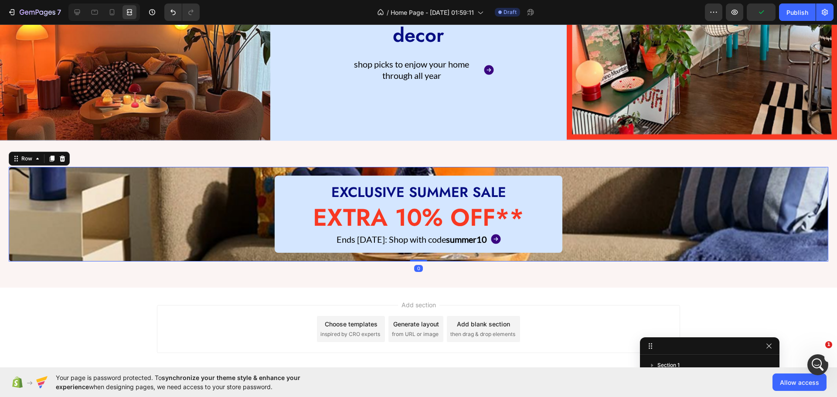
click at [49, 197] on div "EXCLUSIVE SUMMER SALE Heading EXTRA 10% OFF** Heading Ends [DATE]: Shop with co…" at bounding box center [419, 214] width 820 height 77
click at [77, 17] on div at bounding box center [77, 12] width 14 height 14
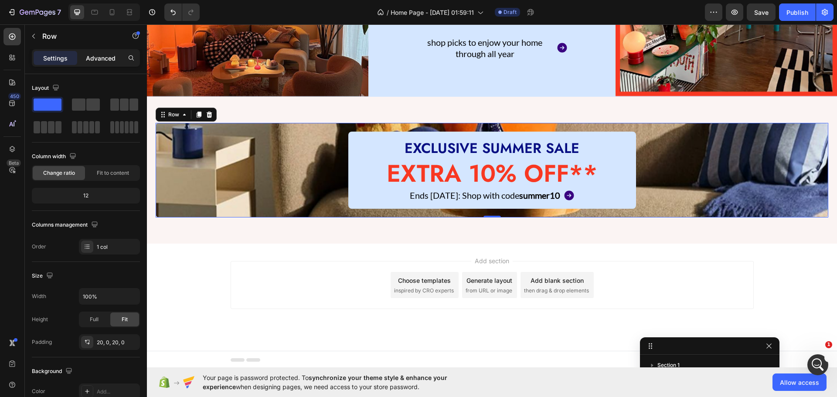
click at [108, 61] on p "Advanced" at bounding box center [101, 58] width 30 height 9
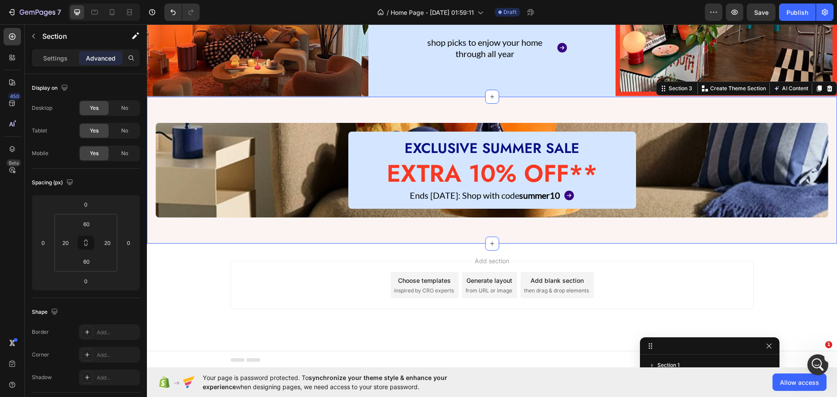
drag, startPoint x: 153, startPoint y: 158, endPoint x: 251, endPoint y: 209, distance: 111.1
click at [153, 158] on div "EXCLUSIVE SUMMER SALE Heading EXTRA 10% OFF** Heading Ends [DATE]: Shop with co…" at bounding box center [492, 170] width 690 height 147
click at [73, 243] on div "20" at bounding box center [65, 243] width 17 height 14
click at [67, 243] on input "20" at bounding box center [65, 242] width 13 height 13
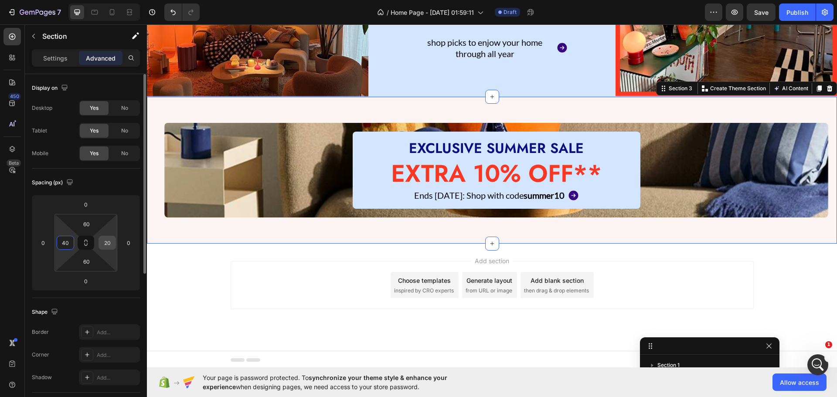
type input "40"
click at [104, 244] on input "20" at bounding box center [107, 242] width 13 height 13
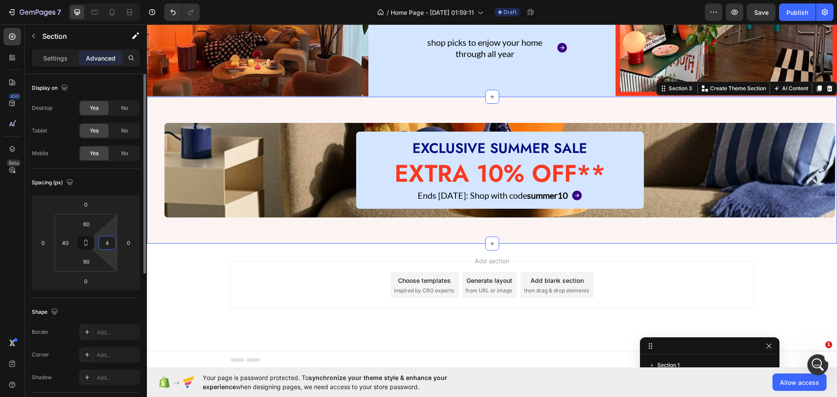
type input "40"
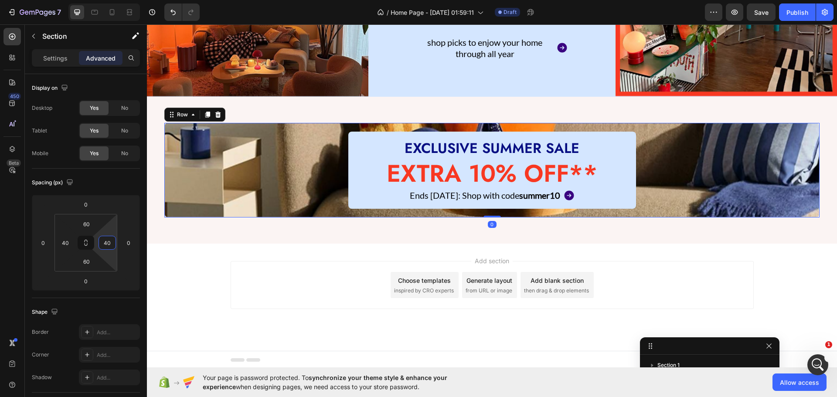
click at [178, 187] on div "EXCLUSIVE SUMMER SALE Heading EXTRA 10% OFF** Heading Ends [DATE]: Shop with co…" at bounding box center [491, 170] width 655 height 77
click at [54, 58] on p "Settings" at bounding box center [55, 58] width 24 height 9
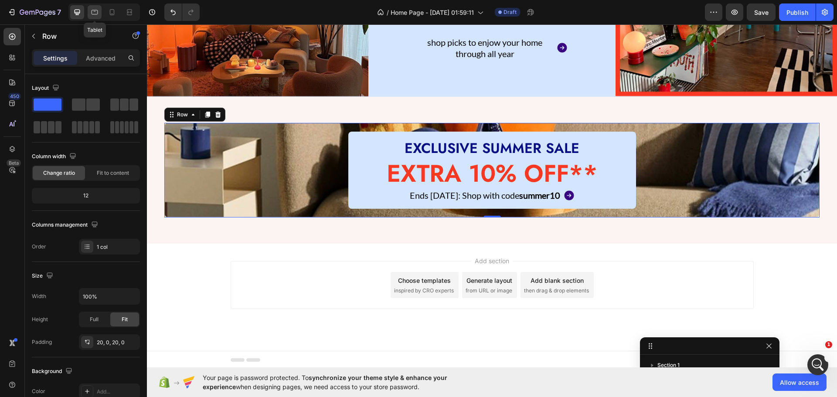
click at [90, 7] on div at bounding box center [95, 12] width 14 height 14
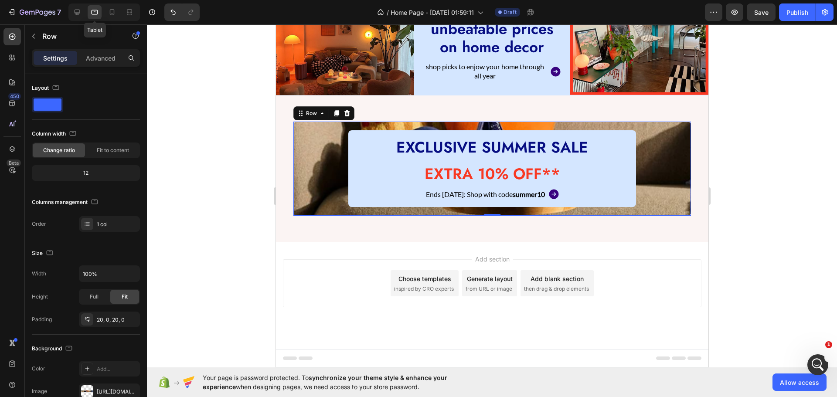
scroll to position [197, 0]
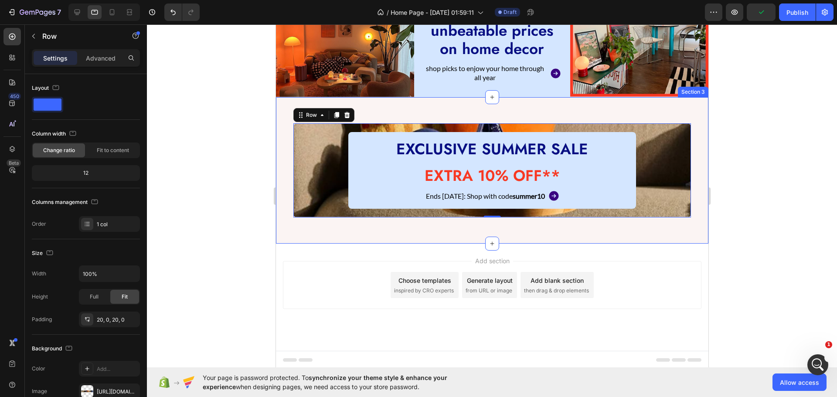
click at [282, 138] on div "EXCLUSIVE SUMMER SALE Heading EXTRA 10% OFF** Heading Ends [DATE]: Shop with co…" at bounding box center [491, 170] width 432 height 146
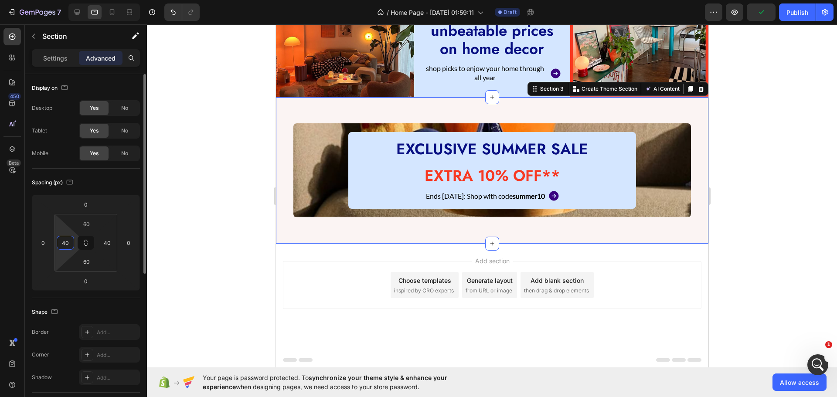
click at [60, 245] on input "40" at bounding box center [65, 242] width 13 height 13
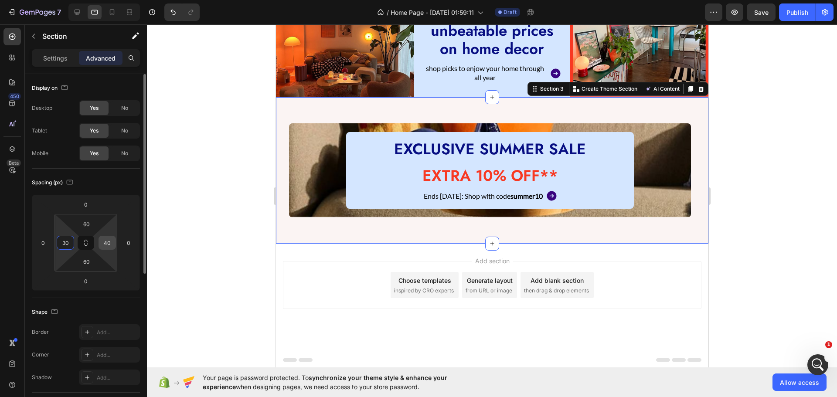
type input "30"
click at [105, 248] on input "40" at bounding box center [107, 242] width 13 height 13
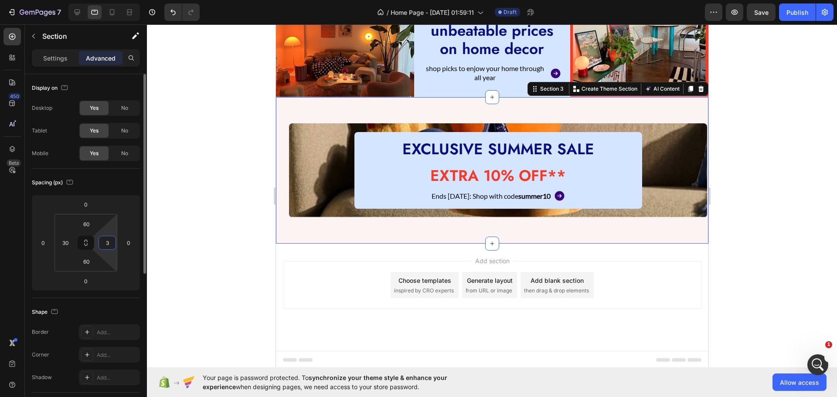
type input "30"
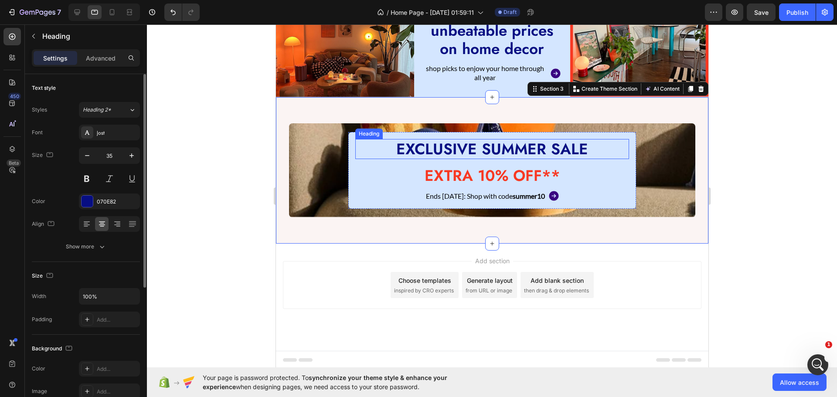
click at [450, 150] on p "EXCLUSIVE SUMMER SALE" at bounding box center [492, 149] width 272 height 18
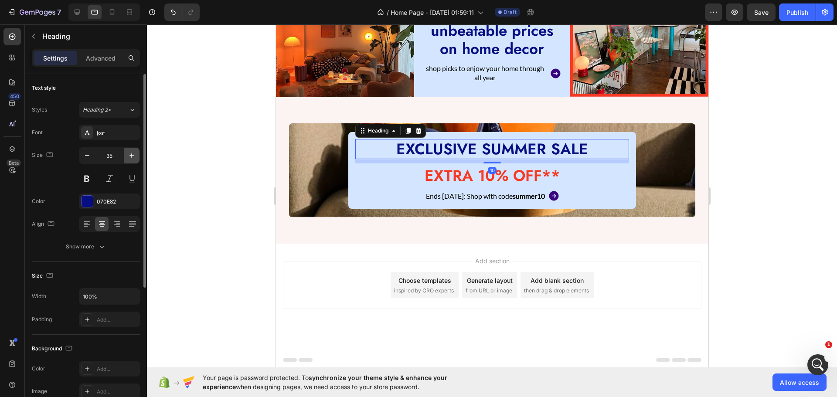
click at [126, 154] on button "button" at bounding box center [132, 156] width 16 height 16
type input "36"
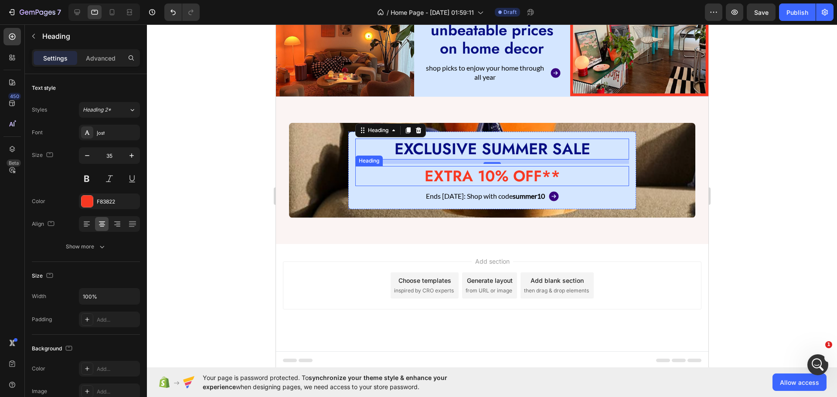
click at [432, 170] on p "EXTRA 10% OFF**" at bounding box center [492, 176] width 272 height 18
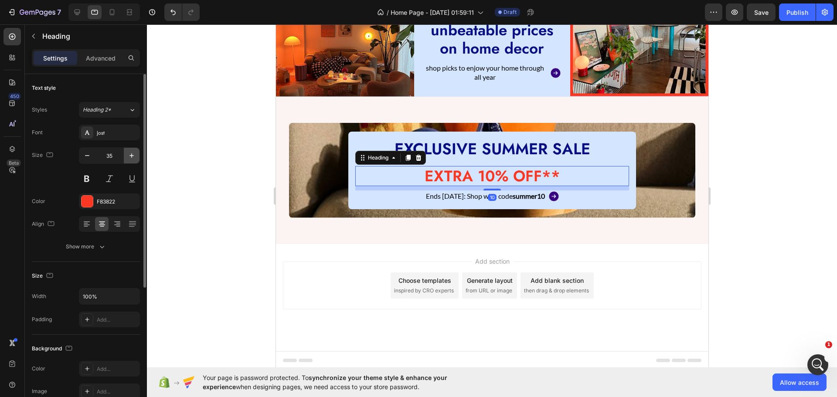
click at [133, 160] on button "button" at bounding box center [132, 156] width 16 height 16
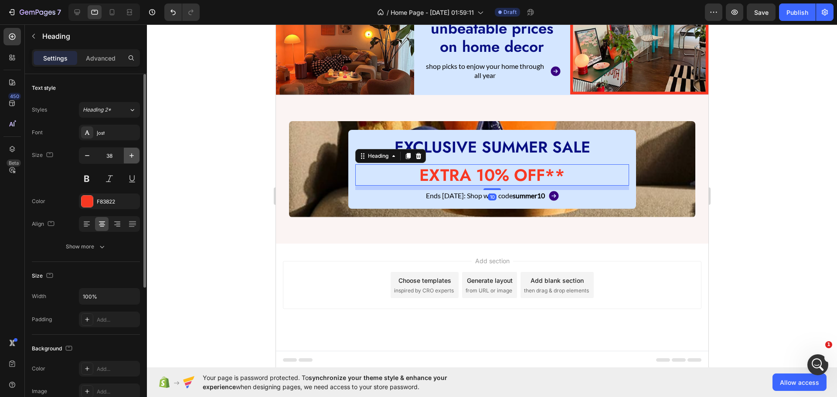
click at [133, 160] on button "button" at bounding box center [132, 156] width 16 height 16
click at [75, 249] on div "Show more" at bounding box center [86, 246] width 41 height 9
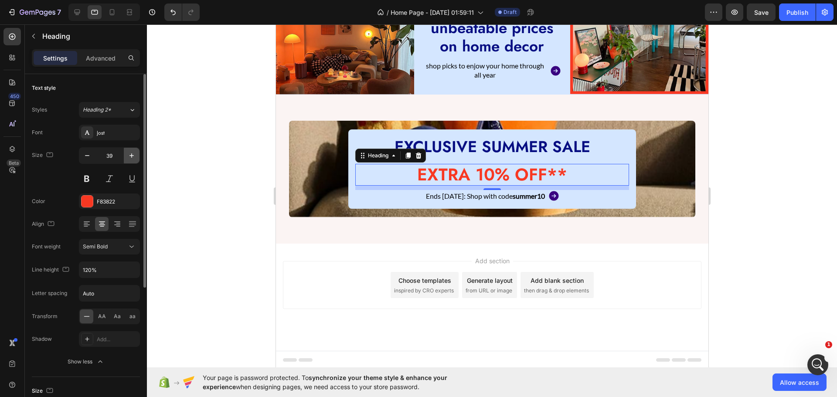
click at [135, 156] on icon "button" at bounding box center [131, 155] width 9 height 9
type input "40"
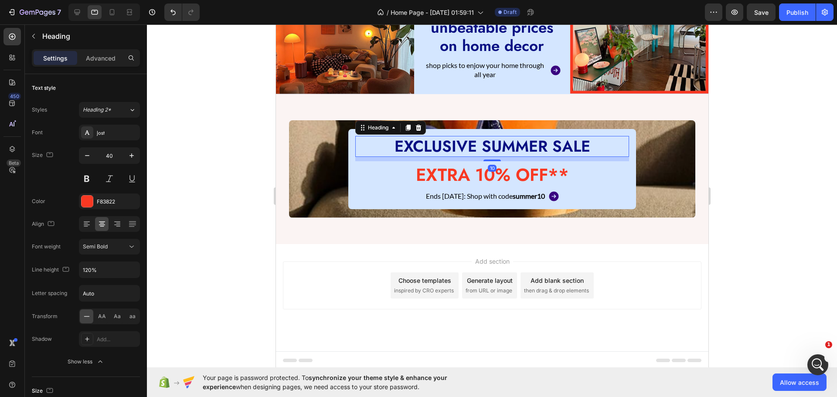
click at [461, 147] on p "EXCLUSIVE SUMMER SALE" at bounding box center [492, 146] width 272 height 19
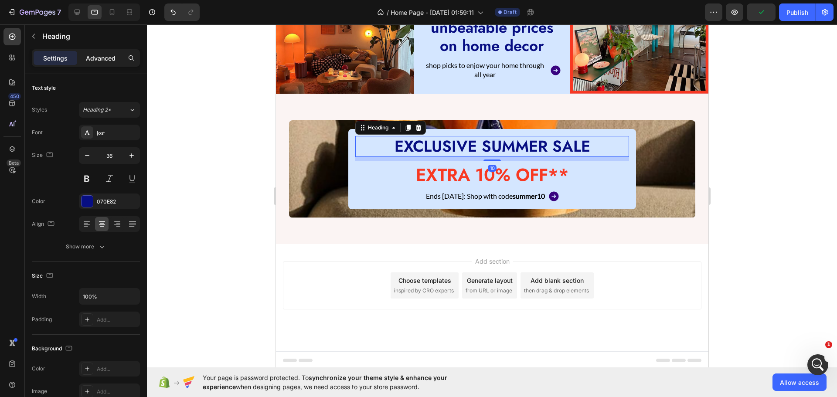
click at [98, 61] on p "Advanced" at bounding box center [101, 58] width 30 height 9
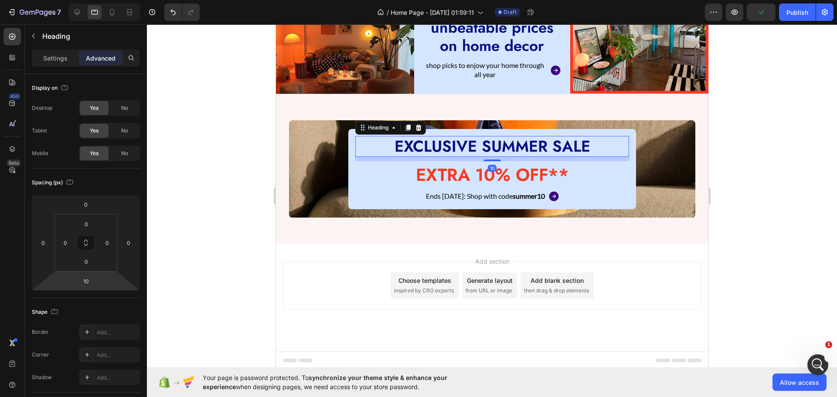
click at [89, 0] on html "7 / Home Page - [DATE] 01:59:11 Draft Preview Publish 450 Beta Sections(18) Ele…" at bounding box center [418, 0] width 837 height 0
type input "0"
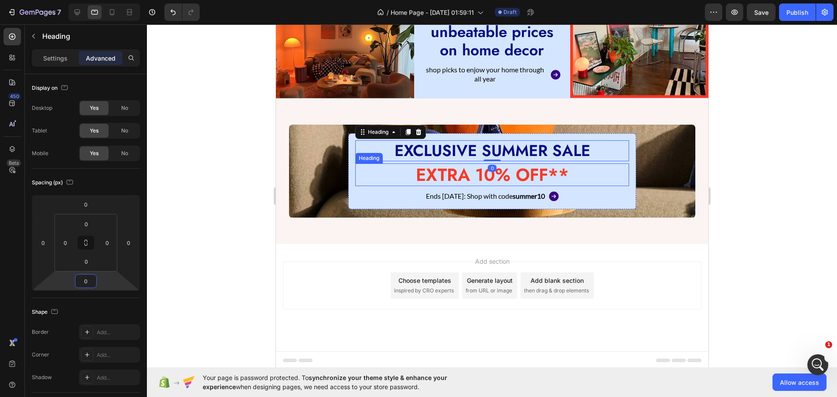
click at [418, 164] on p "EXTRA 10% OFF**" at bounding box center [492, 174] width 272 height 21
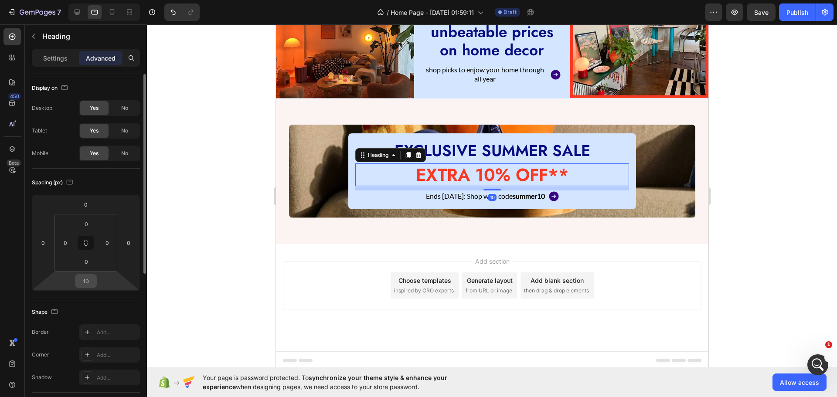
click at [88, 280] on input "10" at bounding box center [85, 281] width 17 height 13
type input "0"
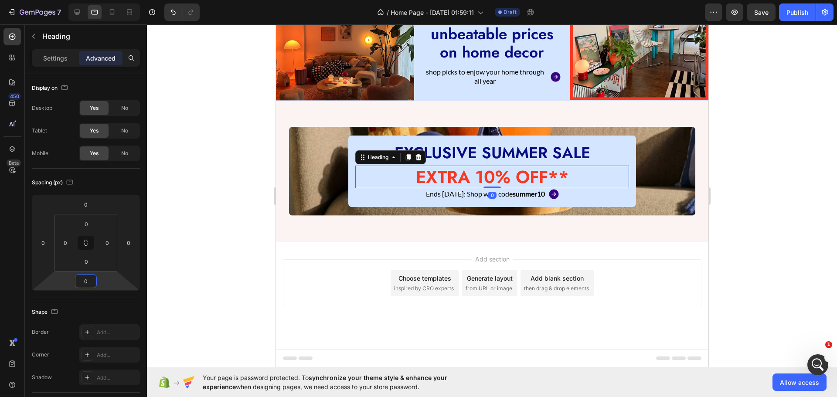
scroll to position [192, 0]
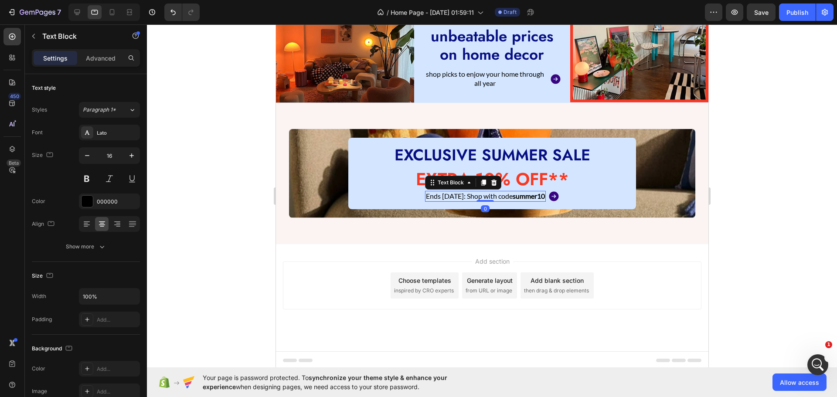
click at [432, 197] on p "Ends [DATE]: Shop with code summer10" at bounding box center [484, 196] width 119 height 9
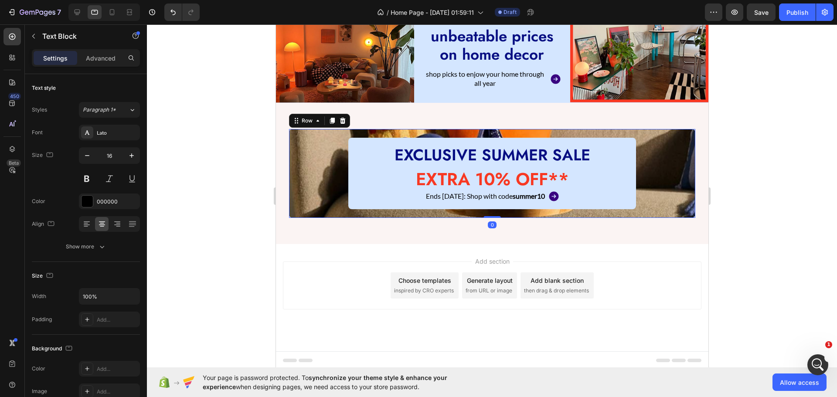
click at [314, 195] on div "EXCLUSIVE SUMMER SALE Heading EXTRA 10% OFF** Heading Ends [DATE]: Shop with co…" at bounding box center [492, 173] width 406 height 71
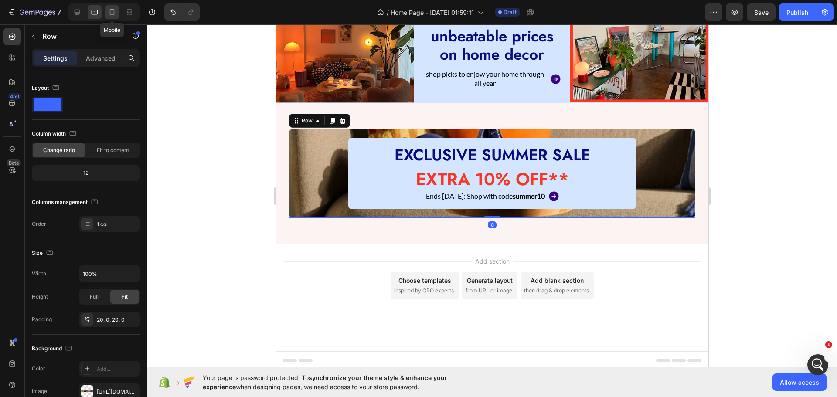
click at [115, 12] on icon at bounding box center [112, 12] width 9 height 9
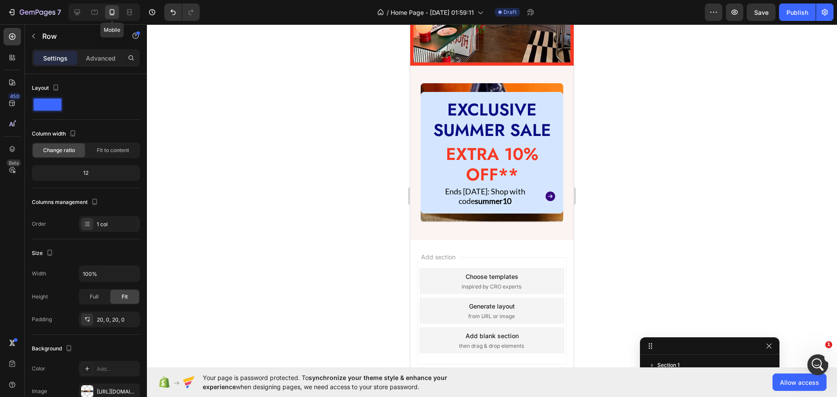
scroll to position [528, 0]
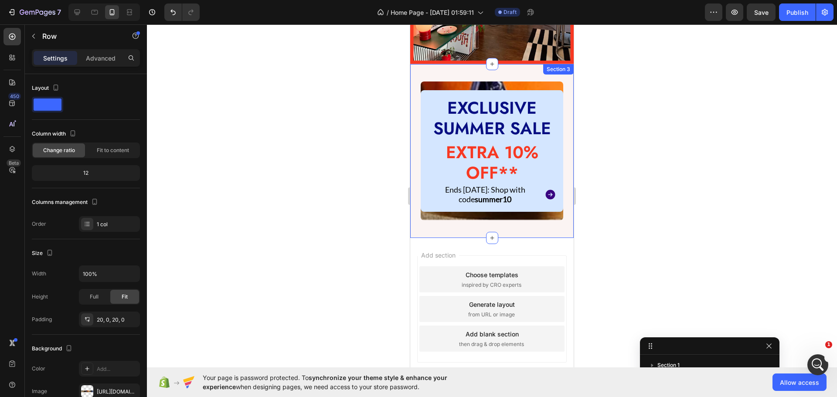
click at [412, 79] on div "EXCLUSIVE SUMMER SALE Heading EXTRA 10% OFF** Heading Ends [DATE]: Shop with co…" at bounding box center [491, 151] width 163 height 174
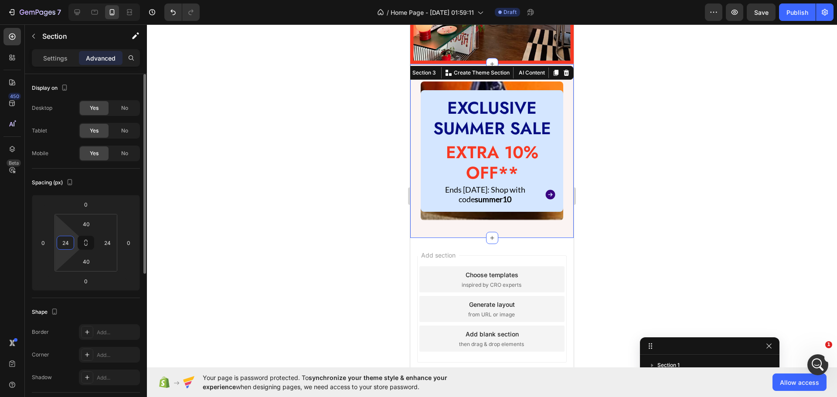
click at [66, 240] on input "24" at bounding box center [65, 242] width 13 height 13
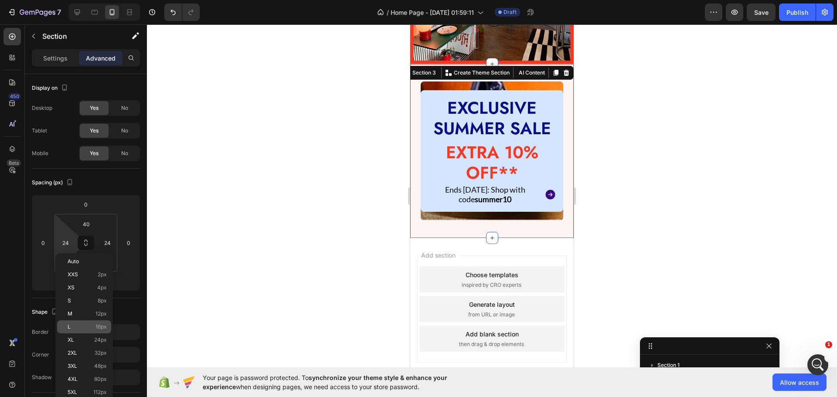
click at [92, 331] on div "L 16px" at bounding box center [84, 326] width 54 height 13
type input "16"
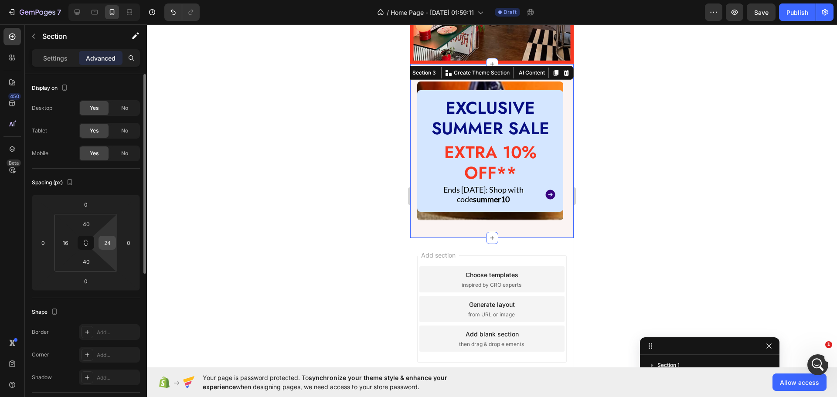
click at [106, 245] on input "24" at bounding box center [107, 242] width 13 height 13
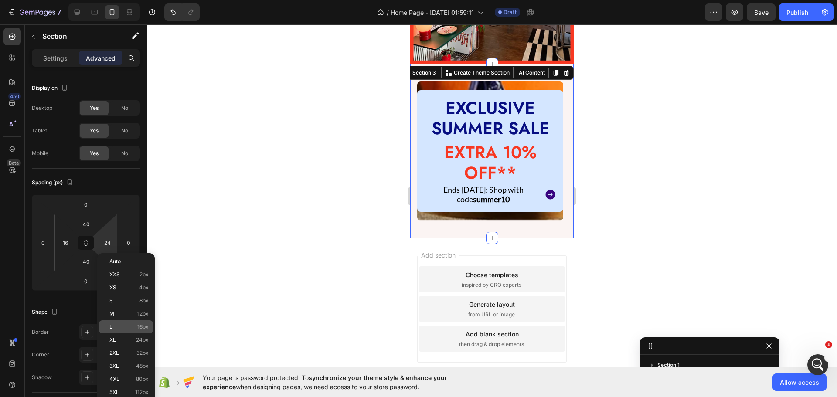
click at [128, 323] on div "L 16px" at bounding box center [126, 326] width 54 height 13
type input "16"
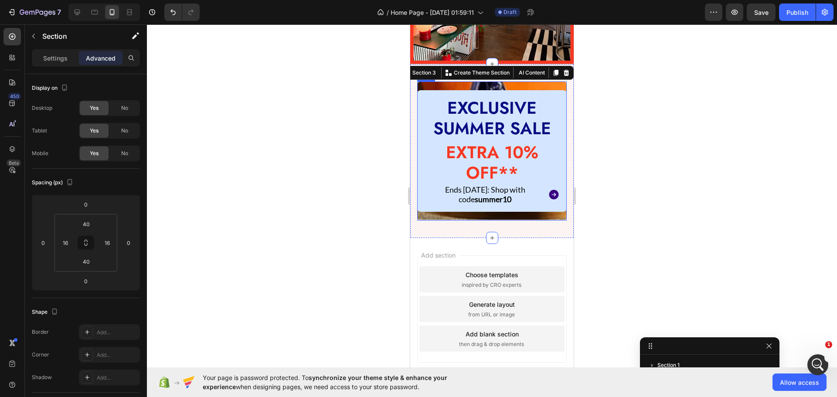
click at [422, 82] on div "EXCLUSIVE SUMMER SALE Heading EXTRA 10% OFF** Heading Ends [DATE]: Shop with co…" at bounding box center [492, 151] width 150 height 139
click at [414, 126] on div "EXCLUSIVE SUMMER SALE Heading EXTRA 10% OFF** Heading Ends [DATE]: Shop with co…" at bounding box center [491, 151] width 163 height 174
click at [66, 241] on input "16" at bounding box center [65, 242] width 13 height 13
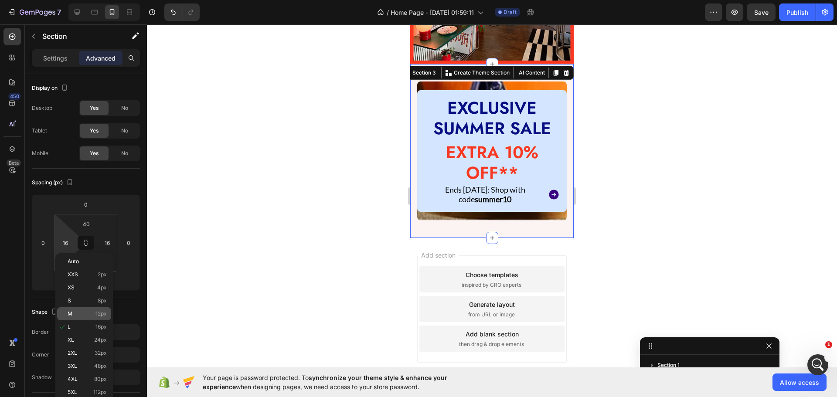
click at [67, 309] on div "M 12px" at bounding box center [84, 313] width 54 height 13
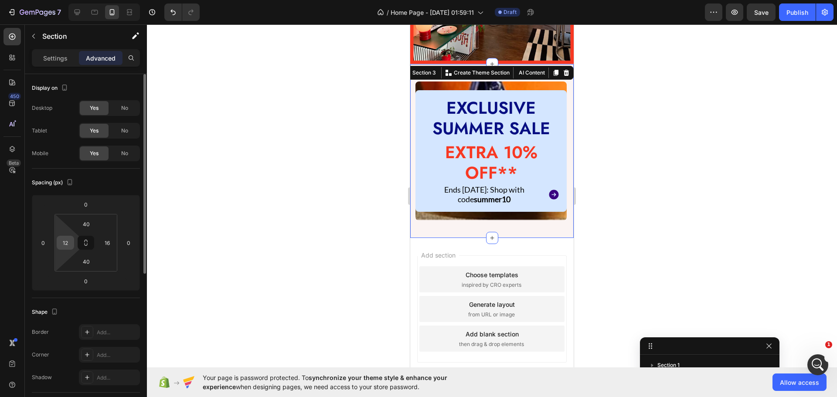
click at [63, 248] on input "12" at bounding box center [65, 242] width 13 height 13
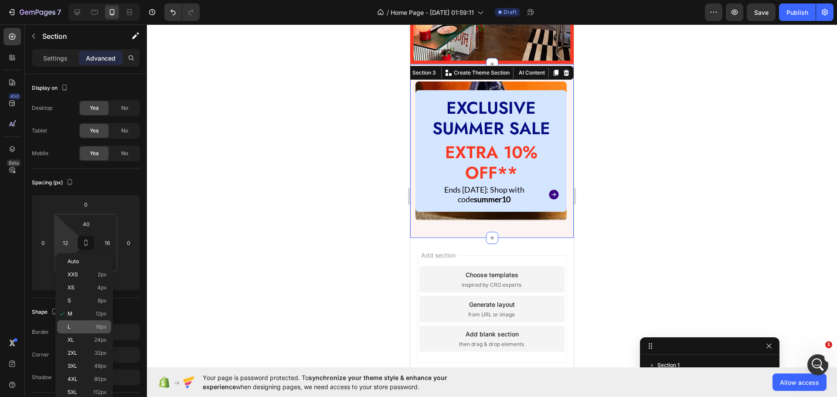
click at [88, 331] on div "L 16px" at bounding box center [84, 326] width 54 height 13
type input "16"
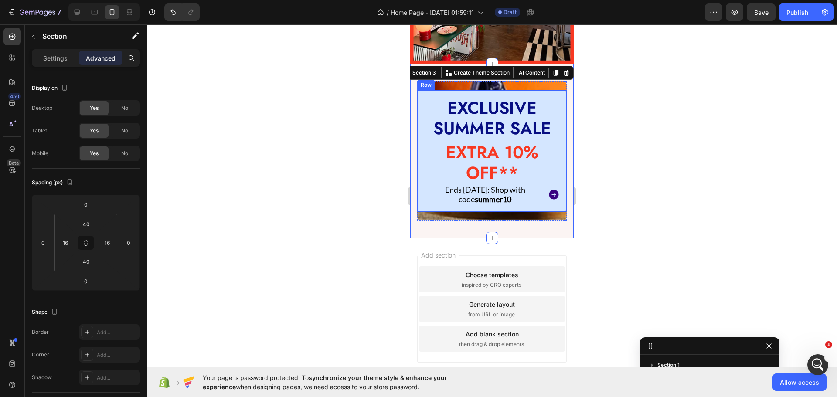
click at [423, 176] on div "EXCLUSIVE SUMMER SALE Heading EXTRA 10% OFF** Heading Ends [DATE]: Shop with co…" at bounding box center [492, 151] width 150 height 122
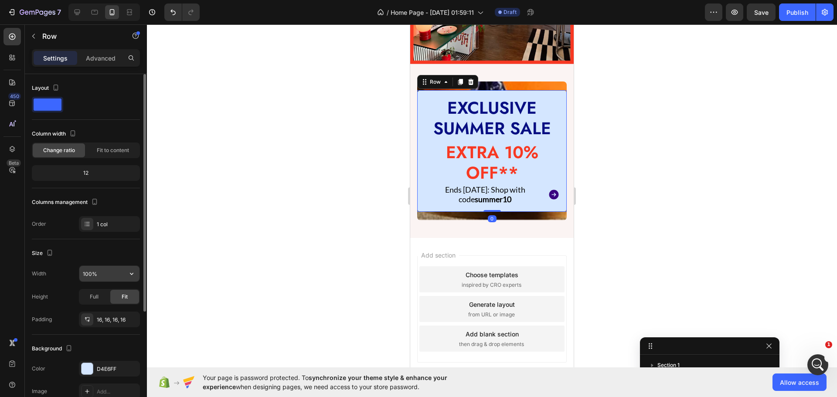
click at [134, 273] on icon "button" at bounding box center [131, 273] width 9 height 9
click at [112, 270] on input "100%" at bounding box center [109, 274] width 60 height 16
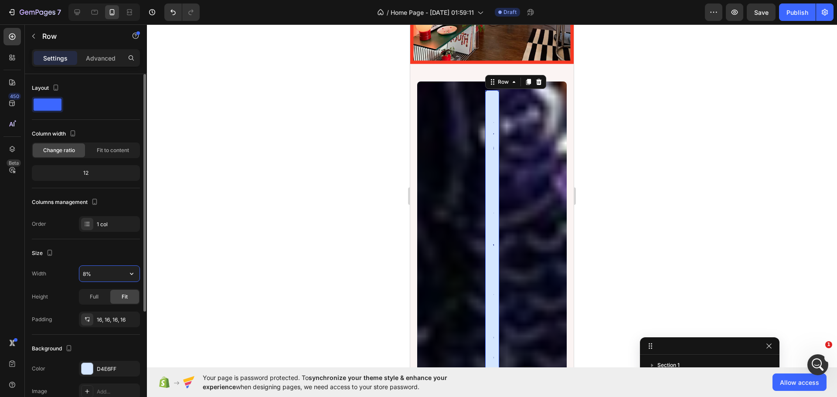
type input "80%"
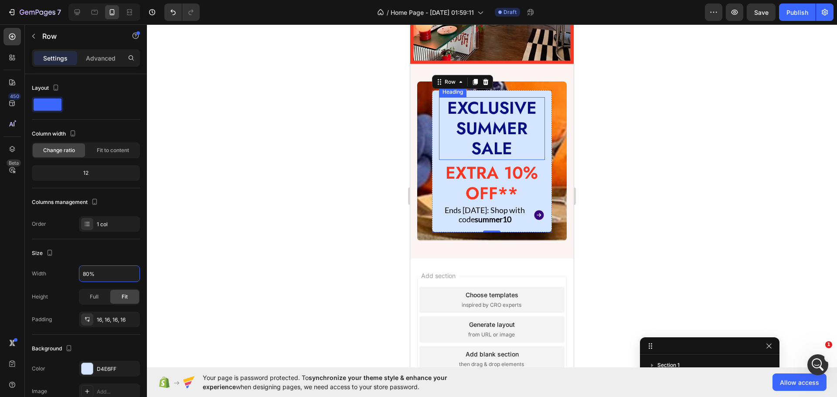
click at [519, 108] on h2 "EXCLUSIVE SUMMER SALE" at bounding box center [491, 128] width 105 height 63
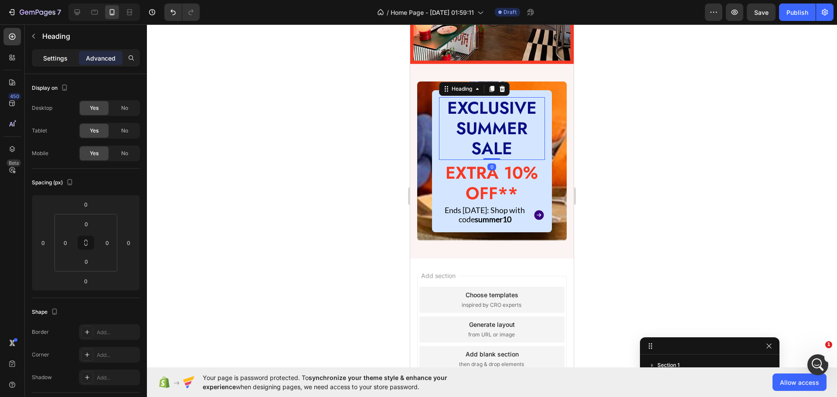
click at [47, 58] on p "Settings" at bounding box center [55, 58] width 24 height 9
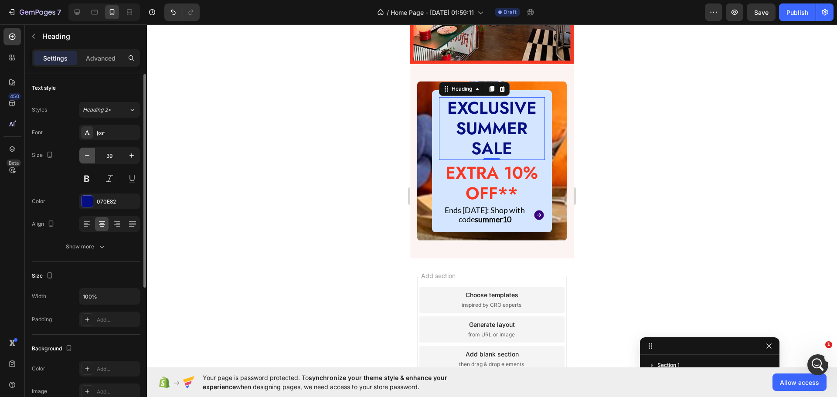
click at [87, 155] on icon "button" at bounding box center [87, 155] width 9 height 9
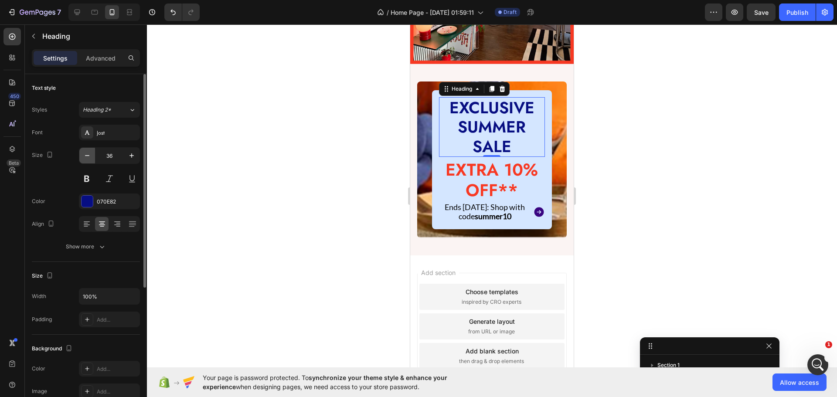
click at [87, 155] on icon "button" at bounding box center [87, 155] width 9 height 9
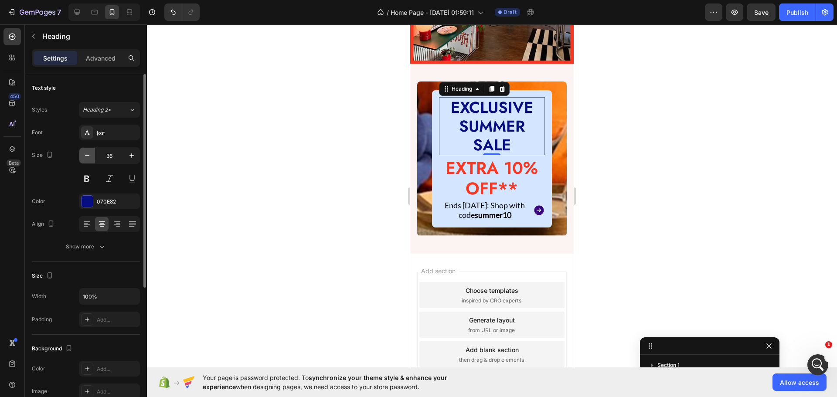
click at [87, 155] on icon "button" at bounding box center [87, 155] width 9 height 9
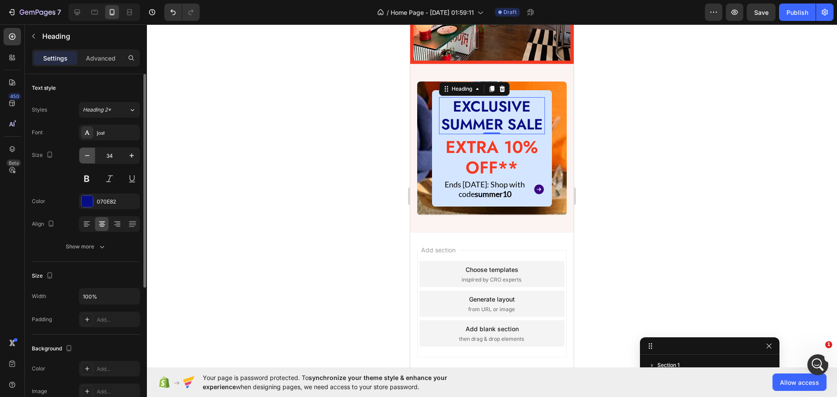
click at [87, 155] on icon "button" at bounding box center [87, 155] width 9 height 9
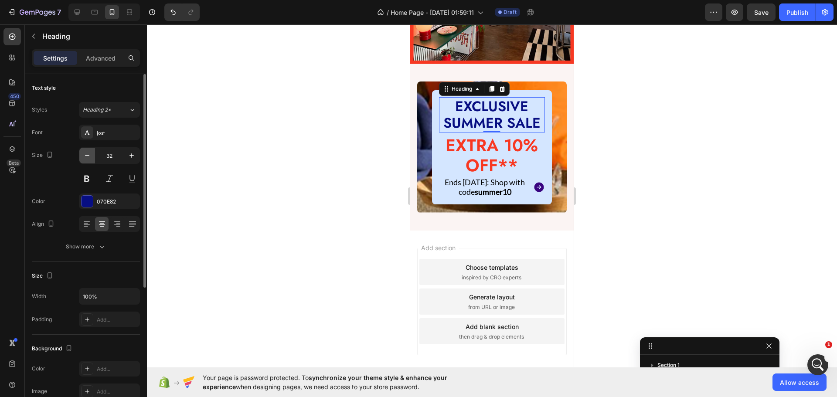
click at [87, 155] on icon "button" at bounding box center [87, 155] width 9 height 9
click at [87, 157] on icon "button" at bounding box center [87, 155] width 9 height 9
type input "30"
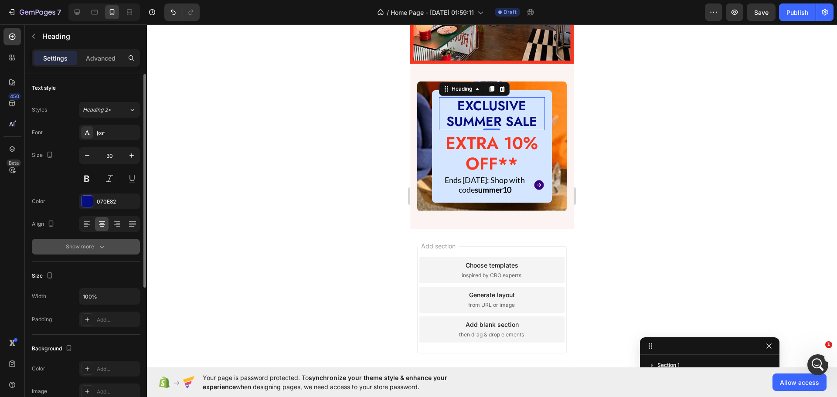
click at [69, 252] on button "Show more" at bounding box center [86, 247] width 108 height 16
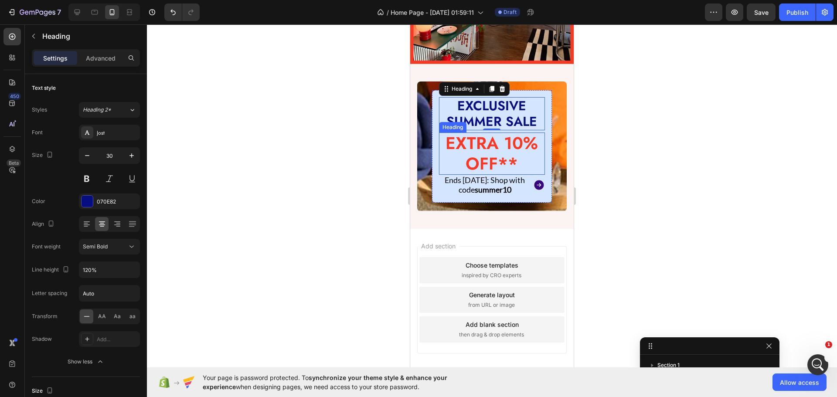
click at [472, 133] on h2 "EXTRA 10% OFF**" at bounding box center [491, 154] width 105 height 43
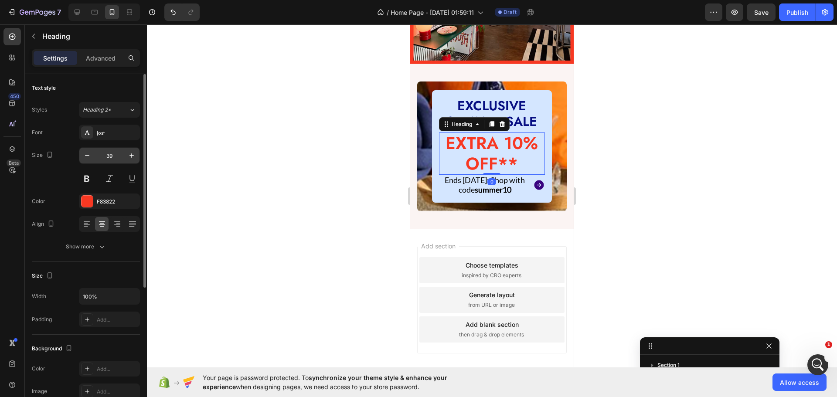
click at [95, 156] on input "39" at bounding box center [109, 156] width 29 height 16
click at [84, 156] on icon "button" at bounding box center [87, 155] width 9 height 9
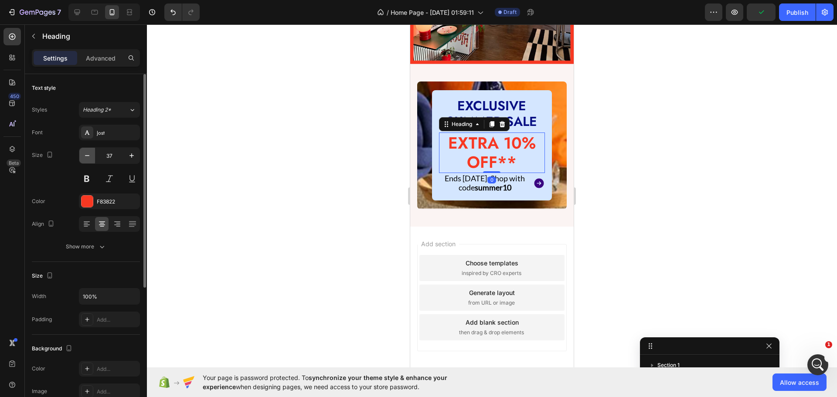
click at [84, 156] on icon "button" at bounding box center [87, 155] width 9 height 9
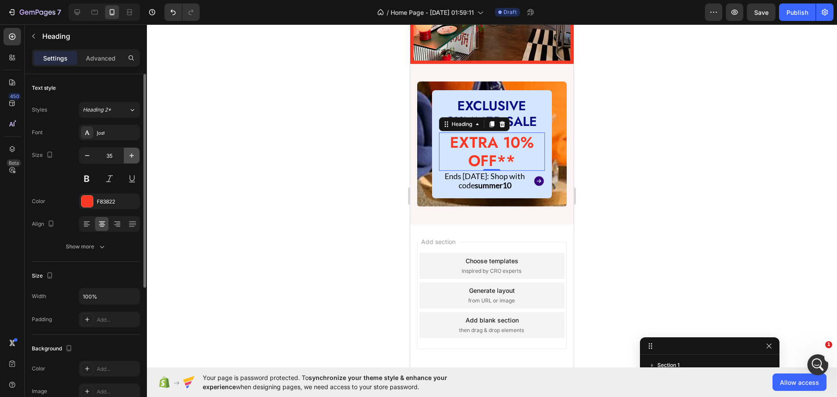
click at [134, 155] on icon "button" at bounding box center [131, 155] width 9 height 9
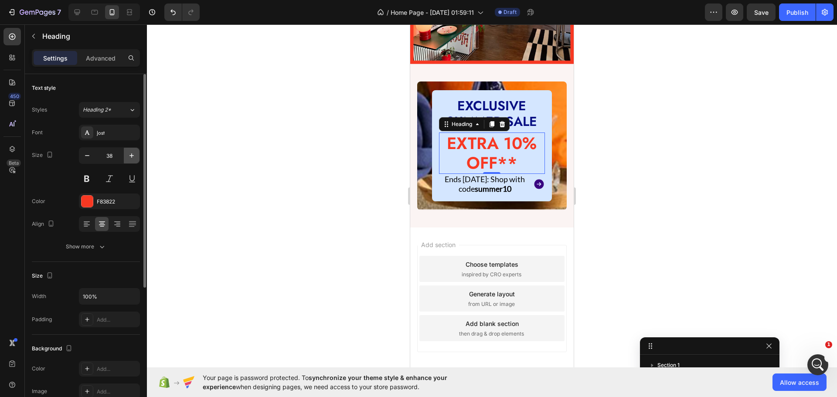
click at [135, 154] on icon "button" at bounding box center [131, 155] width 9 height 9
type input "39"
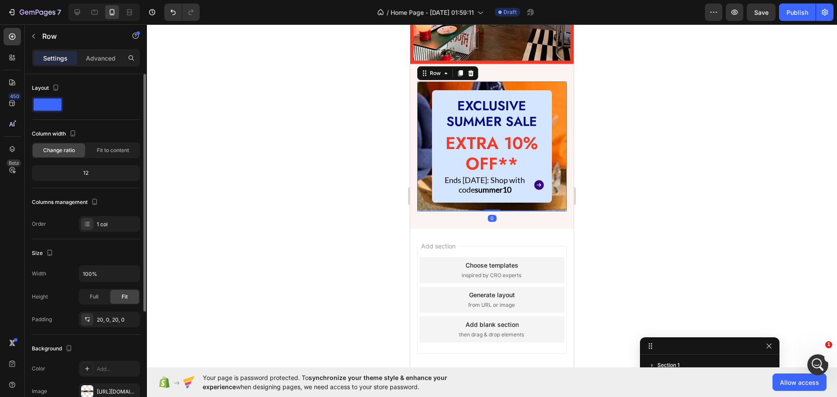
click at [425, 163] on div "EXCLUSIVE SUMMER SALE Heading EXTRA 10% OFF** Heading Ends [DATE]: Shop with co…" at bounding box center [492, 146] width 150 height 112
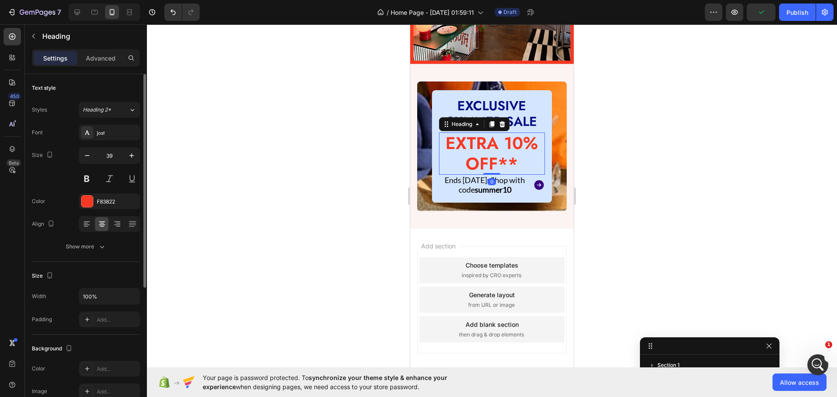
click at [468, 133] on h2 "EXTRA 10% OFF**" at bounding box center [491, 154] width 105 height 43
click at [432, 130] on div "EXCLUSIVE SUMMER SALE Heading EXTRA 10% OFF** Heading Ends [DATE]: Shop with co…" at bounding box center [491, 146] width 119 height 112
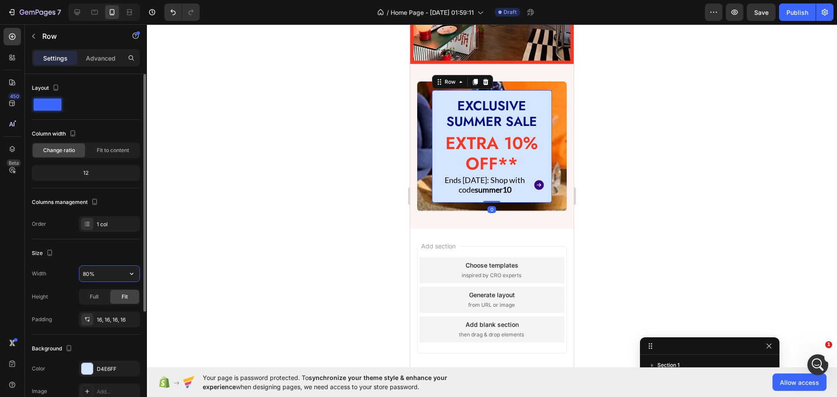
click at [84, 274] on input "80%" at bounding box center [109, 274] width 60 height 16
click at [88, 275] on input "80%" at bounding box center [109, 274] width 60 height 16
click at [89, 275] on input "80%" at bounding box center [109, 274] width 60 height 16
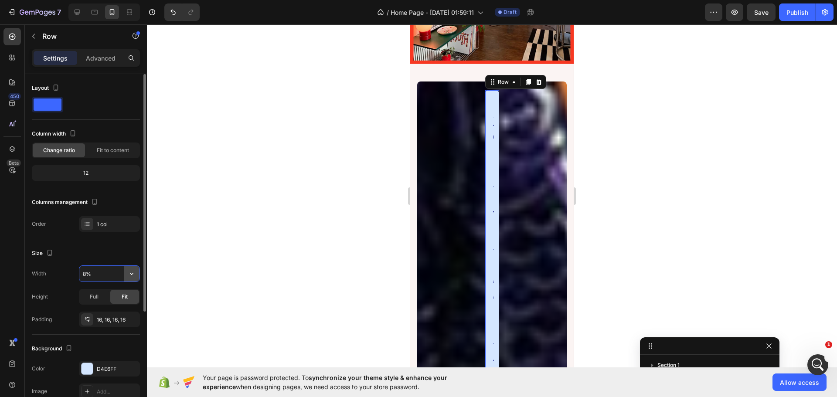
type input "85%"
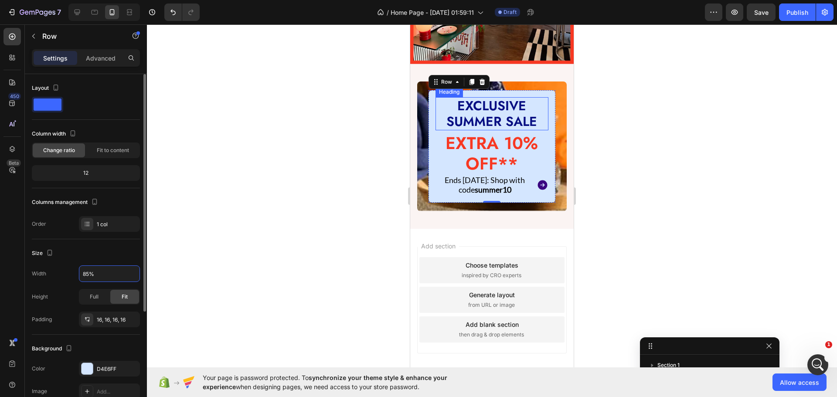
click at [475, 97] on h2 "EXCLUSIVE SUMMER SALE" at bounding box center [491, 113] width 113 height 33
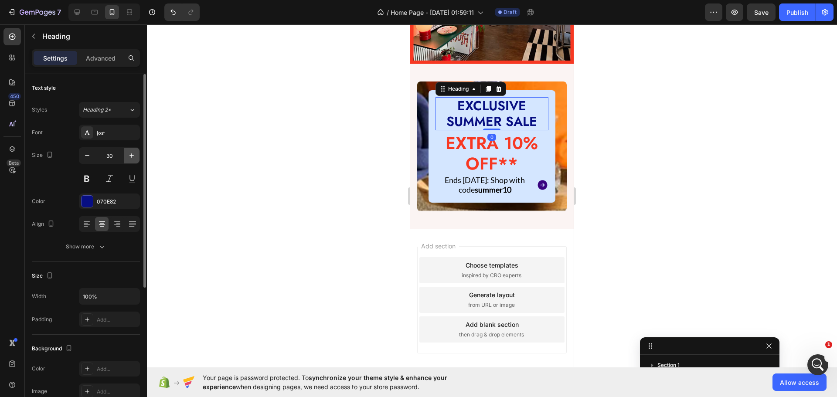
click at [126, 157] on button "button" at bounding box center [132, 156] width 16 height 16
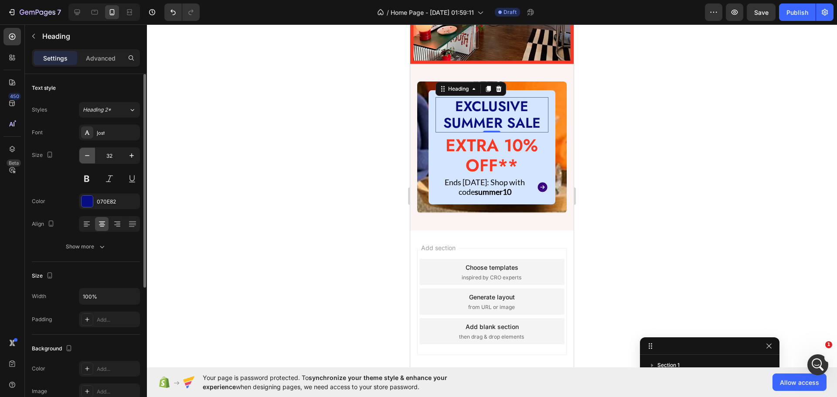
click at [92, 156] on button "button" at bounding box center [87, 156] width 16 height 16
type input "31"
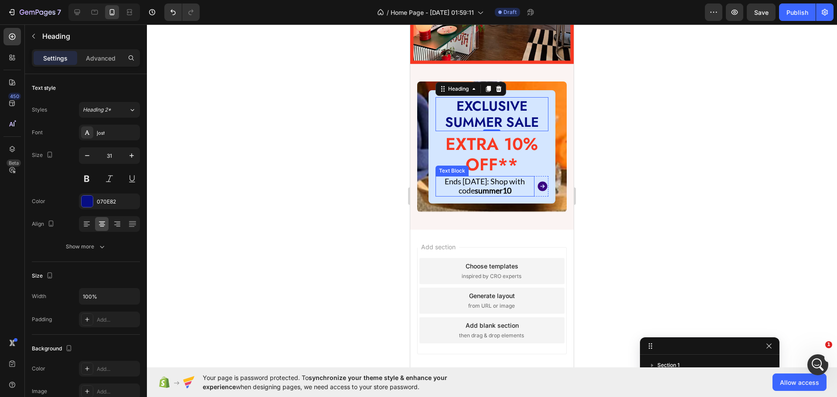
click at [463, 177] on p "Ends [DATE]: Shop with code summer10" at bounding box center [485, 186] width 98 height 19
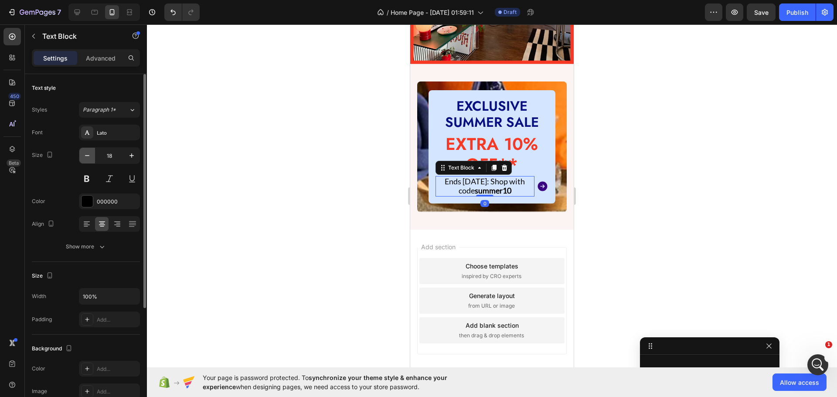
click at [88, 153] on icon "button" at bounding box center [87, 155] width 9 height 9
type input "16"
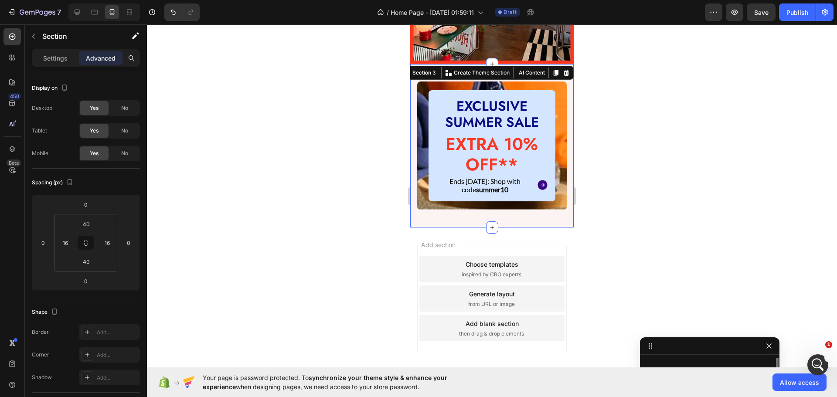
click at [420, 187] on div "EXCLUSIVE SUMMER SALE Heading EXTRA 10% OFF** Heading Ends [DATE]: Shop with co…" at bounding box center [491, 145] width 163 height 163
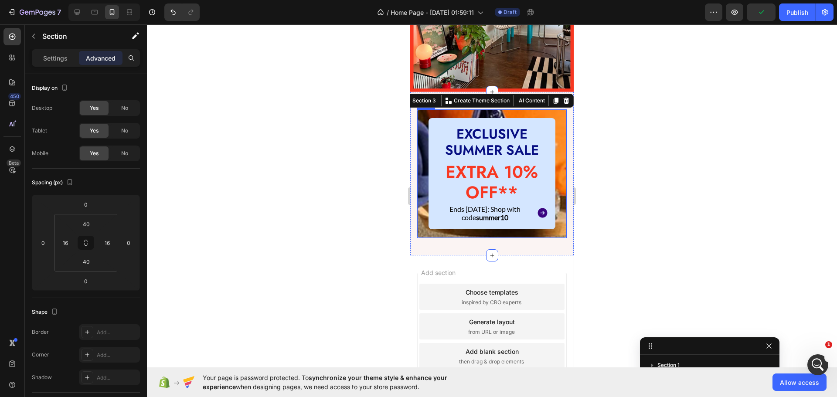
scroll to position [484, 0]
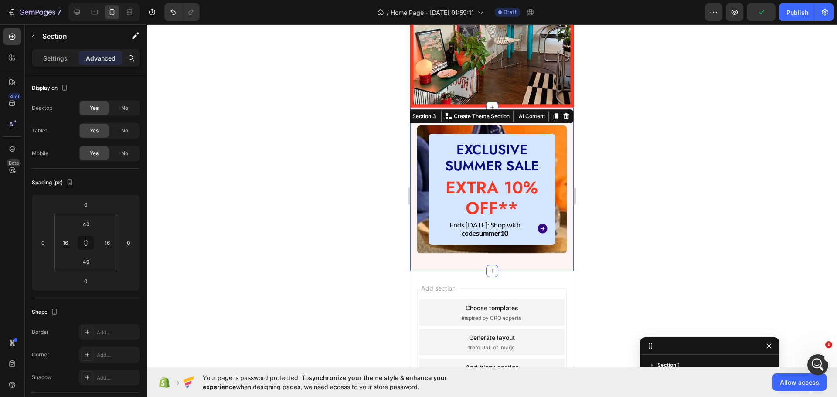
click at [422, 237] on div "EXCLUSIVE SUMMER SALE Heading EXTRA 10% OFF** Heading Ends [DATE]: Shop with co…" at bounding box center [491, 189] width 163 height 163
click at [265, 235] on div at bounding box center [492, 210] width 690 height 373
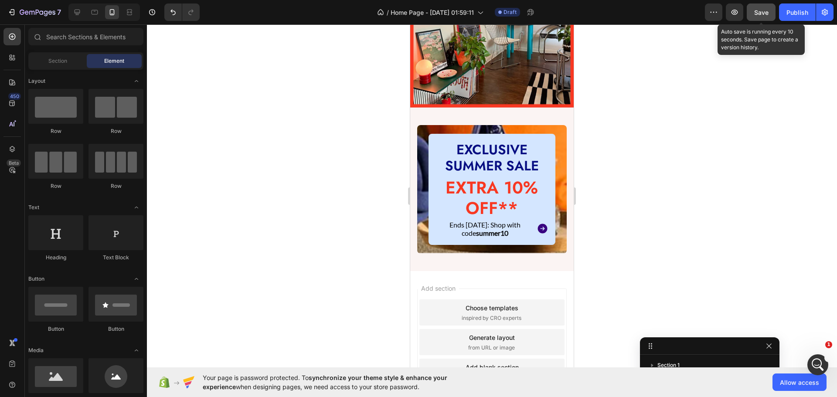
click at [765, 9] on span "Save" at bounding box center [761, 12] width 14 height 7
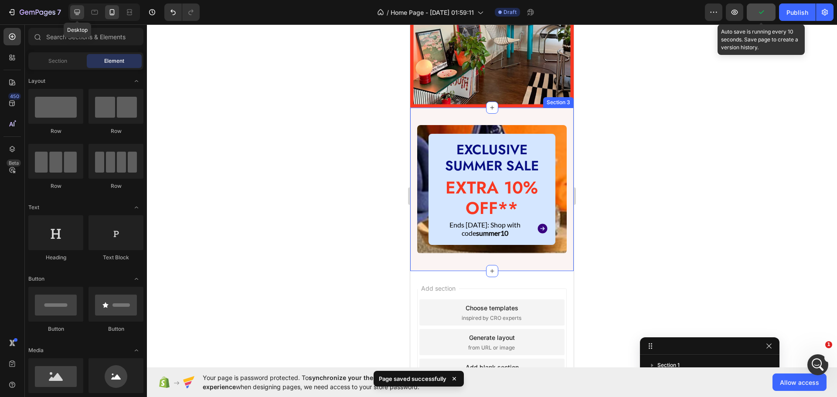
click at [76, 14] on icon at bounding box center [78, 13] width 6 height 6
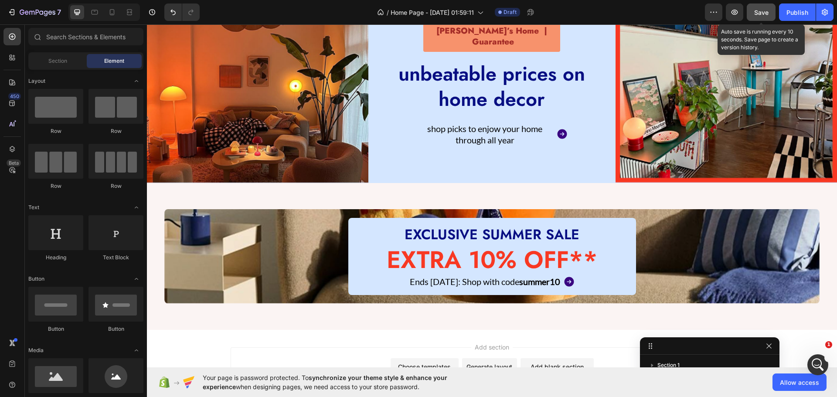
scroll to position [185, 0]
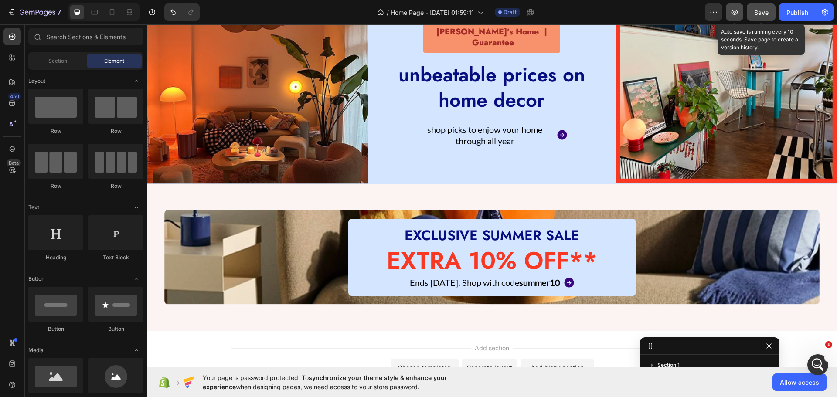
click at [738, 12] on icon "button" at bounding box center [734, 12] width 9 height 9
